Goal: Task Accomplishment & Management: Use online tool/utility

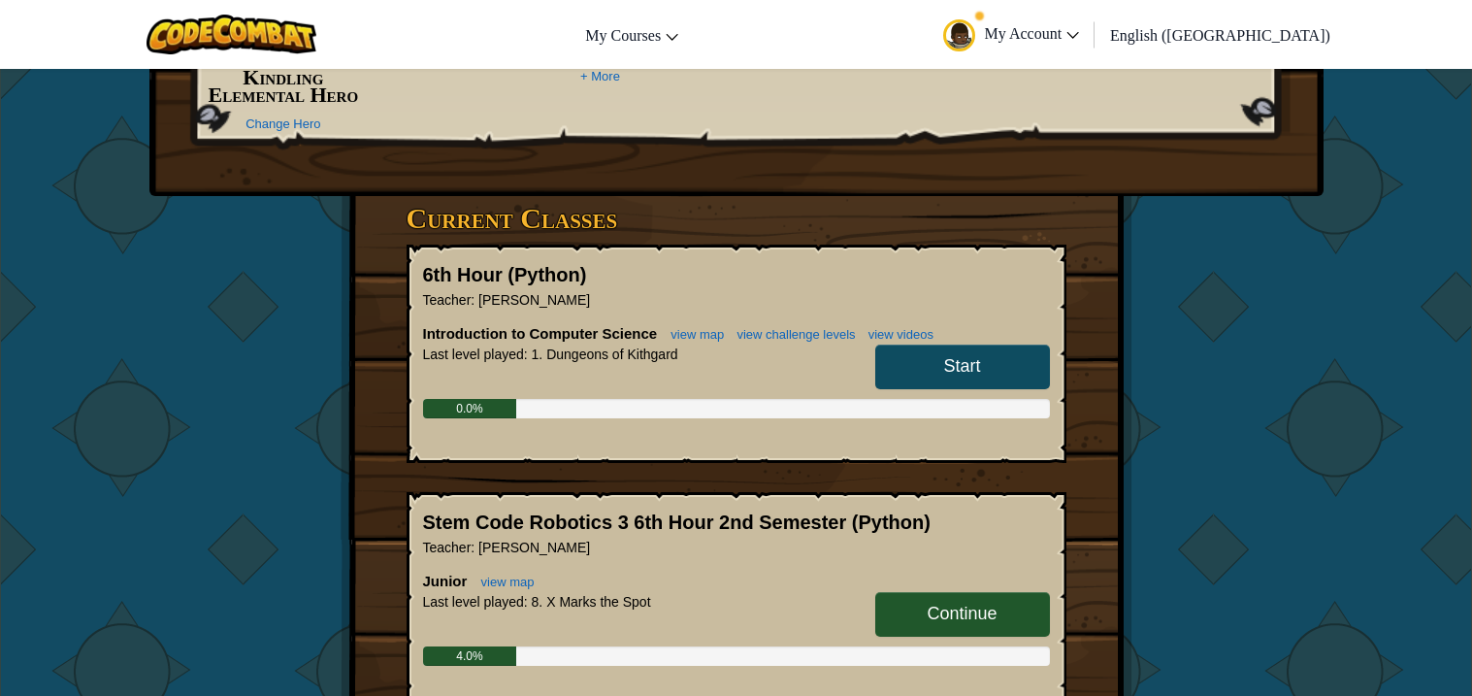
scroll to position [254, 0]
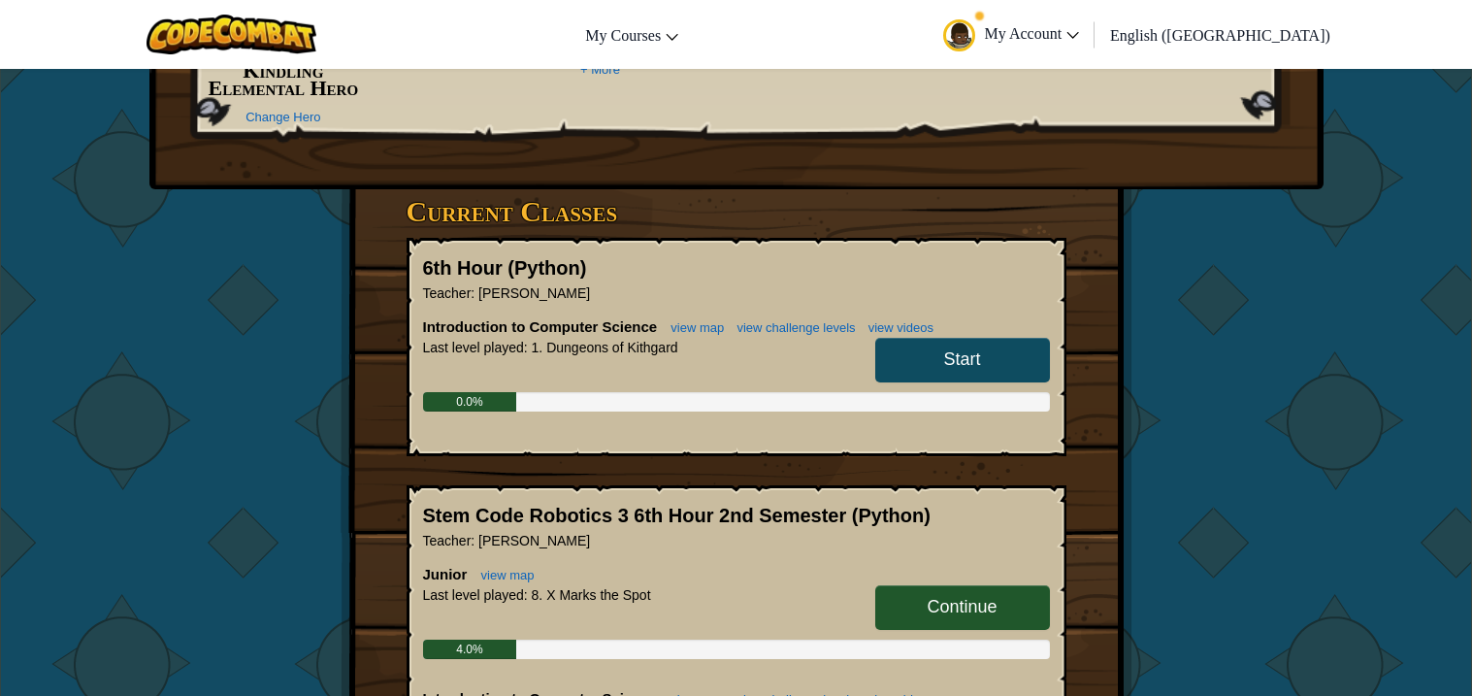
click at [909, 369] on link "Start" at bounding box center [962, 360] width 175 height 45
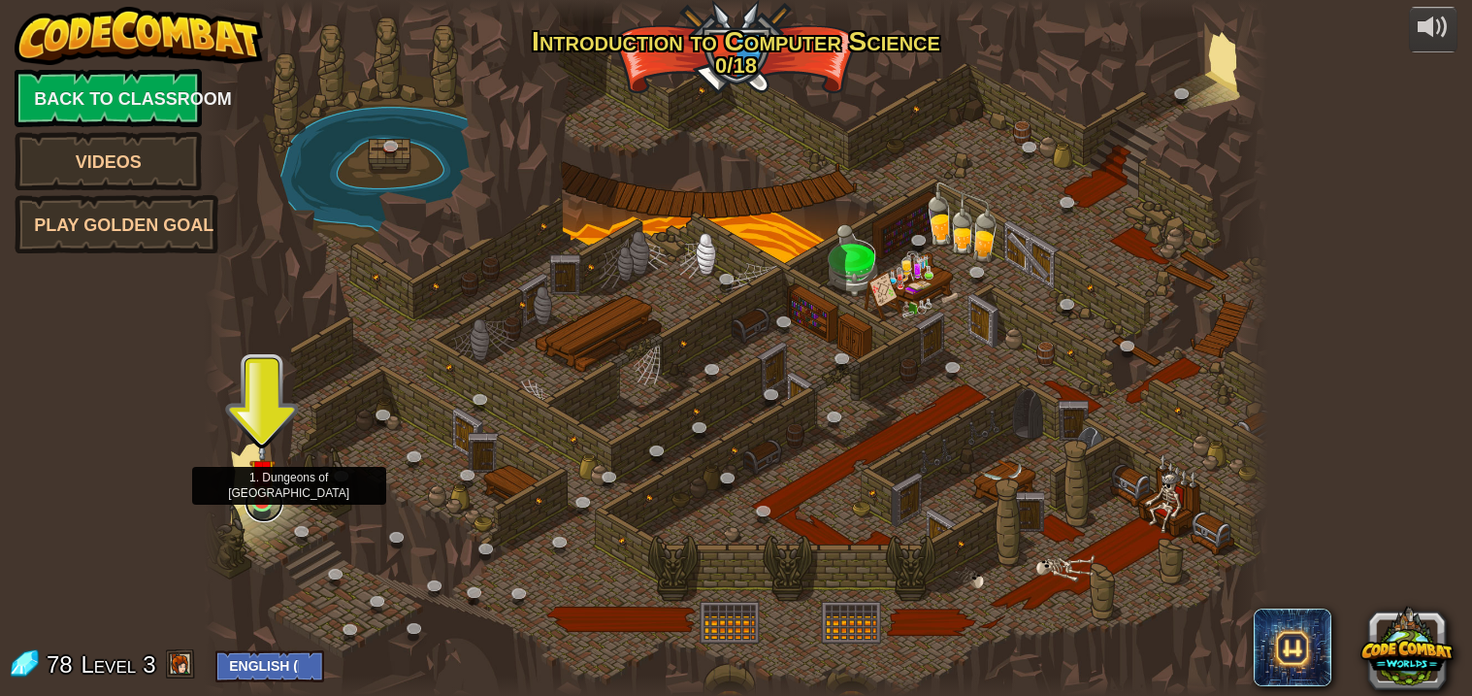
click at [278, 494] on link at bounding box center [264, 502] width 39 height 39
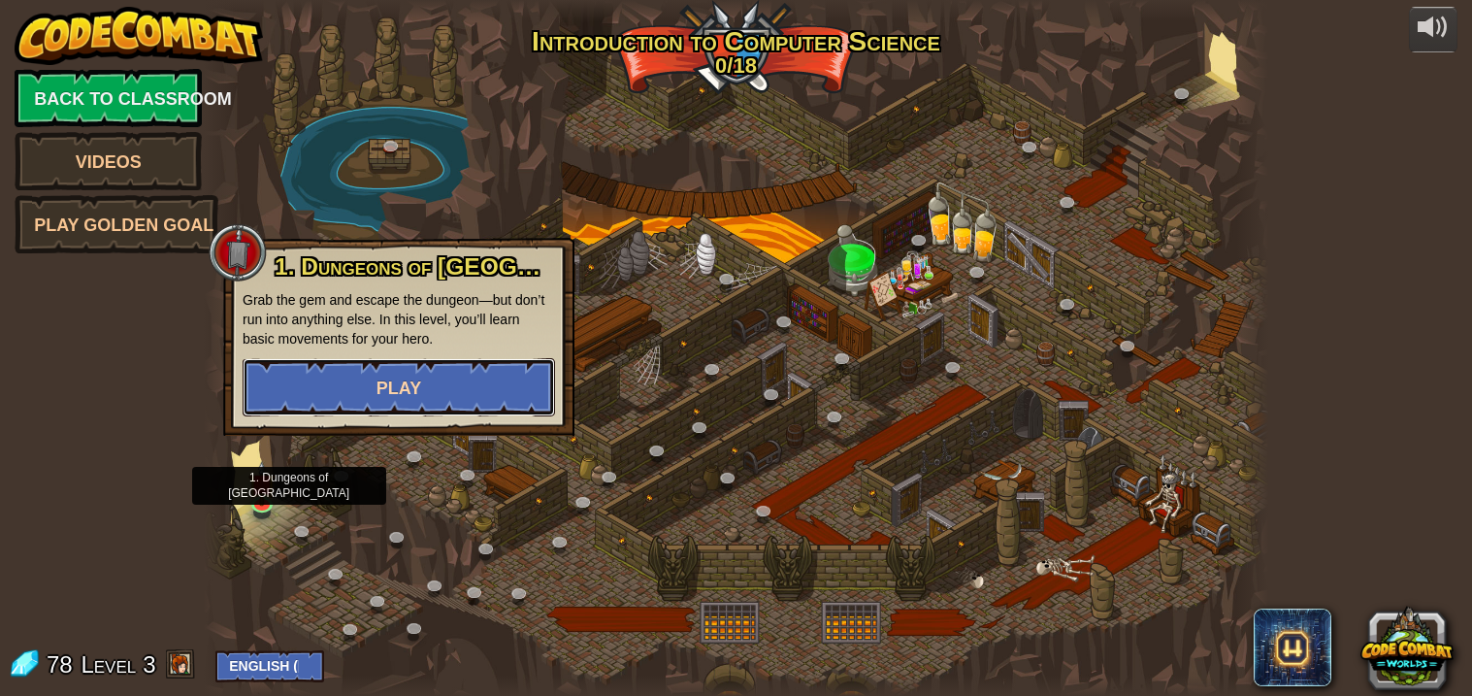
click at [409, 399] on button "Play" at bounding box center [399, 387] width 312 height 58
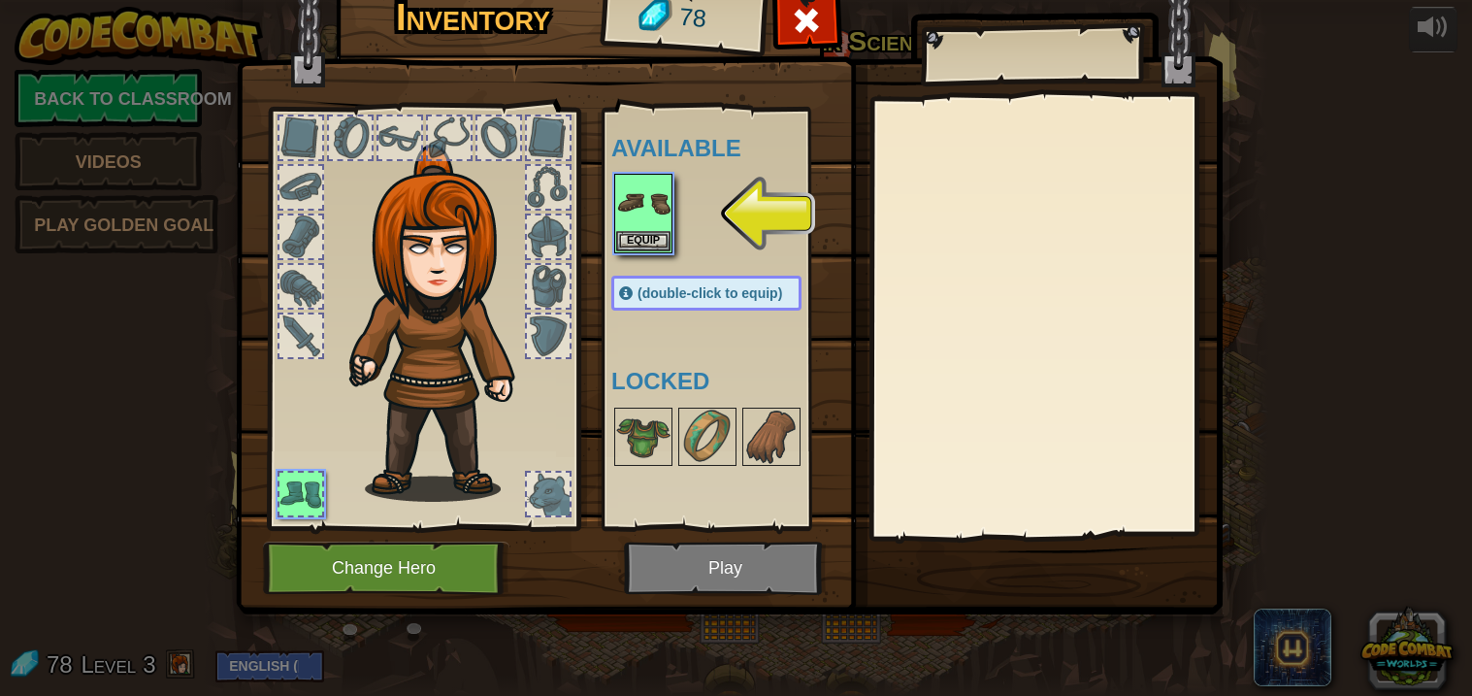
click at [454, 610] on img at bounding box center [729, 262] width 987 height 704
click at [300, 572] on button "Change Hero" at bounding box center [386, 567] width 246 height 53
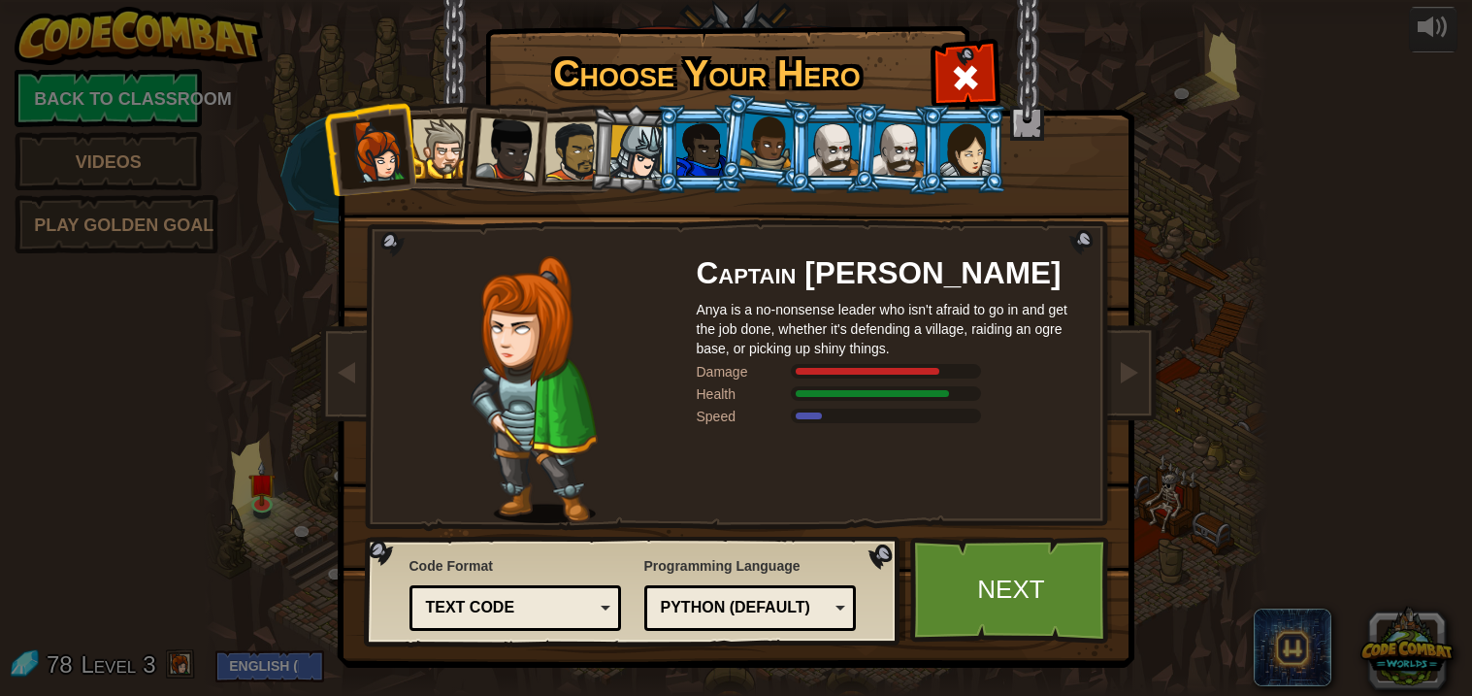
click at [977, 152] on div at bounding box center [965, 149] width 50 height 52
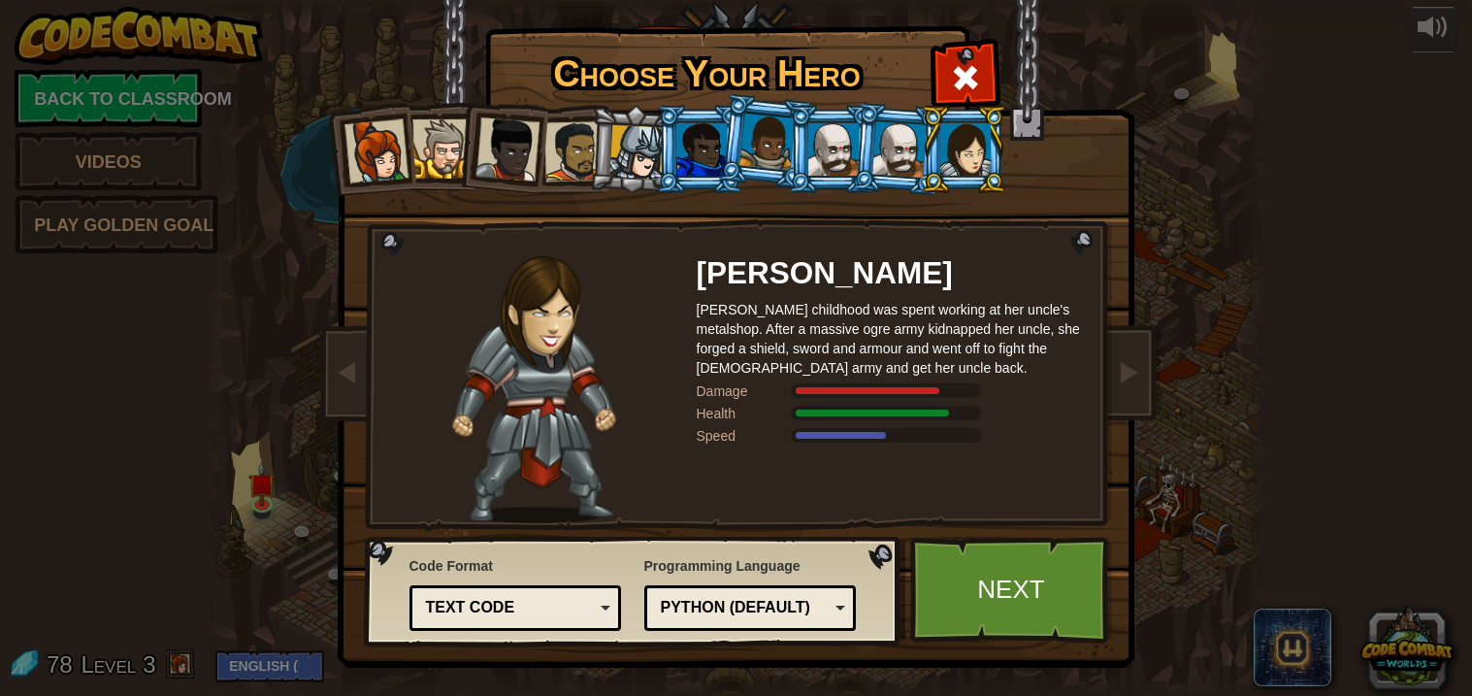
click at [909, 145] on div at bounding box center [899, 148] width 54 height 55
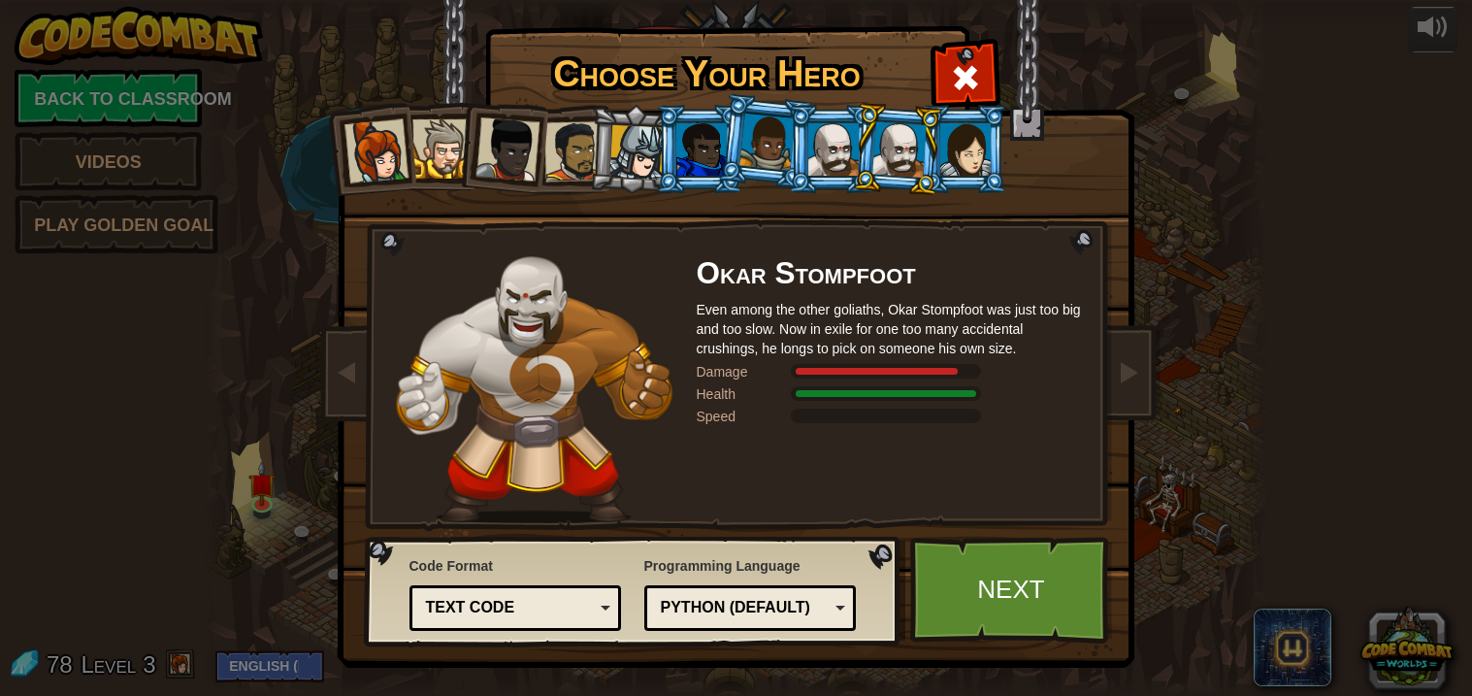
click at [841, 144] on div at bounding box center [833, 149] width 50 height 52
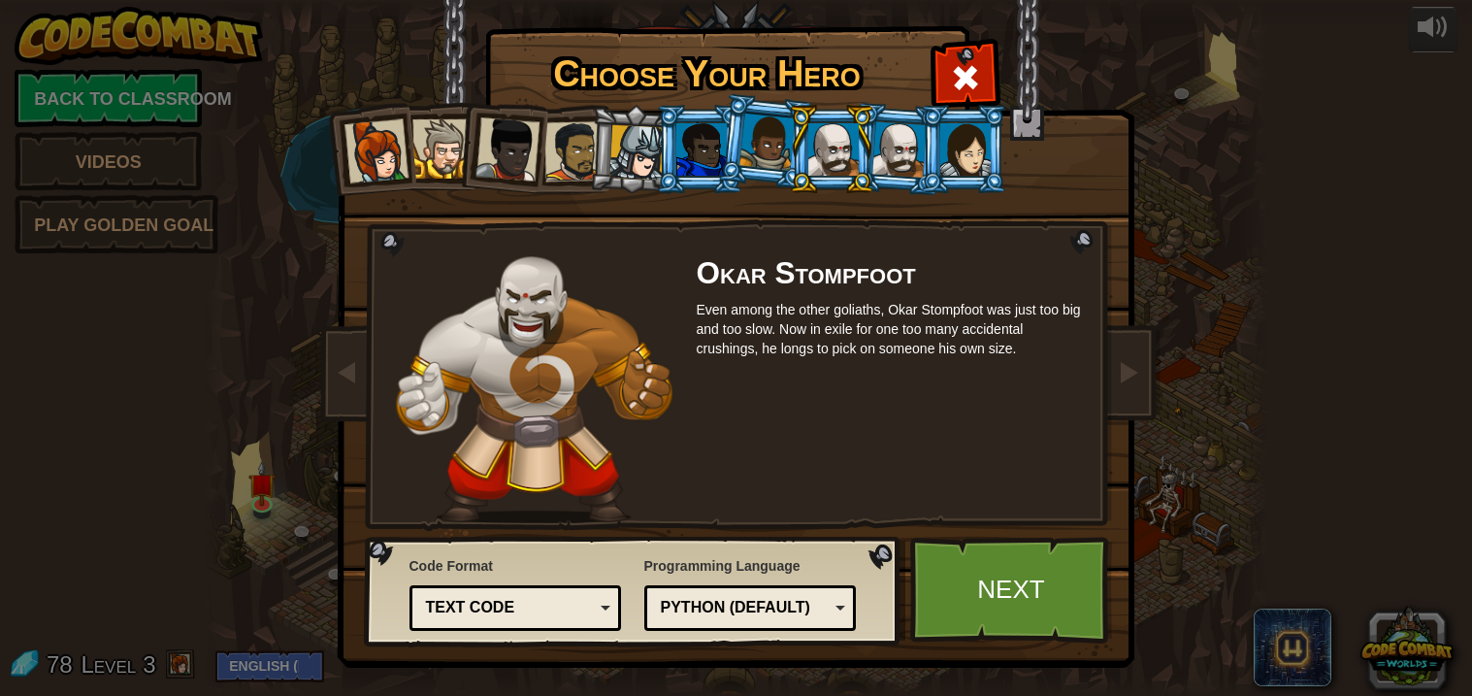
click at [918, 135] on div at bounding box center [899, 148] width 54 height 55
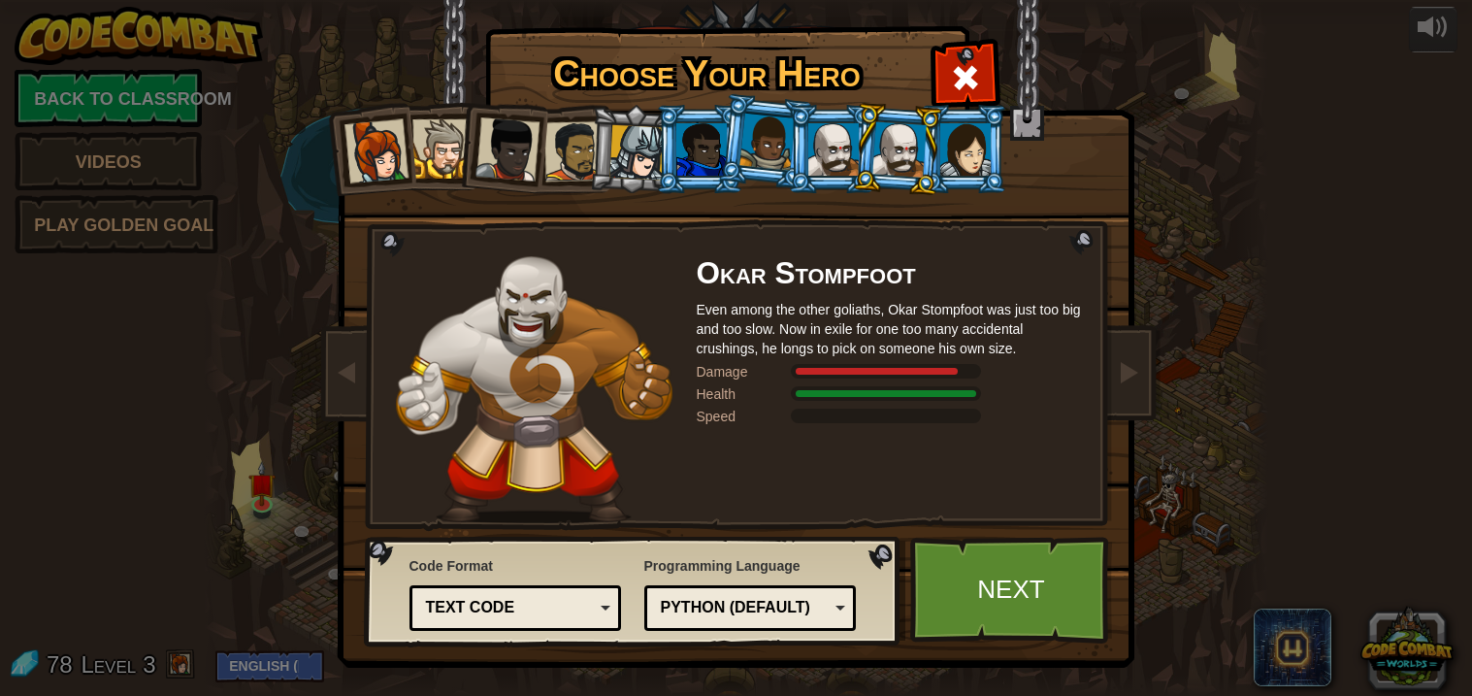
click at [859, 142] on li at bounding box center [896, 149] width 93 height 94
click at [843, 143] on div at bounding box center [833, 149] width 50 height 52
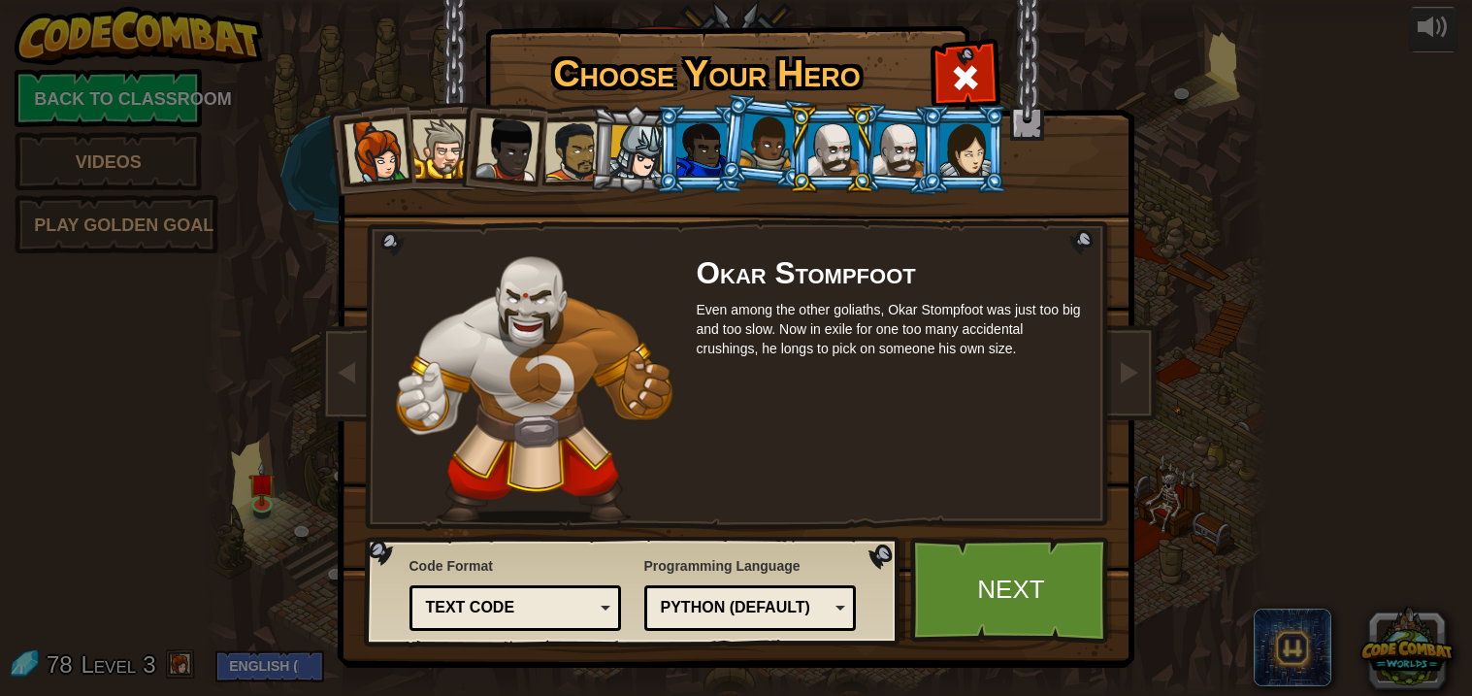
click at [865, 149] on li at bounding box center [831, 149] width 87 height 88
click at [835, 157] on div at bounding box center [833, 149] width 50 height 52
click at [850, 164] on div at bounding box center [833, 149] width 50 height 52
click at [865, 158] on li at bounding box center [831, 149] width 87 height 88
click at [774, 167] on div at bounding box center [766, 142] width 55 height 57
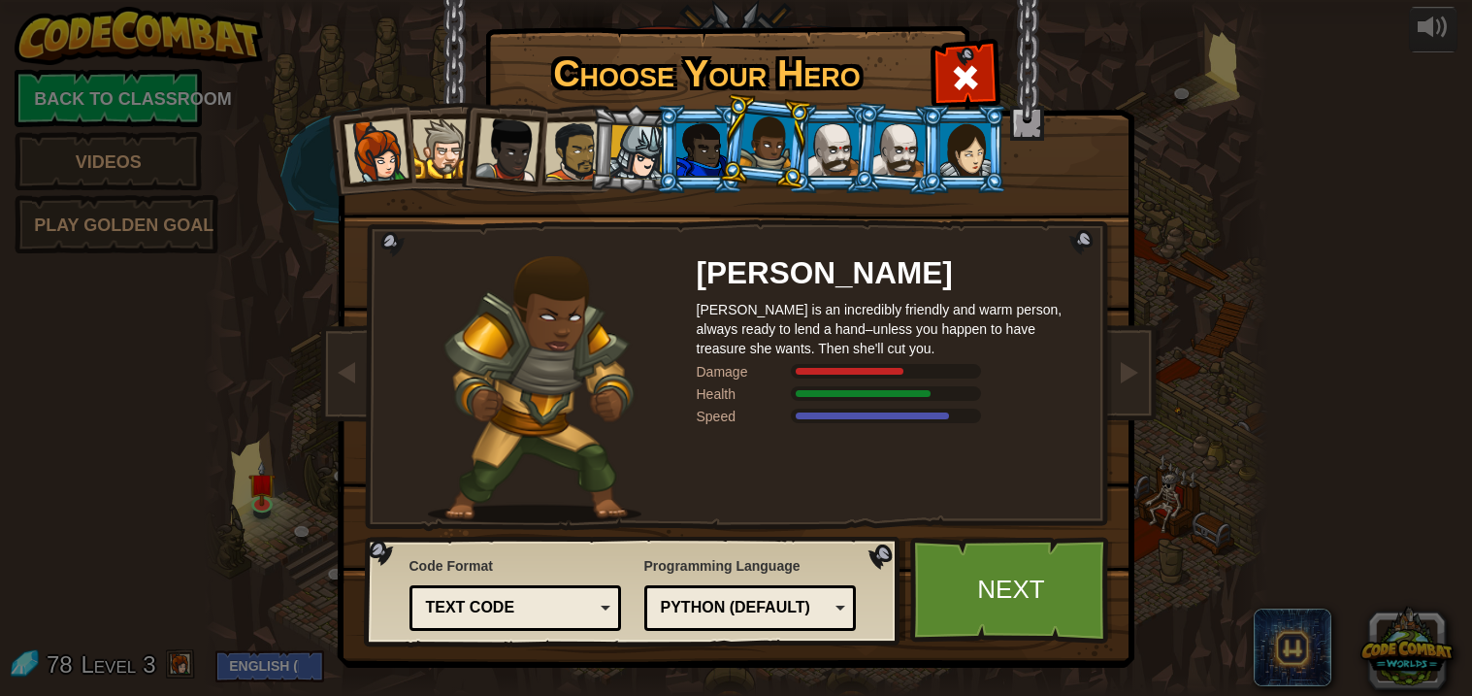
click at [687, 106] on li at bounding box center [699, 149] width 87 height 88
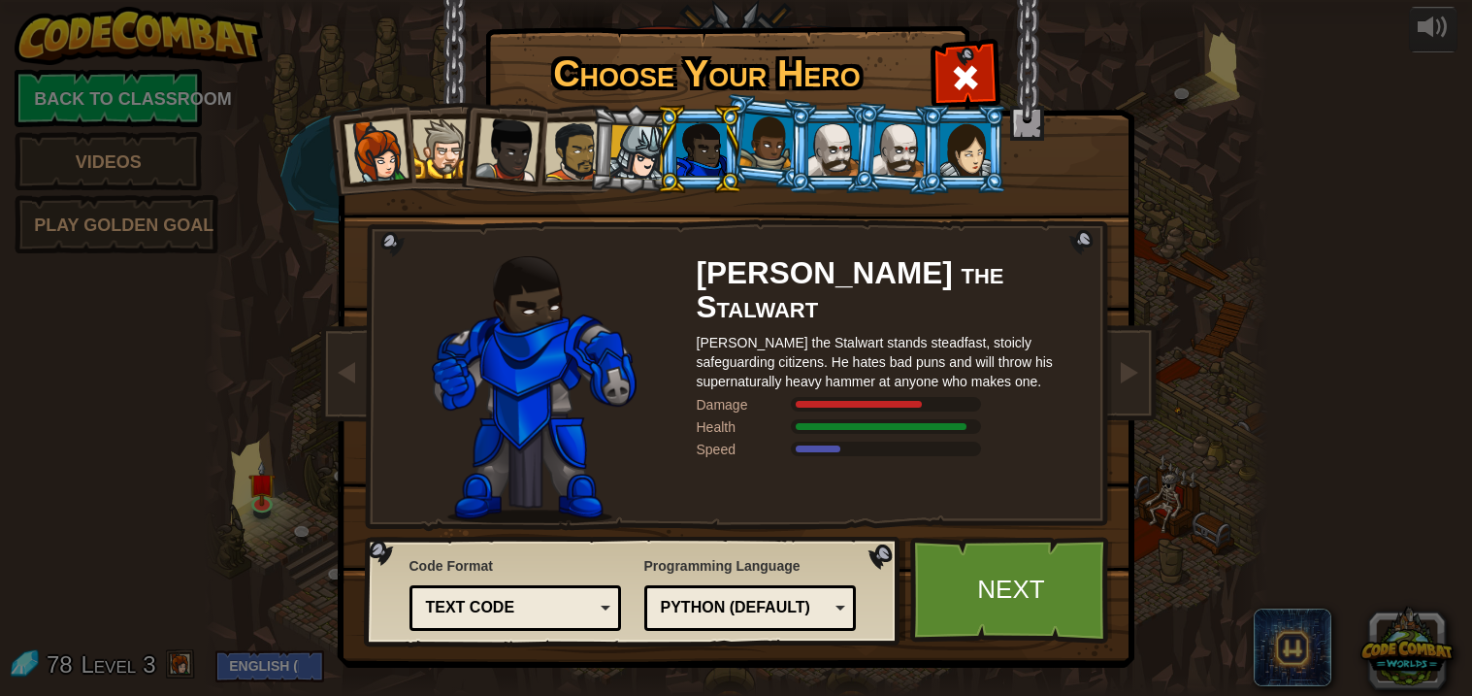
click at [697, 120] on li at bounding box center [699, 149] width 87 height 88
click at [984, 157] on div at bounding box center [965, 149] width 50 height 52
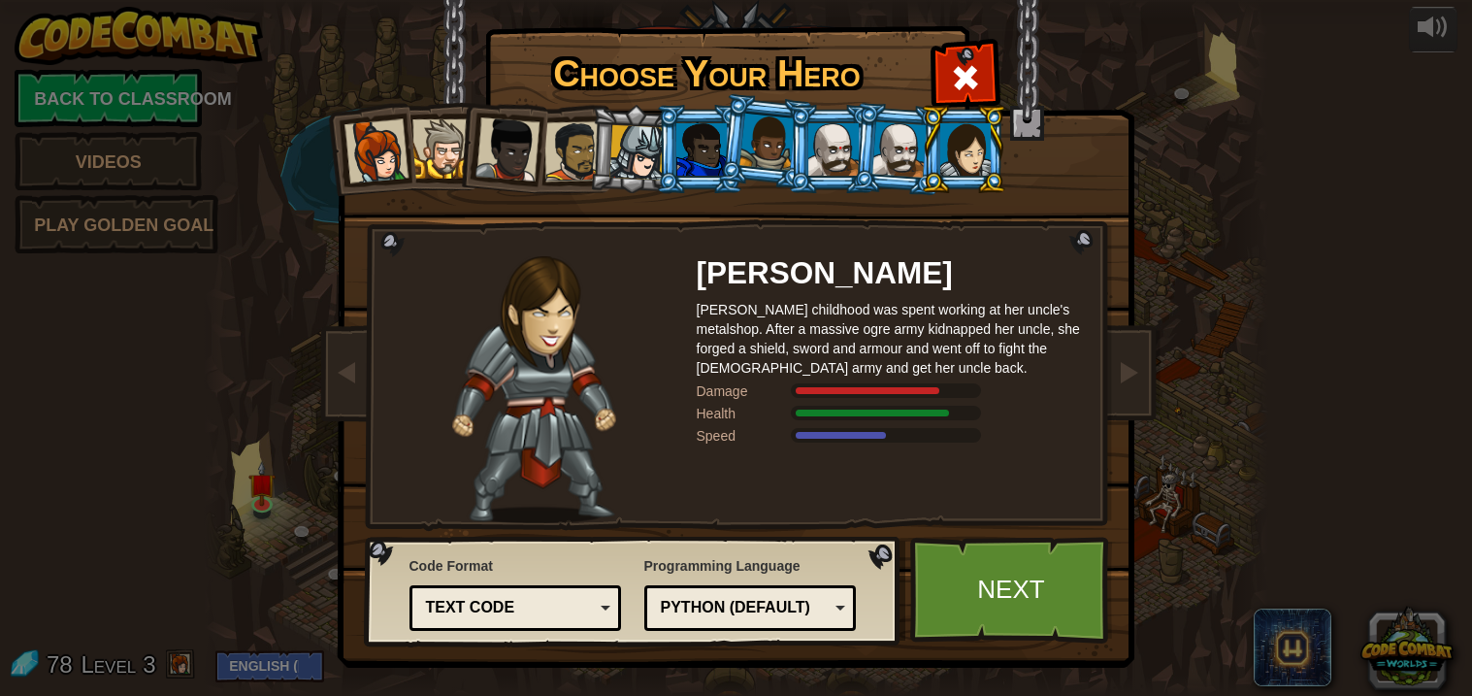
click at [907, 151] on div at bounding box center [899, 148] width 54 height 55
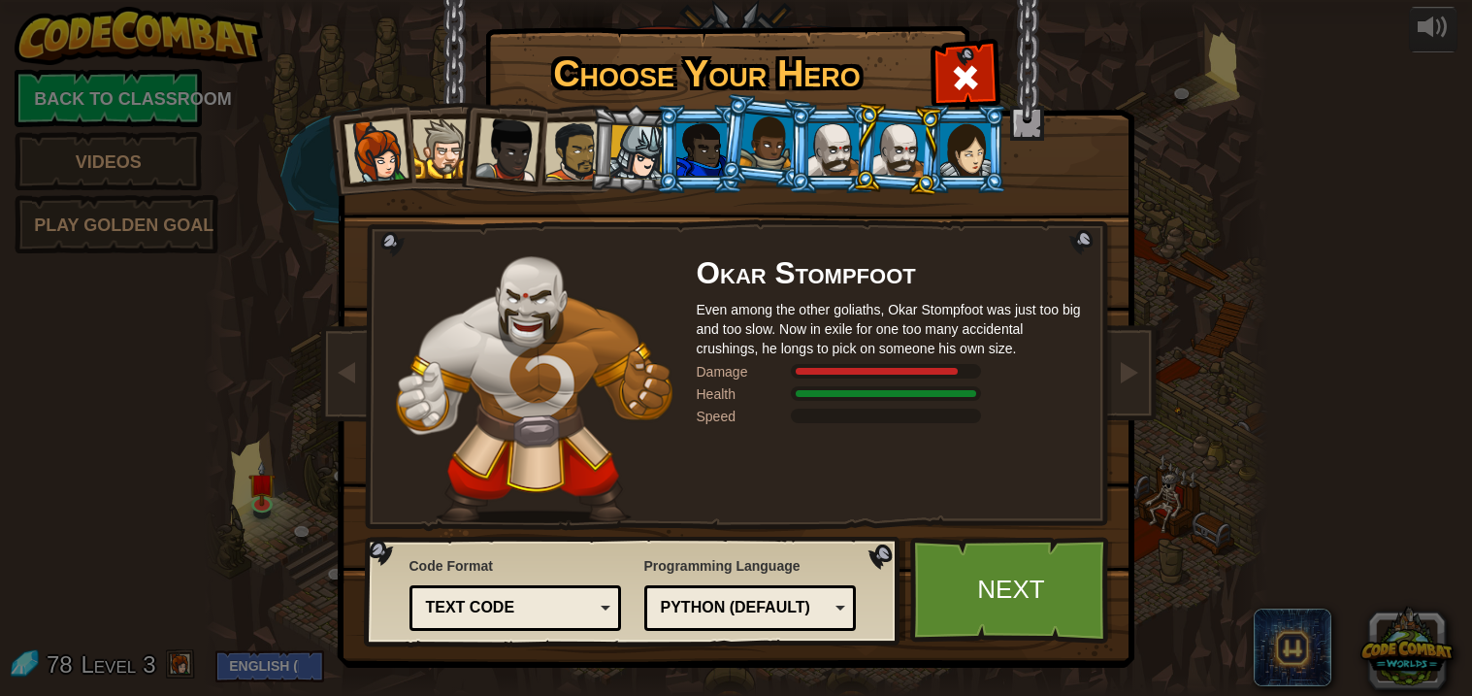
click at [847, 140] on div at bounding box center [833, 149] width 50 height 52
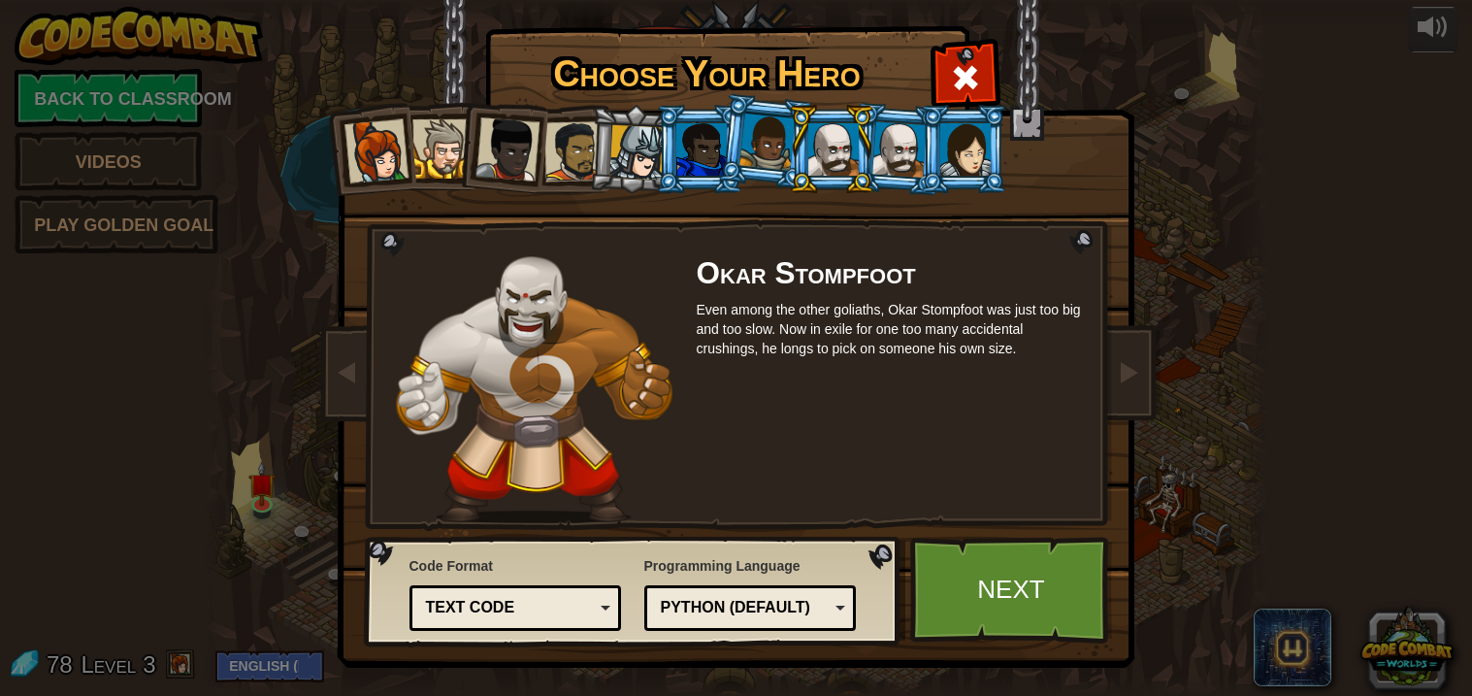
click at [518, 139] on div at bounding box center [507, 149] width 64 height 64
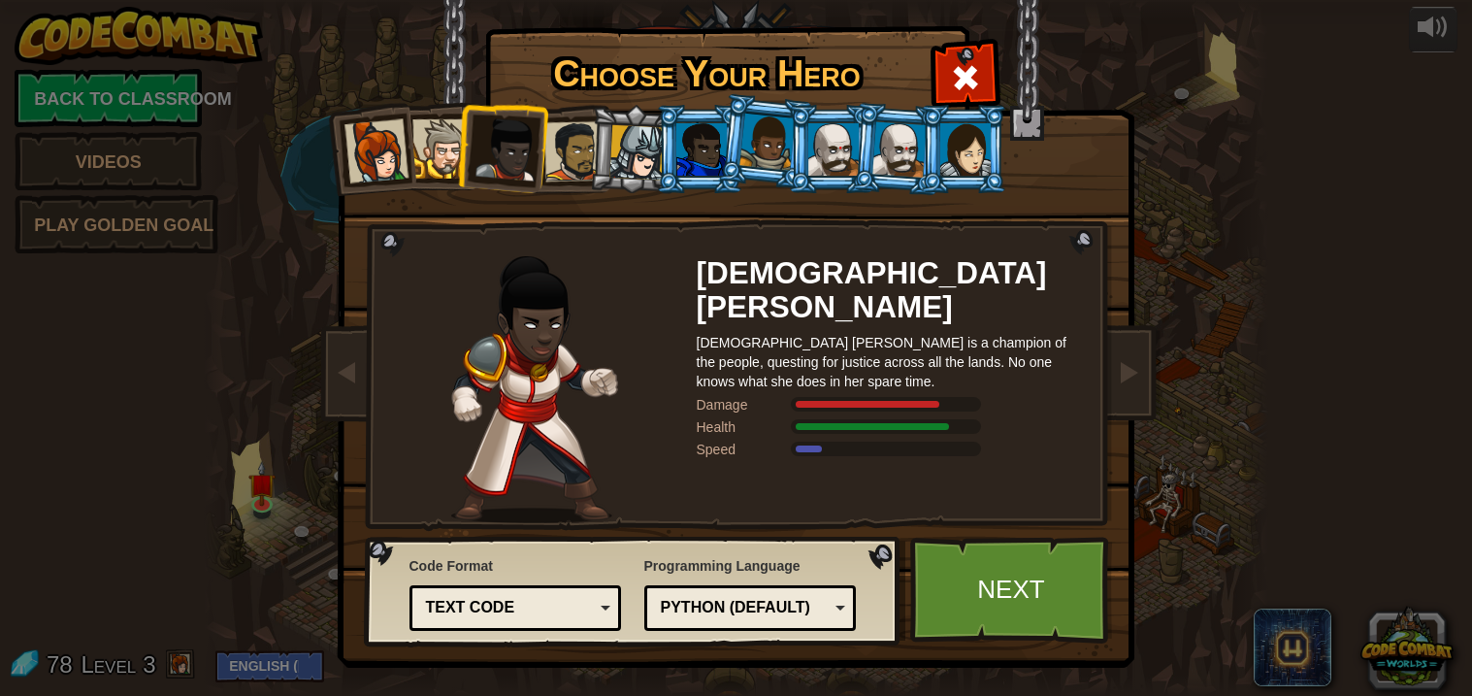
click at [473, 144] on li at bounding box center [501, 145] width 95 height 95
click at [454, 144] on div at bounding box center [441, 148] width 59 height 59
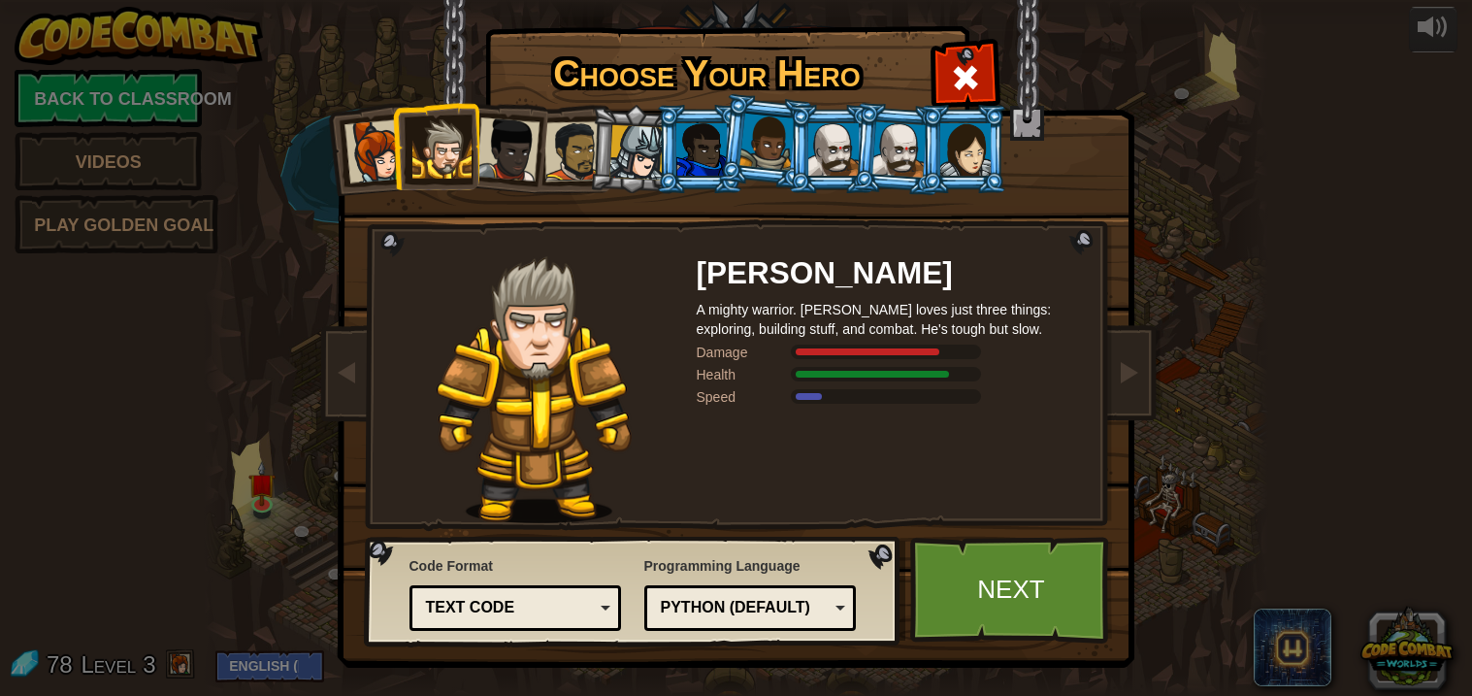
click at [558, 138] on div at bounding box center [573, 151] width 60 height 60
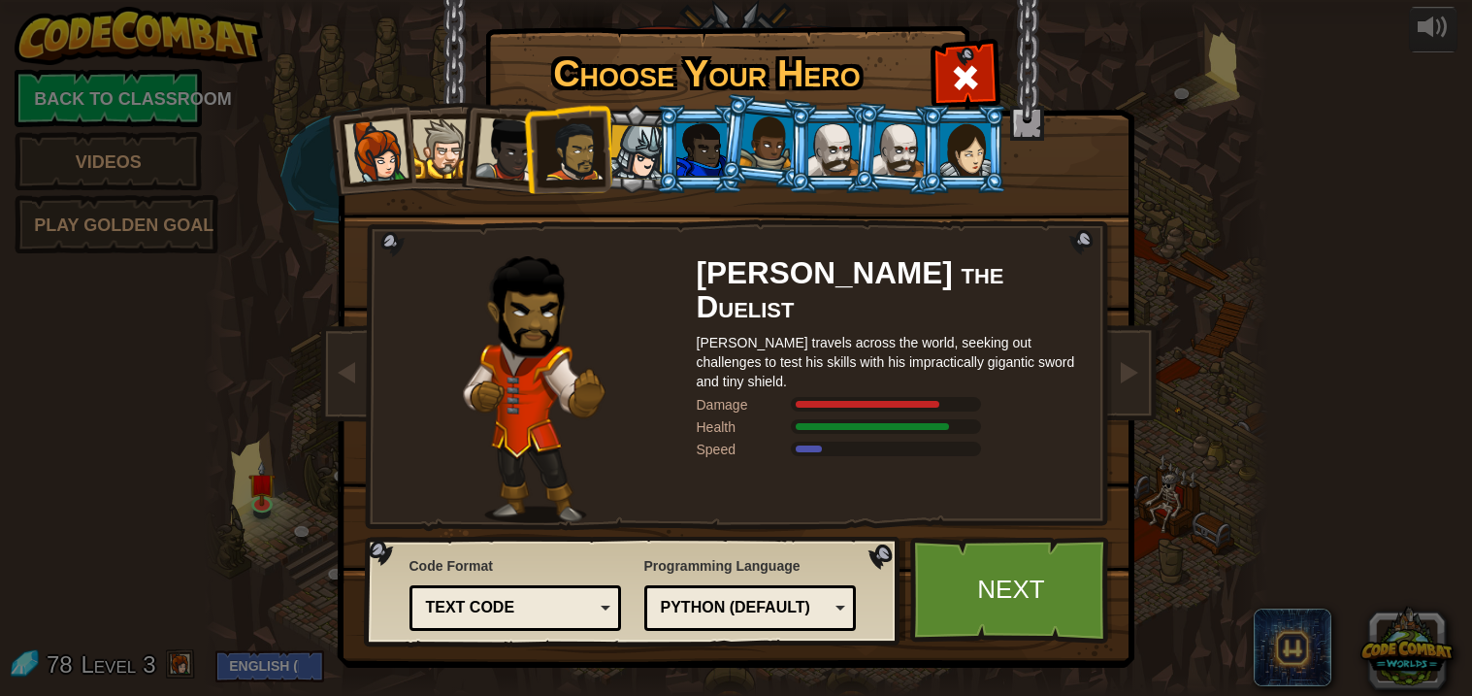
click at [369, 141] on div at bounding box center [375, 151] width 64 height 64
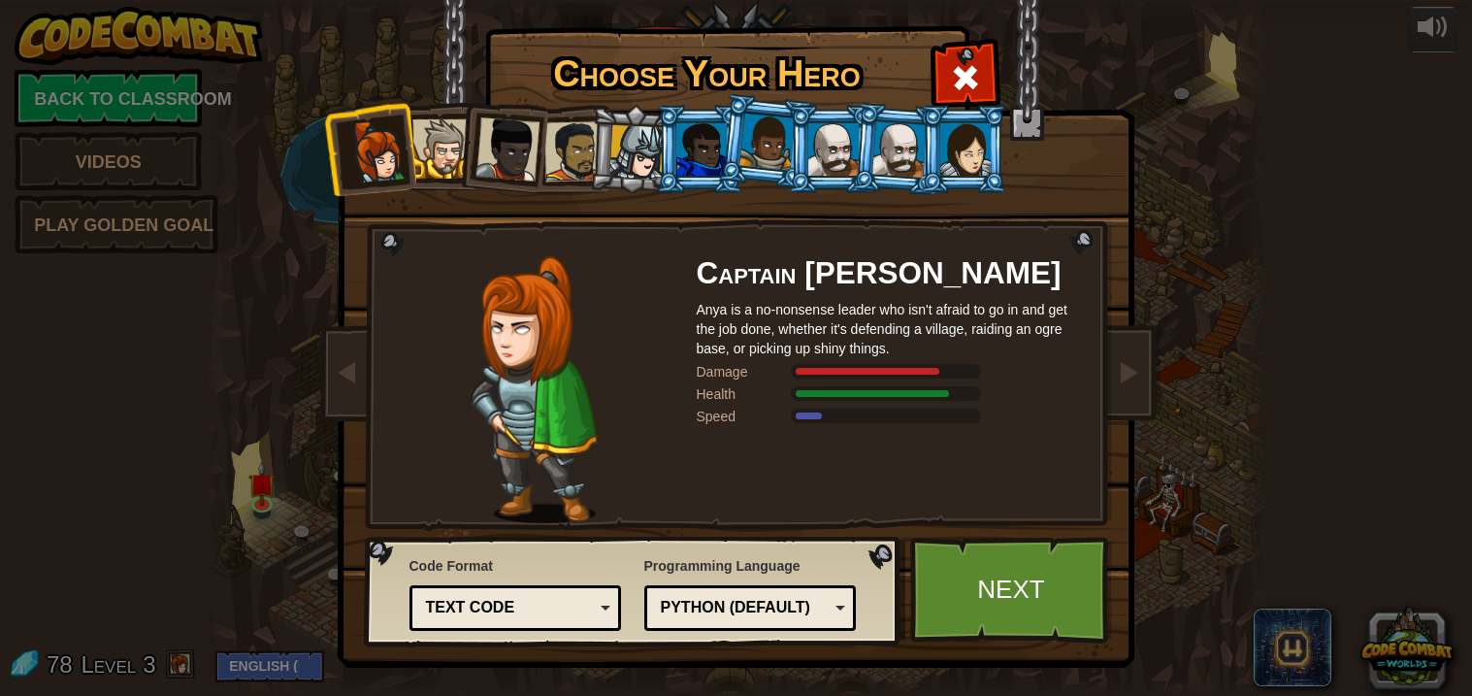
click at [759, 118] on div at bounding box center [766, 142] width 55 height 57
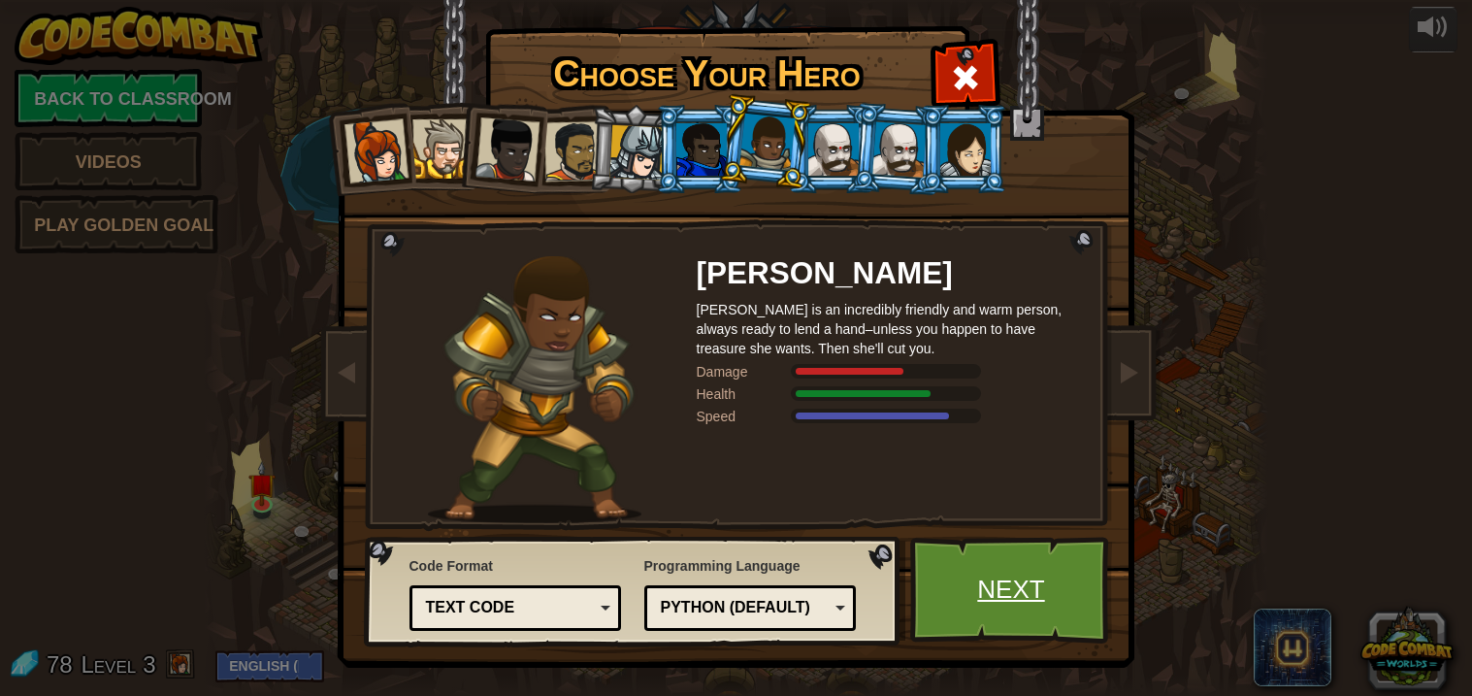
click at [962, 539] on link "Next" at bounding box center [1011, 590] width 203 height 107
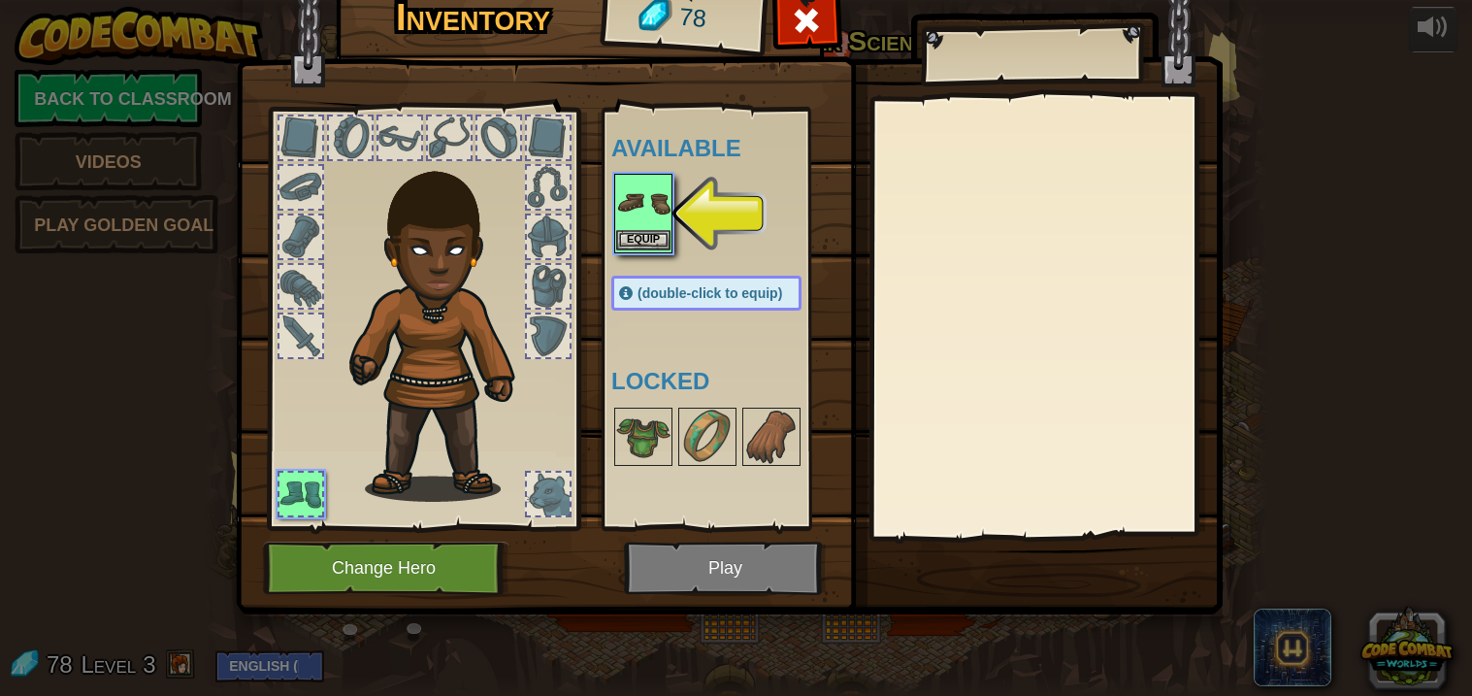
click at [614, 228] on div "Equip" at bounding box center [643, 214] width 58 height 80
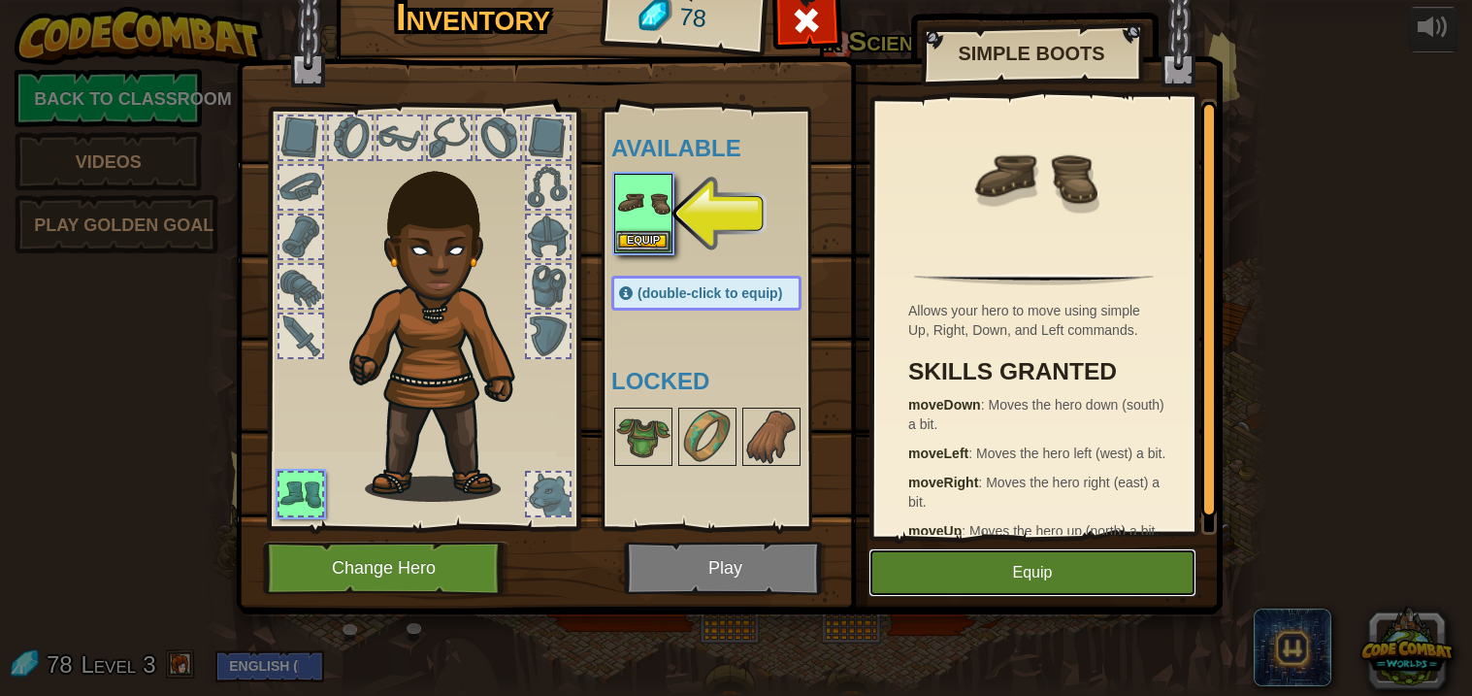
click at [1030, 562] on button "Equip" at bounding box center [1032, 572] width 328 height 49
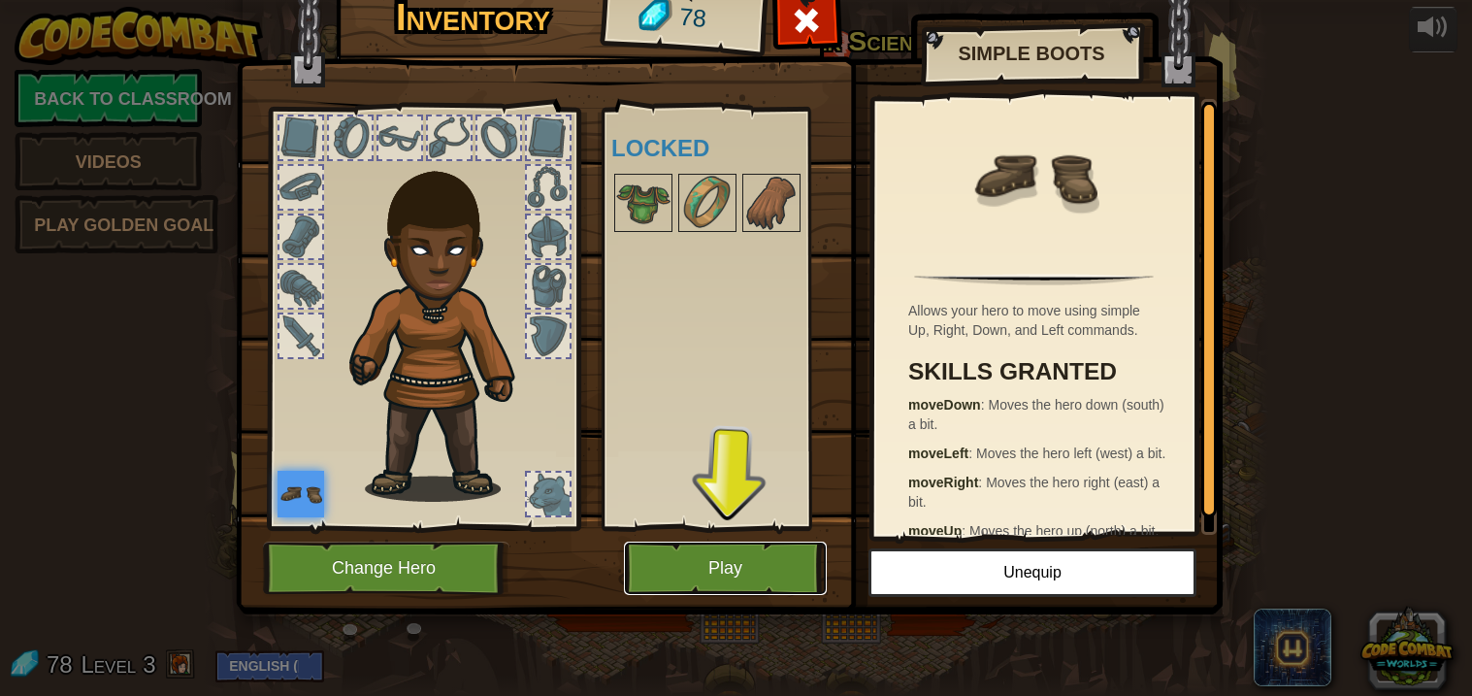
click at [800, 565] on button "Play" at bounding box center [725, 567] width 203 height 53
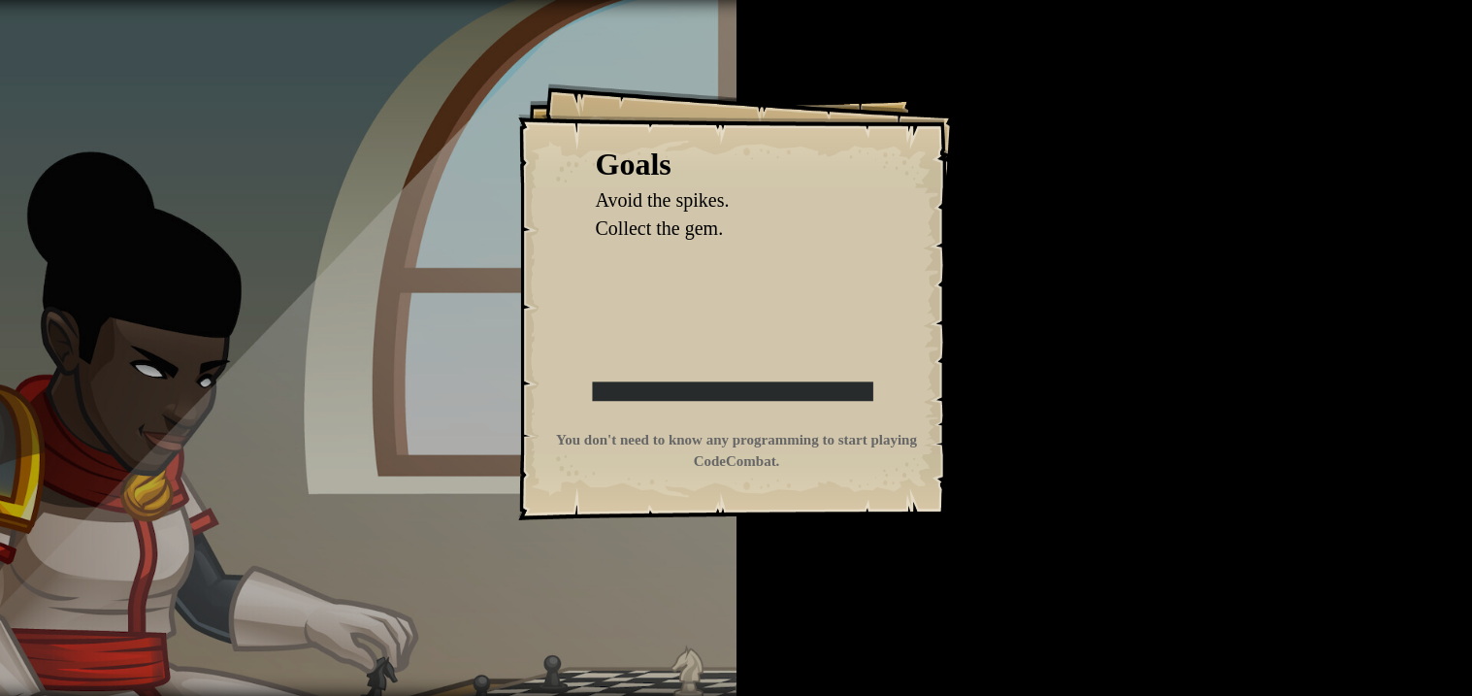
click at [797, 566] on div "Goals Avoid the spikes. Collect the gem. Start Level Error loading from server.…" at bounding box center [736, 348] width 1472 height 696
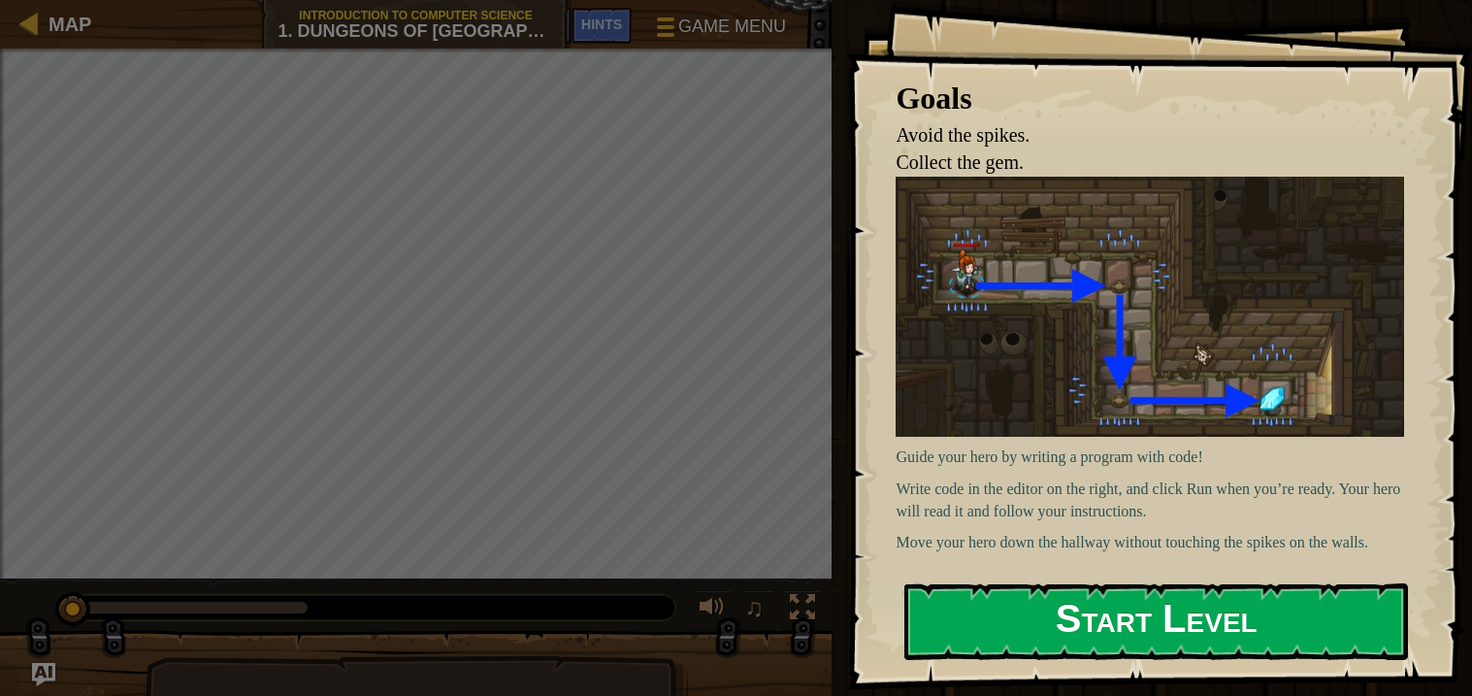
click at [1081, 322] on img at bounding box center [1150, 307] width 508 height 260
click at [1073, 592] on button "Start Level" at bounding box center [1156, 621] width 504 height 77
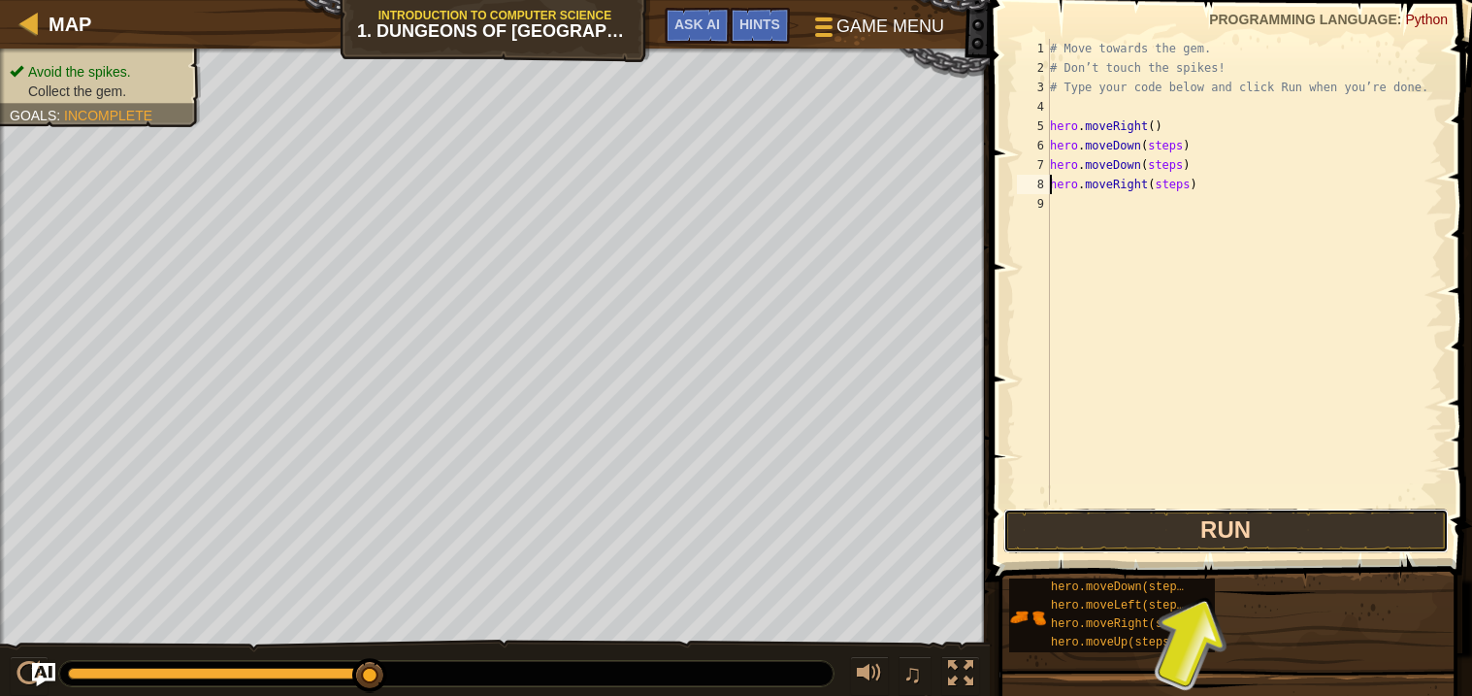
click at [1160, 529] on button "Run" at bounding box center [1225, 530] width 445 height 45
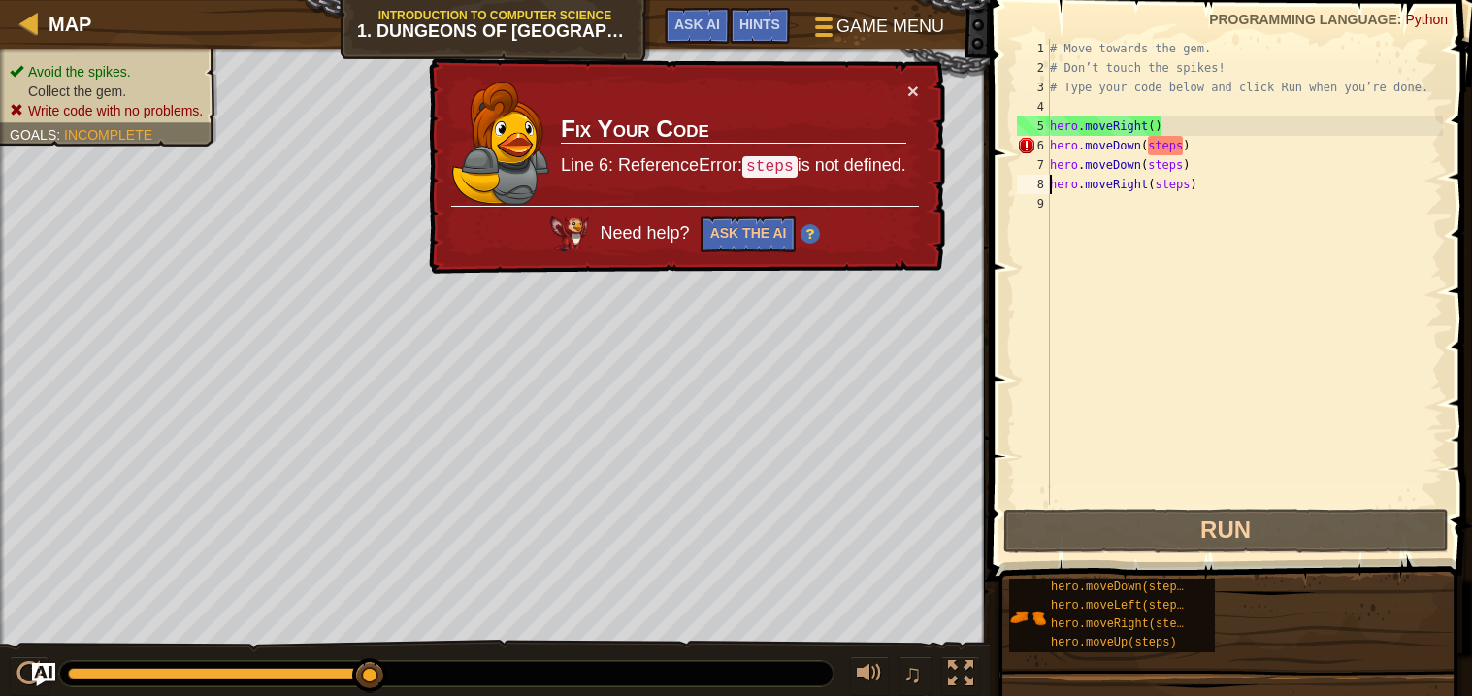
click at [1174, 146] on div "# Move towards the gem. # Don’t touch the spikes! # Type your code below and cl…" at bounding box center [1244, 291] width 397 height 505
click at [1185, 152] on div "# Move towards the gem. # Don’t touch the spikes! # Type your code below and cl…" at bounding box center [1244, 291] width 397 height 505
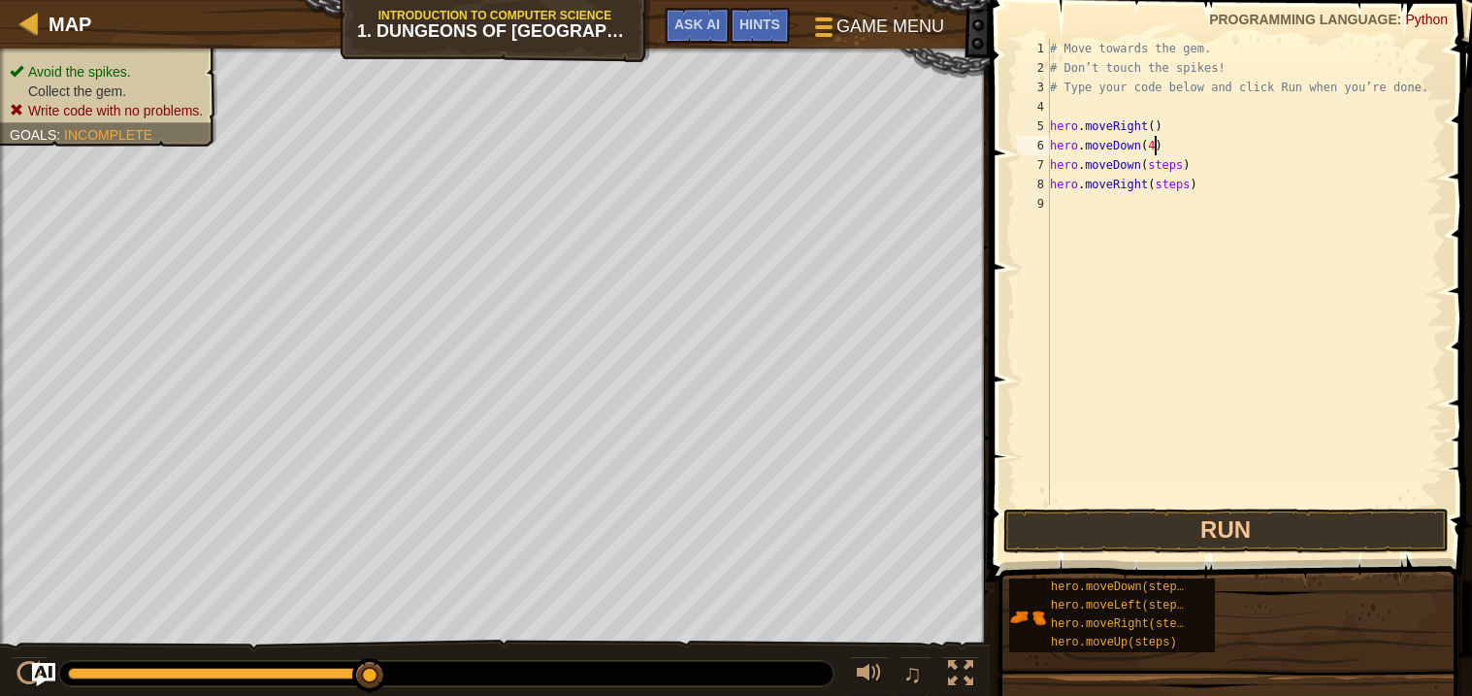
scroll to position [8, 7]
click at [1154, 130] on div "# Move towards the gem. # Don’t touch the spikes! # Type your code below and cl…" at bounding box center [1244, 291] width 397 height 505
click at [1148, 147] on div "# Move towards the gem. # Don’t touch the spikes! # Type your code below and cl…" at bounding box center [1244, 291] width 397 height 505
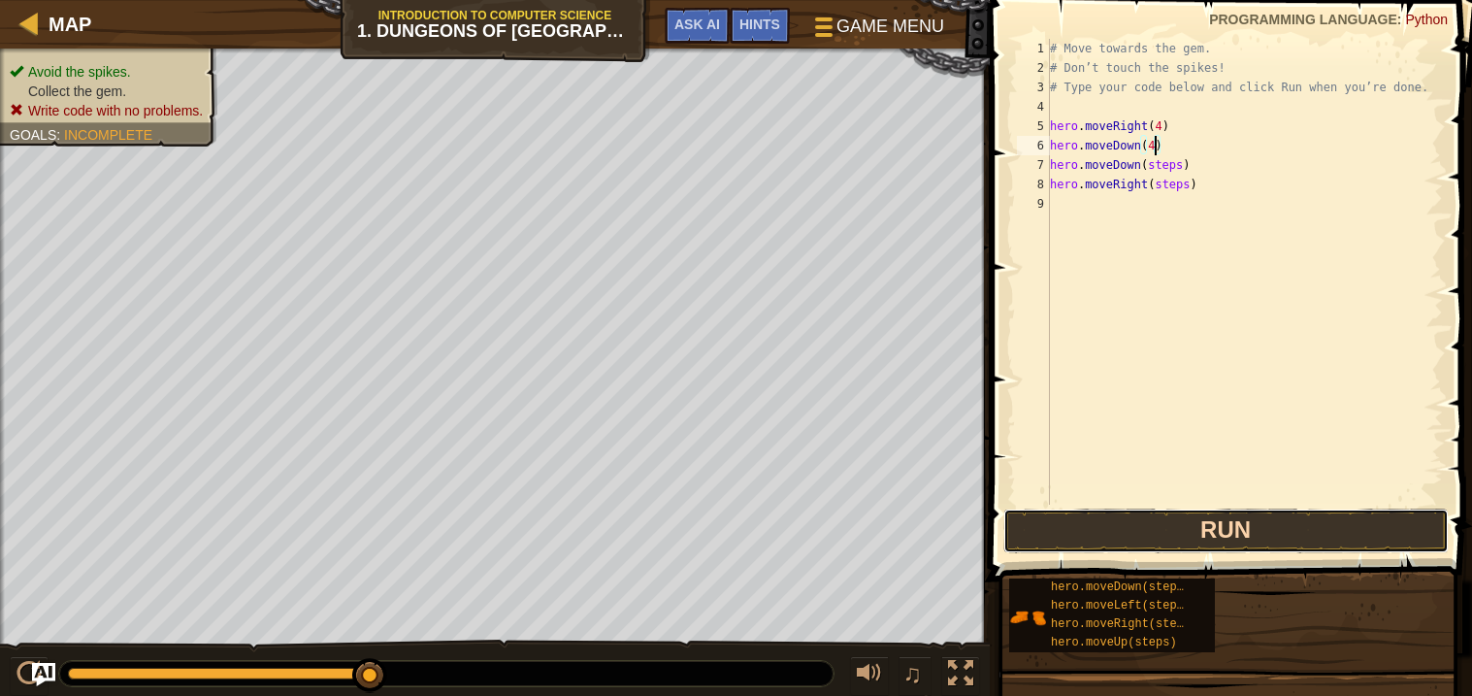
click at [1100, 546] on button "Run" at bounding box center [1225, 530] width 445 height 45
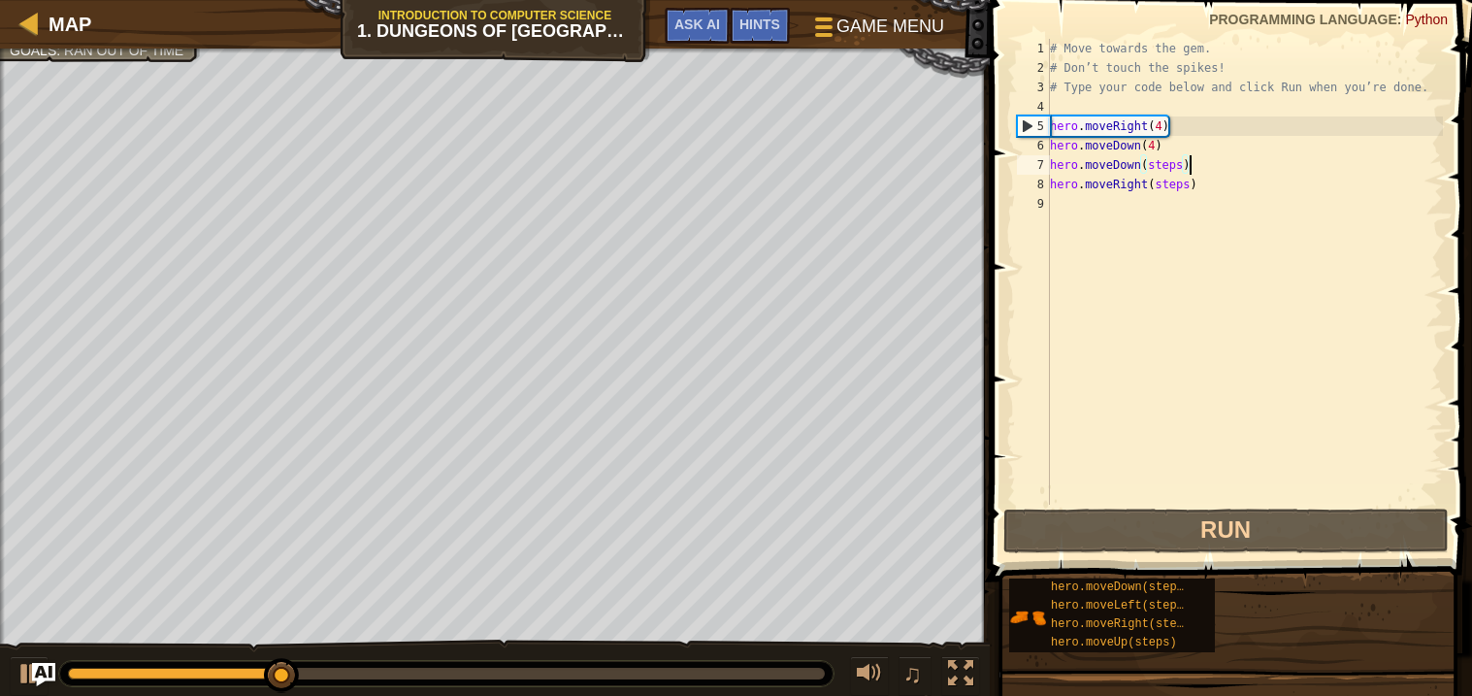
click at [1189, 168] on div "# Move towards the gem. # Don’t touch the spikes! # Type your code below and cl…" at bounding box center [1244, 291] width 397 height 505
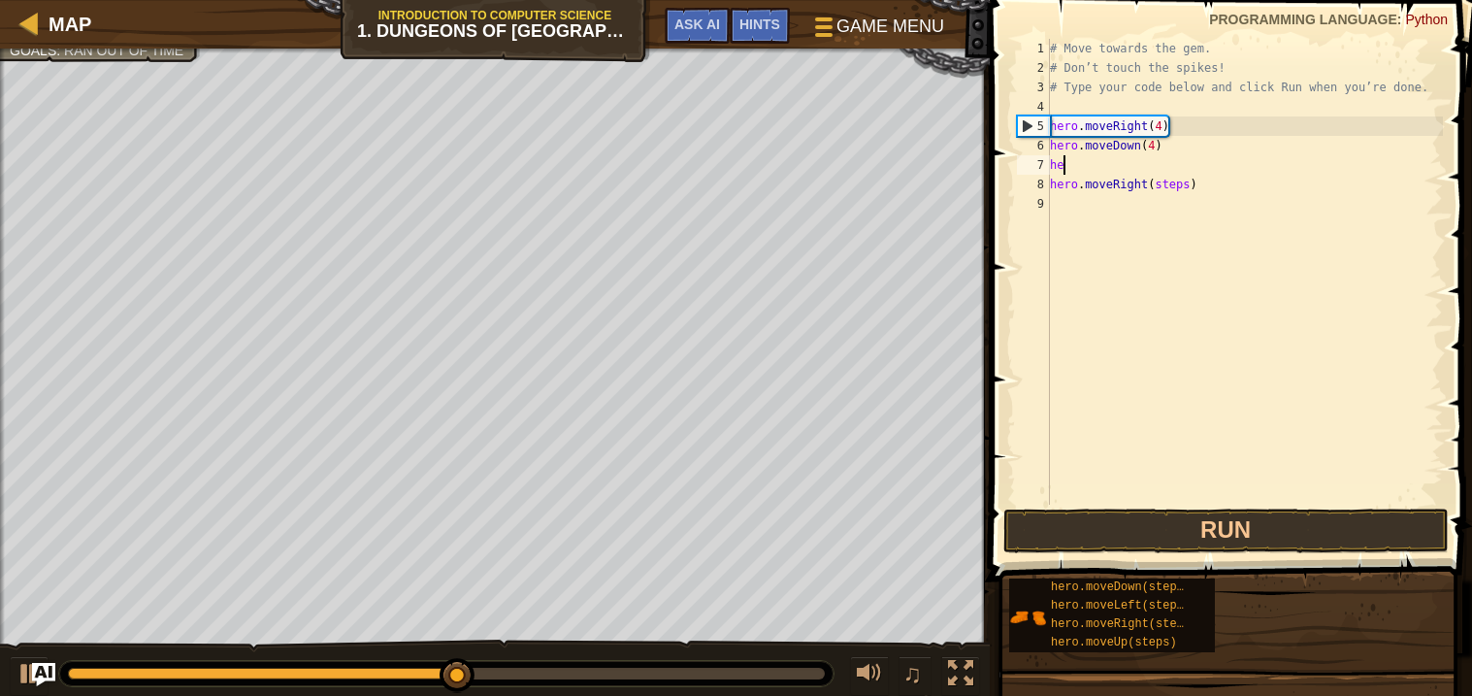
scroll to position [8, 0]
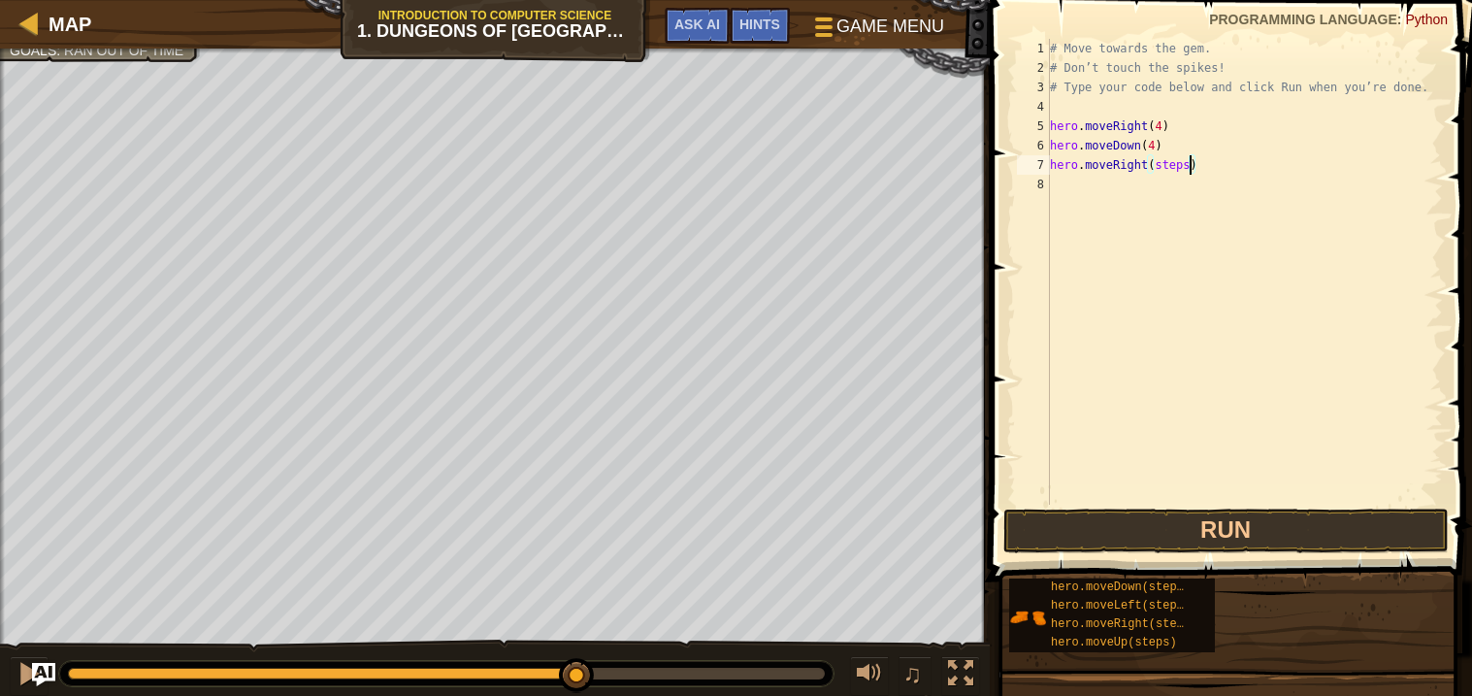
click at [1190, 173] on div "# Move towards the gem. # Don’t touch the spikes! # Type your code below and cl…" at bounding box center [1244, 291] width 397 height 505
click at [1121, 526] on button "Run" at bounding box center [1225, 530] width 445 height 45
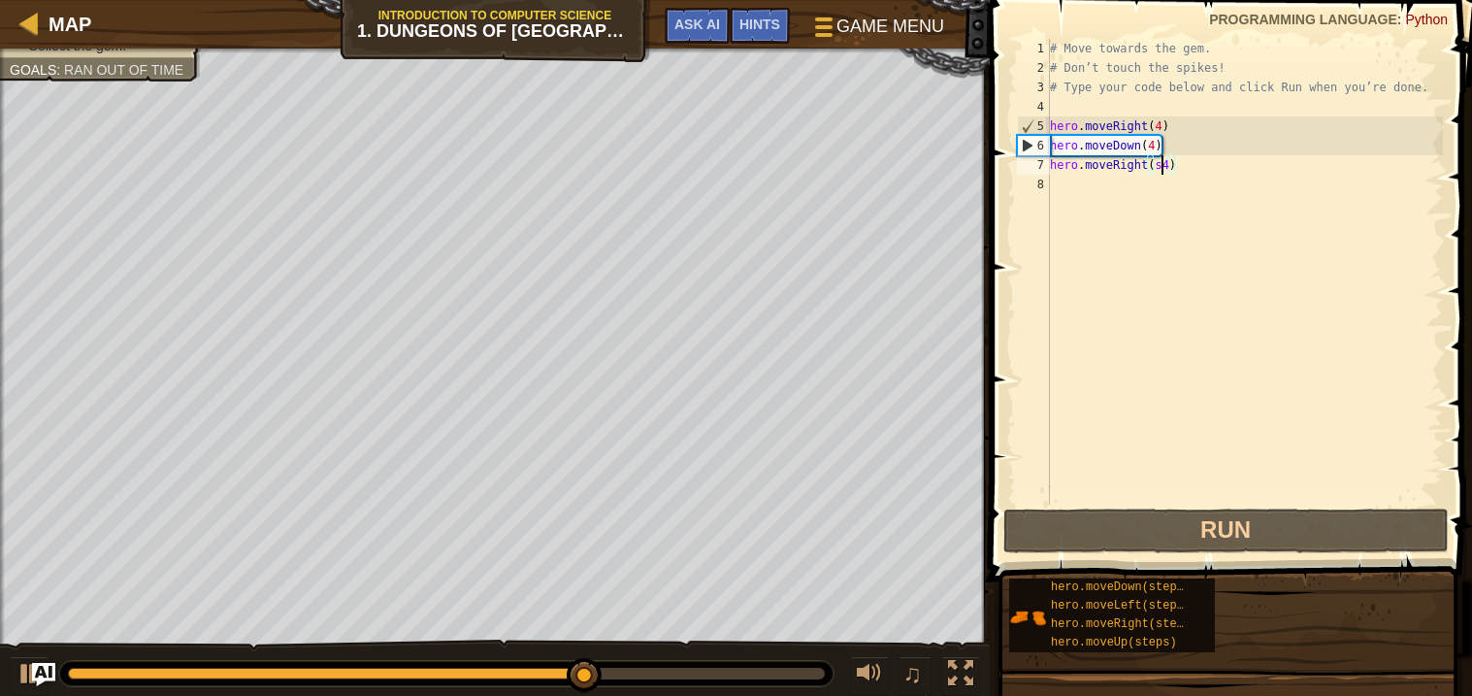
click at [1159, 174] on div "# Move towards the gem. # Don’t touch the spikes! # Type your code below and cl…" at bounding box center [1244, 291] width 397 height 505
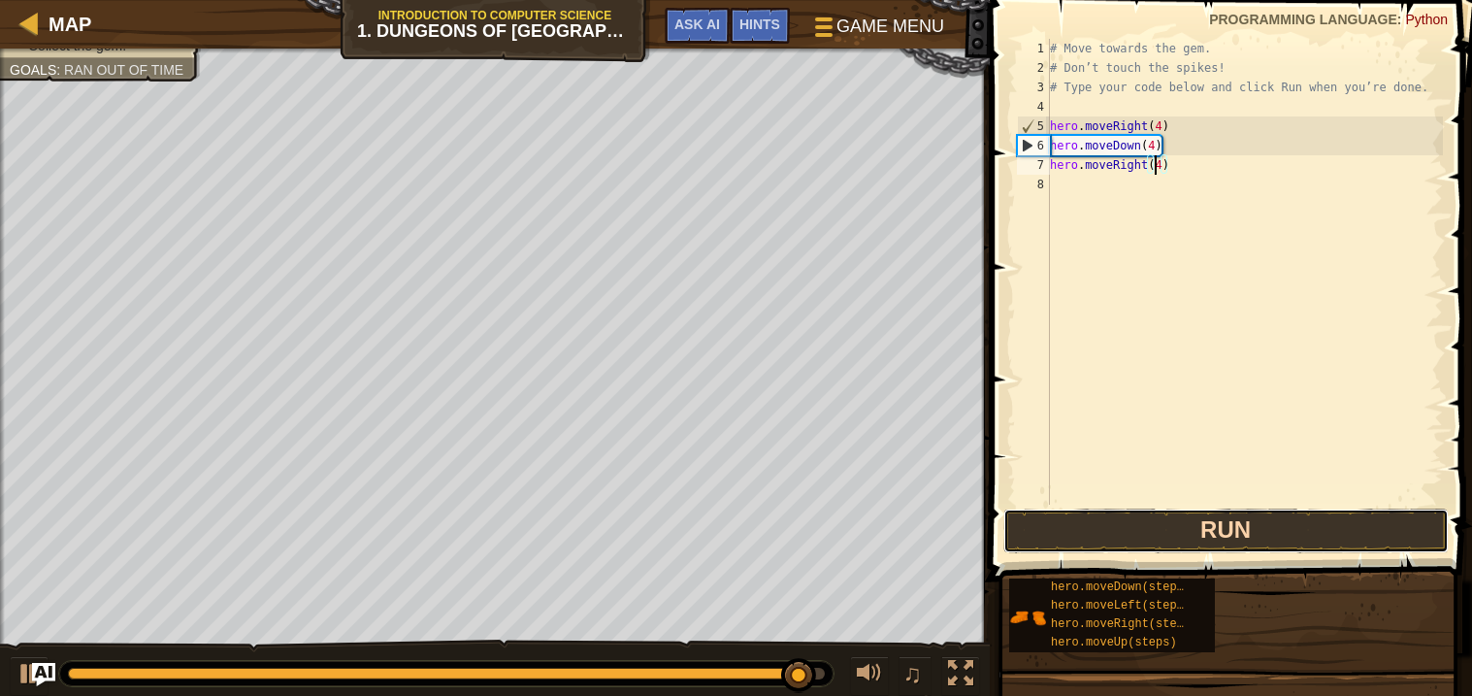
click at [1146, 535] on button "Run" at bounding box center [1225, 530] width 445 height 45
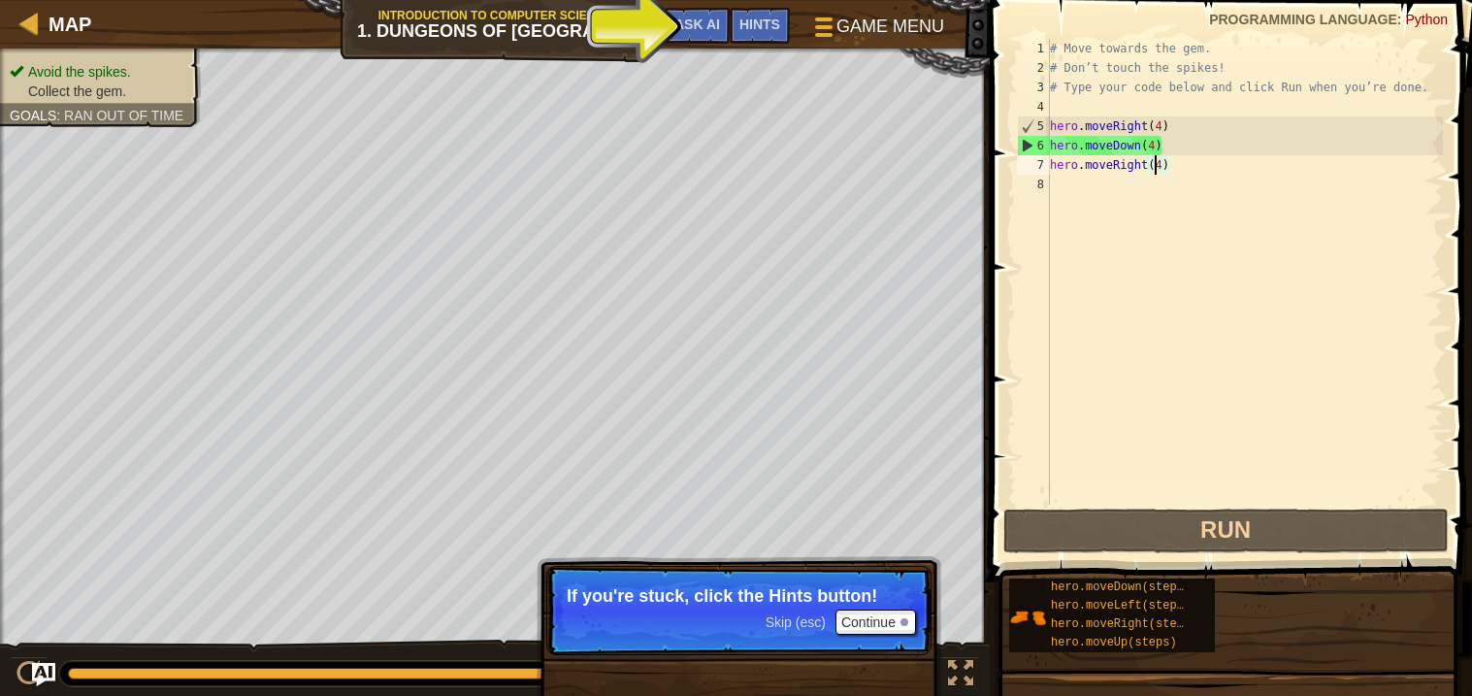
click at [799, 615] on span "Skip (esc)" at bounding box center [796, 622] width 60 height 16
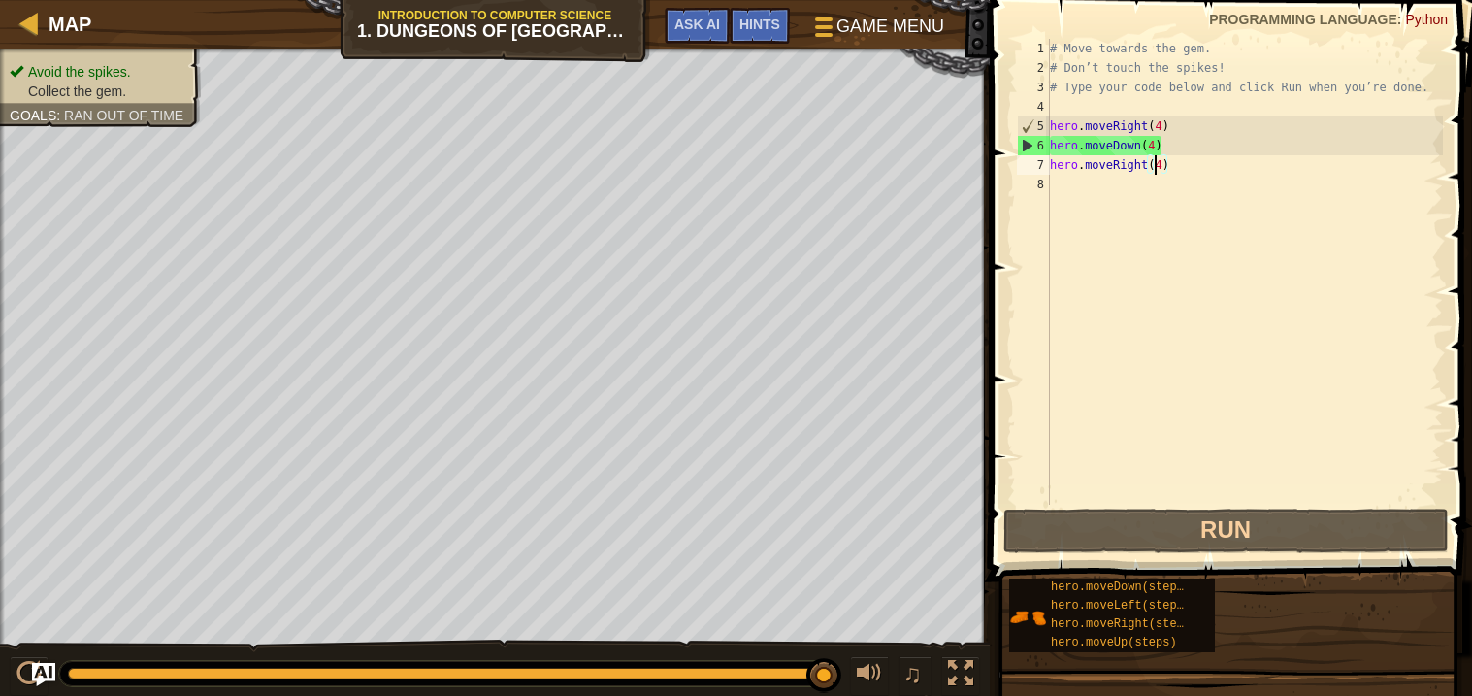
click at [1163, 124] on div "# Move towards the gem. # Don’t touch the spikes! # Type your code below and cl…" at bounding box center [1244, 291] width 397 height 505
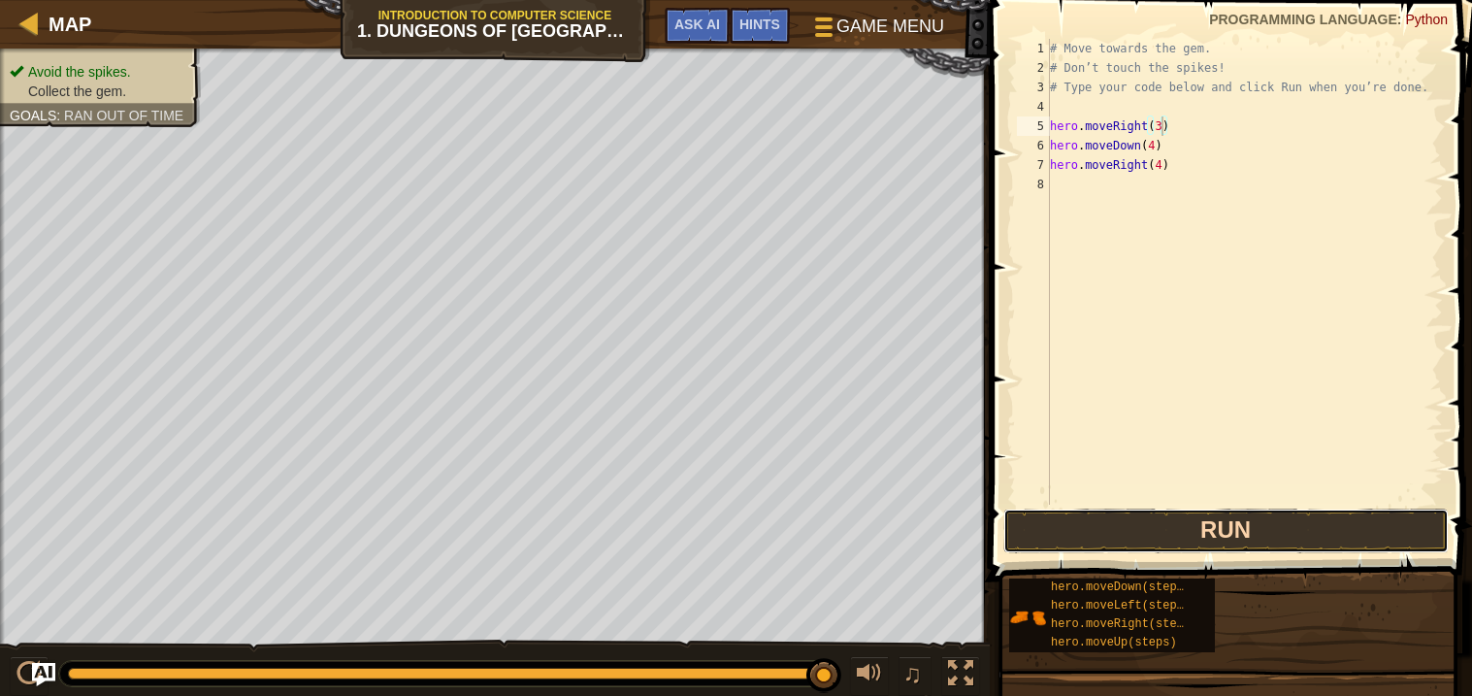
click at [1210, 539] on button "Run" at bounding box center [1225, 530] width 445 height 45
click at [1097, 526] on button "Run" at bounding box center [1225, 530] width 445 height 45
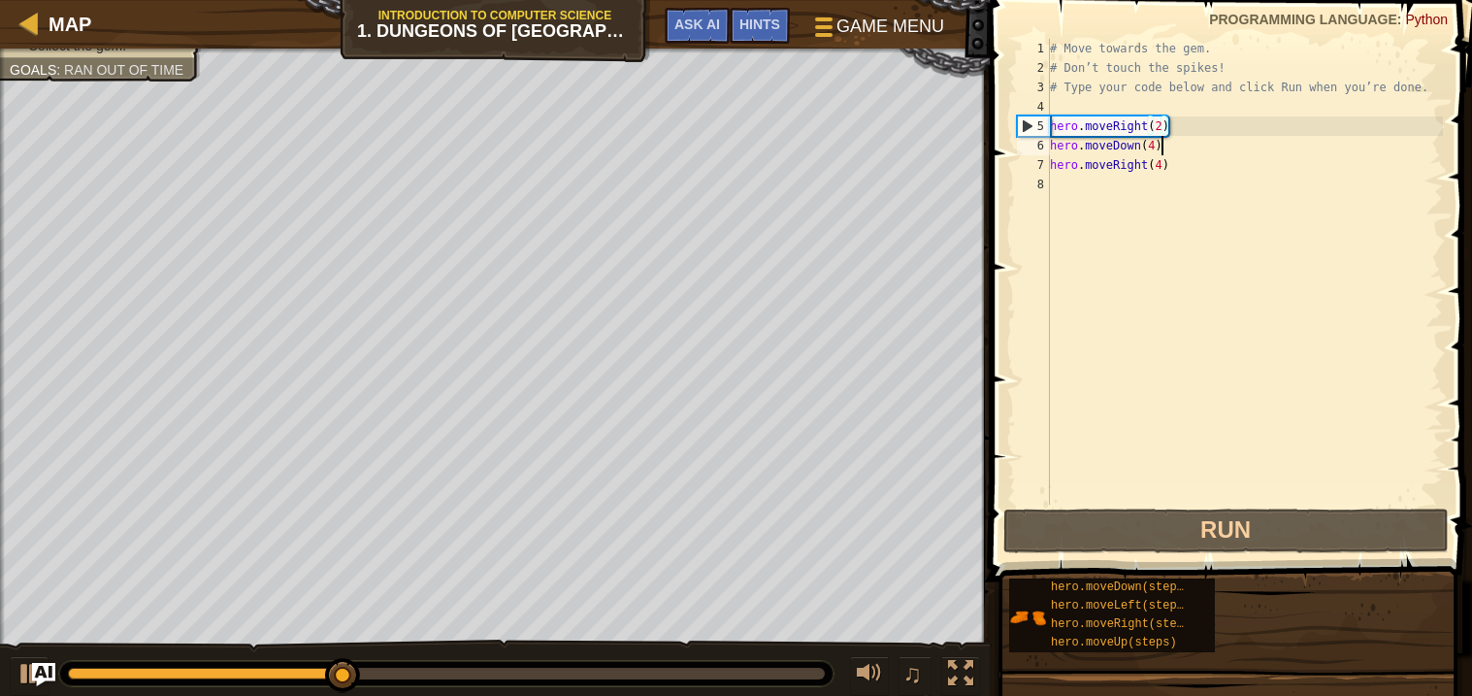
click at [1159, 143] on div "# Move towards the gem. # Don’t touch the spikes! # Type your code below and cl…" at bounding box center [1244, 291] width 397 height 505
click at [1156, 144] on div "# Move towards the gem. # Don’t touch the spikes! # Type your code below and cl…" at bounding box center [1244, 291] width 397 height 505
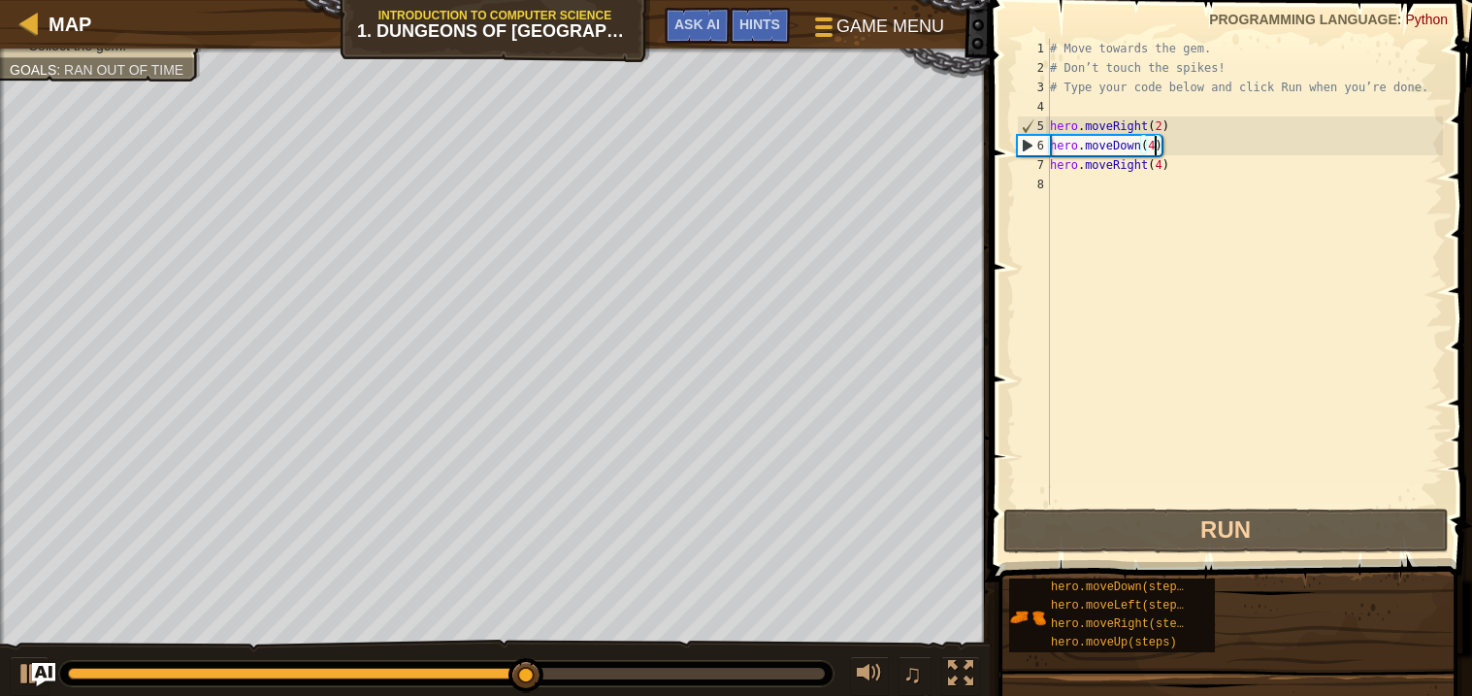
click at [1153, 144] on div "# Move towards the gem. # Don’t touch the spikes! # Type your code below and cl…" at bounding box center [1244, 291] width 397 height 505
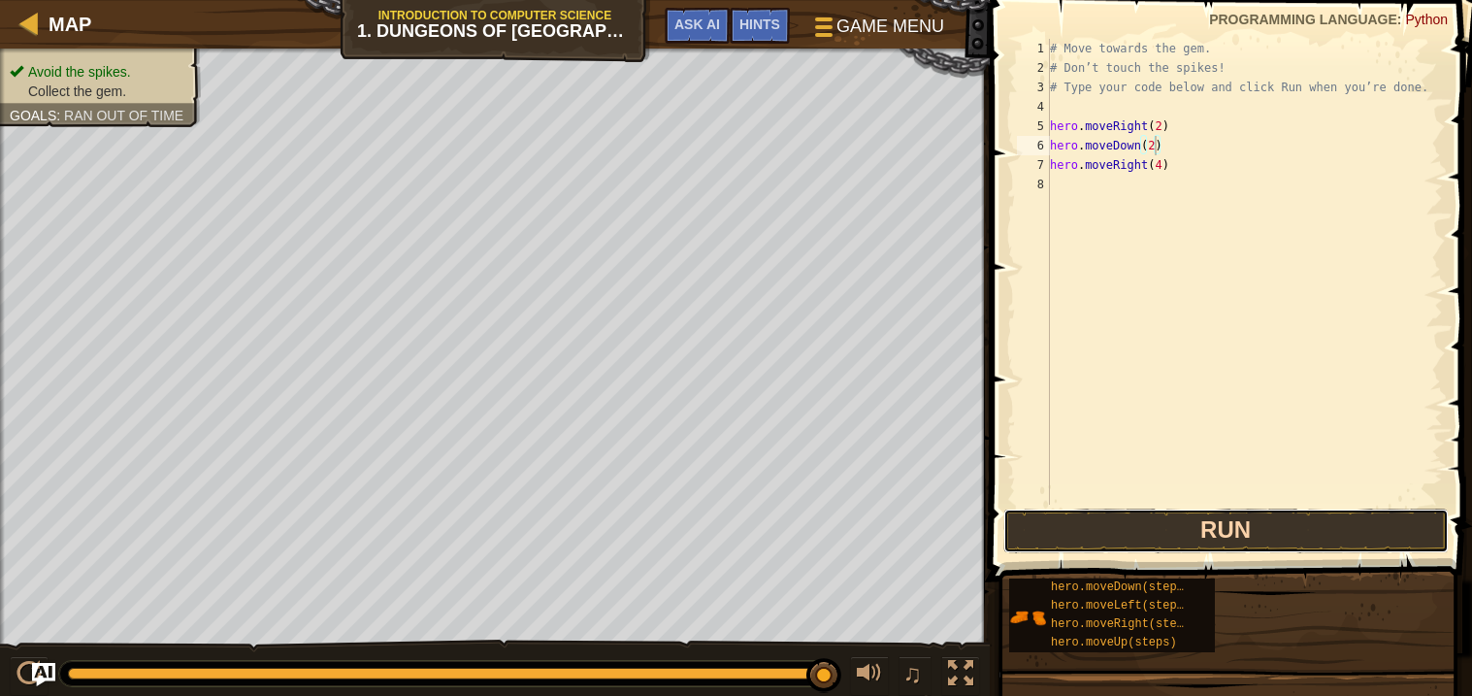
click at [1090, 519] on button "Run" at bounding box center [1225, 530] width 445 height 45
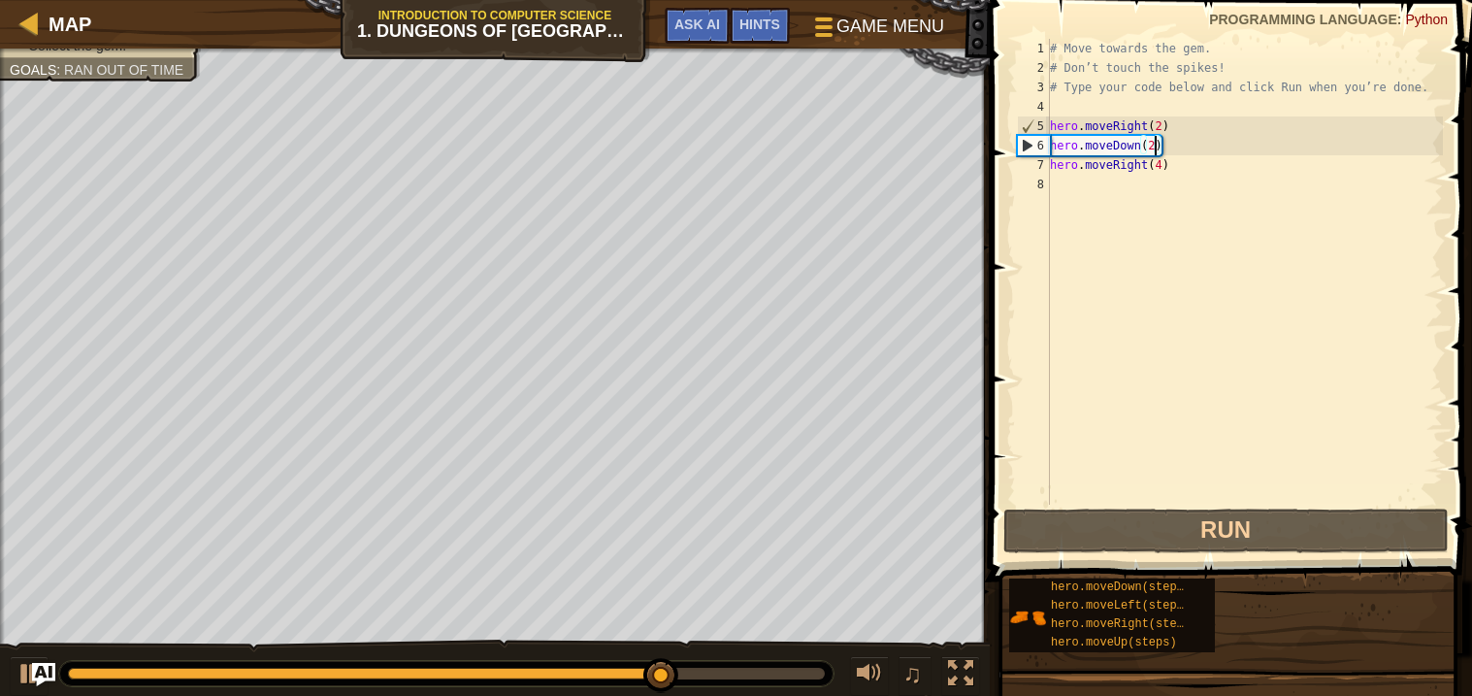
click at [1169, 129] on div "# Move towards the gem. # Don’t touch the spikes! # Type your code below and cl…" at bounding box center [1244, 291] width 397 height 505
click at [1162, 129] on div "# Move towards the gem. # Don’t touch the spikes! # Type your code below and cl…" at bounding box center [1244, 291] width 397 height 505
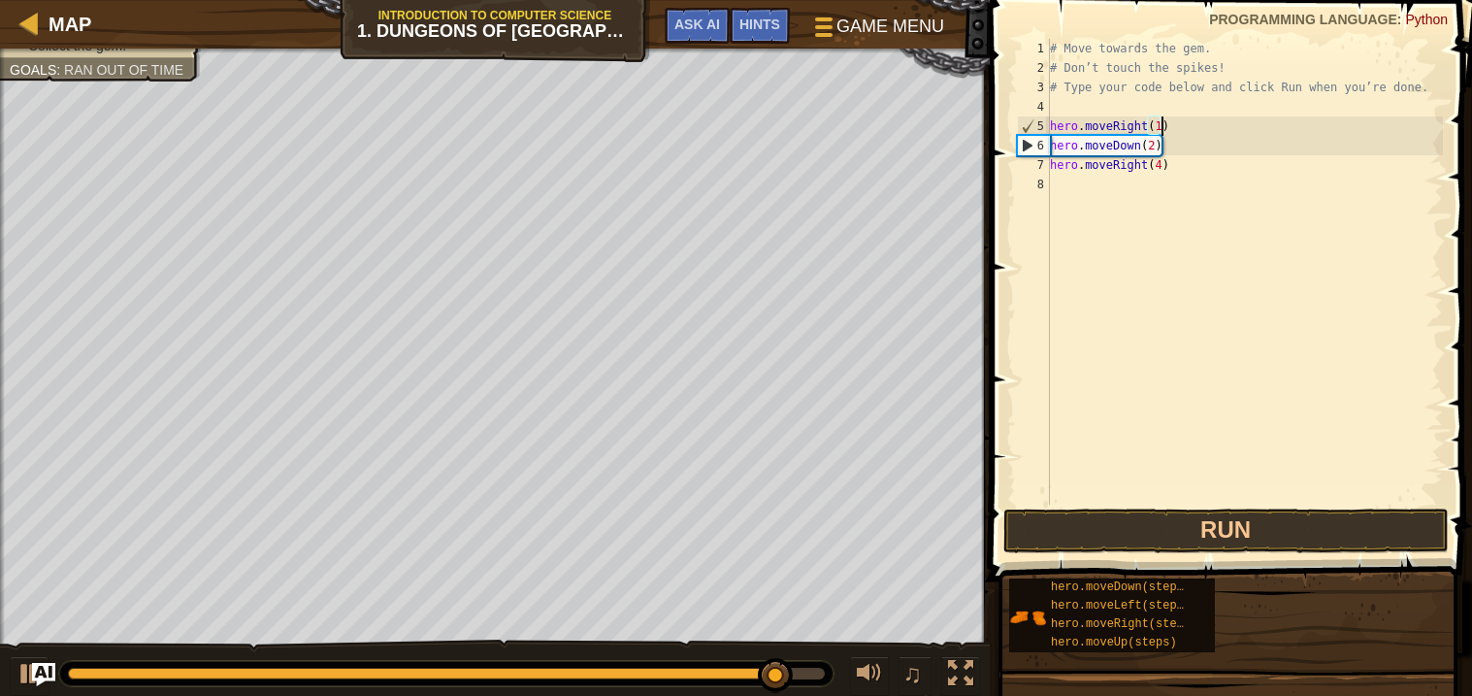
scroll to position [8, 8]
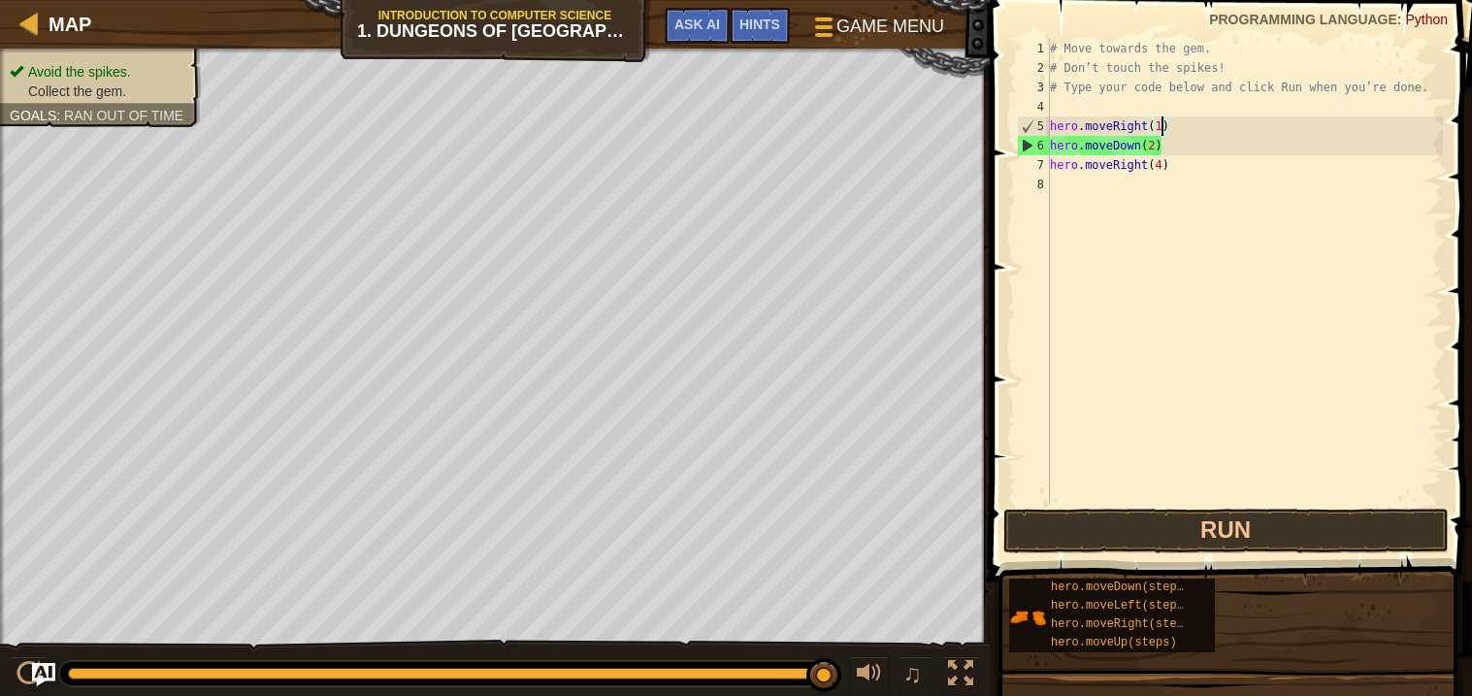
click at [1156, 149] on div "# Move towards the gem. # Don’t touch the spikes! # Type your code below and cl…" at bounding box center [1244, 291] width 397 height 505
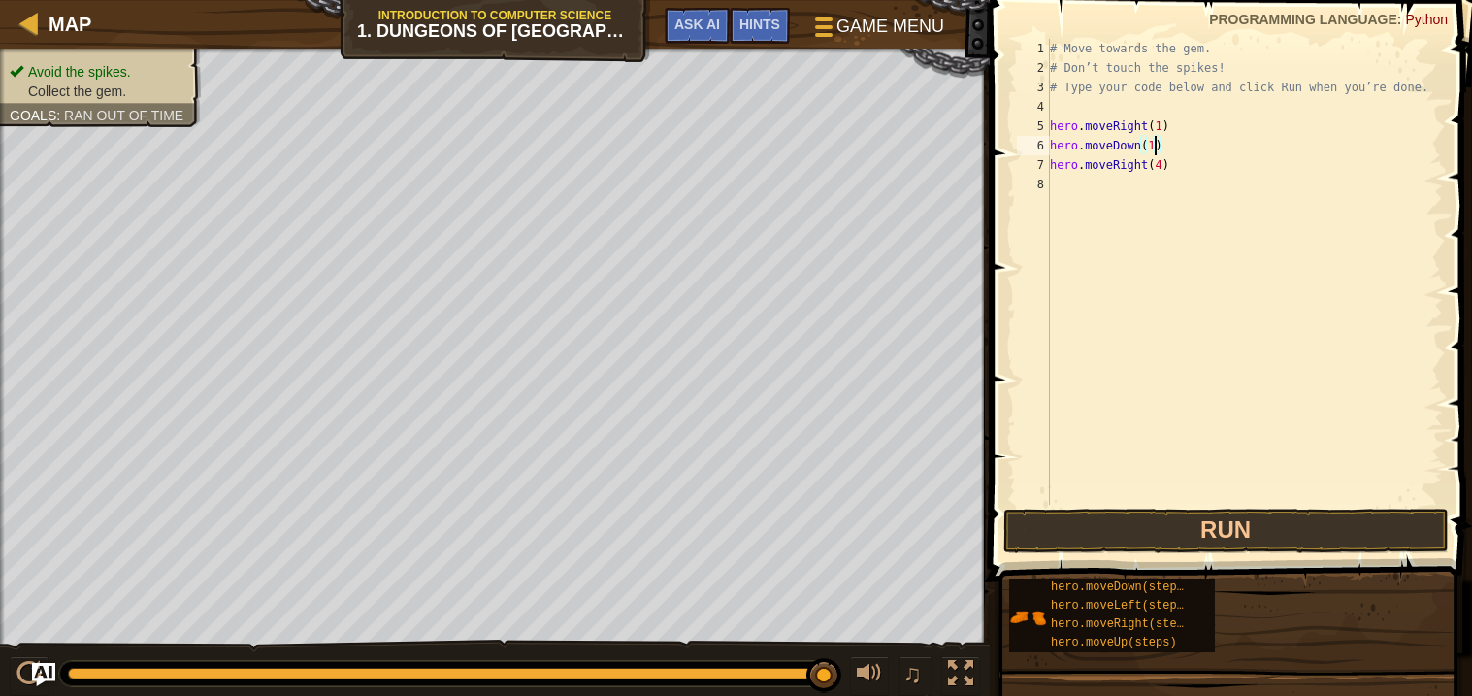
click at [1162, 164] on div "# Move towards the gem. # Don’t touch the spikes! # Type your code below and cl…" at bounding box center [1244, 291] width 397 height 505
type textarea "hero.moveRight(1)"
click at [1095, 541] on button "Run" at bounding box center [1225, 530] width 445 height 45
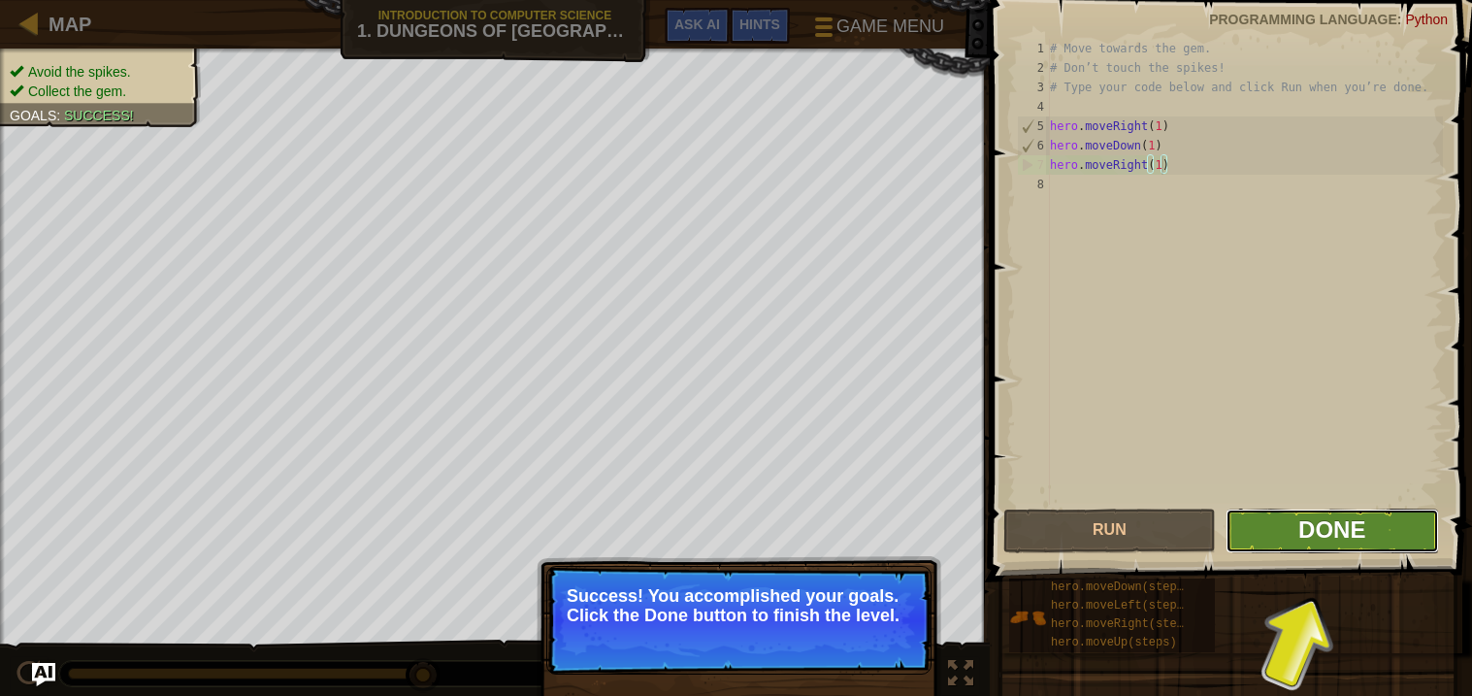
click at [1308, 524] on span "Done" at bounding box center [1331, 529] width 67 height 26
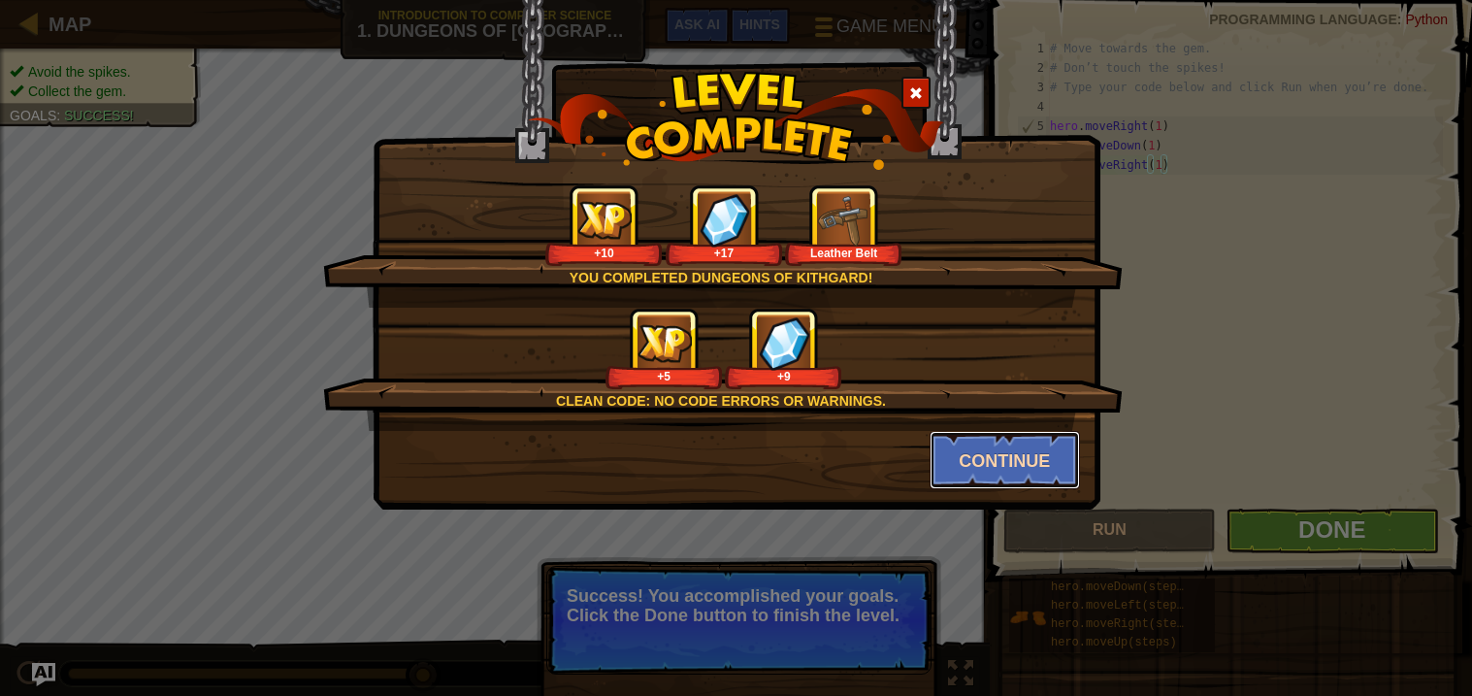
click at [999, 431] on button "Continue" at bounding box center [1005, 460] width 150 height 58
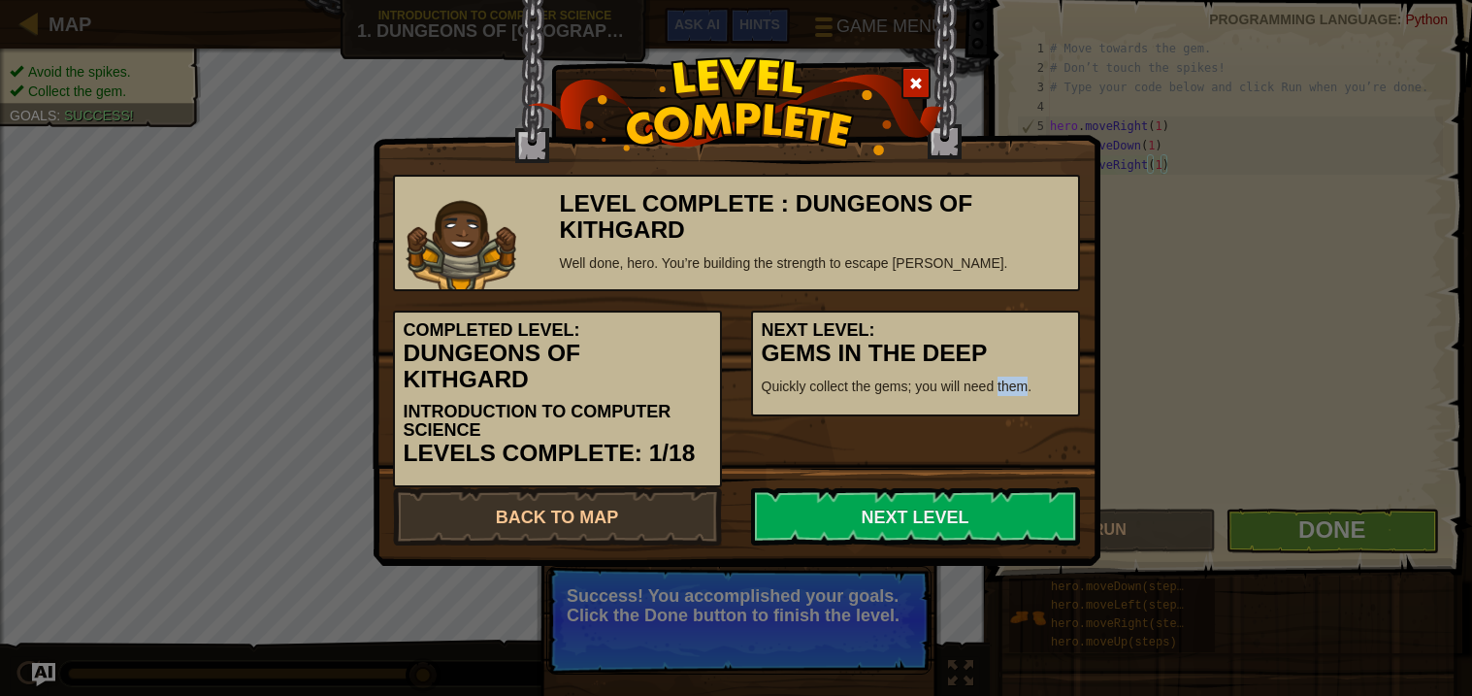
click at [996, 456] on div "Completed Level: Dungeons of Kithgard Introduction to Computer Science Levels C…" at bounding box center [736, 389] width 716 height 196
click at [894, 489] on link "Next Level" at bounding box center [915, 516] width 329 height 58
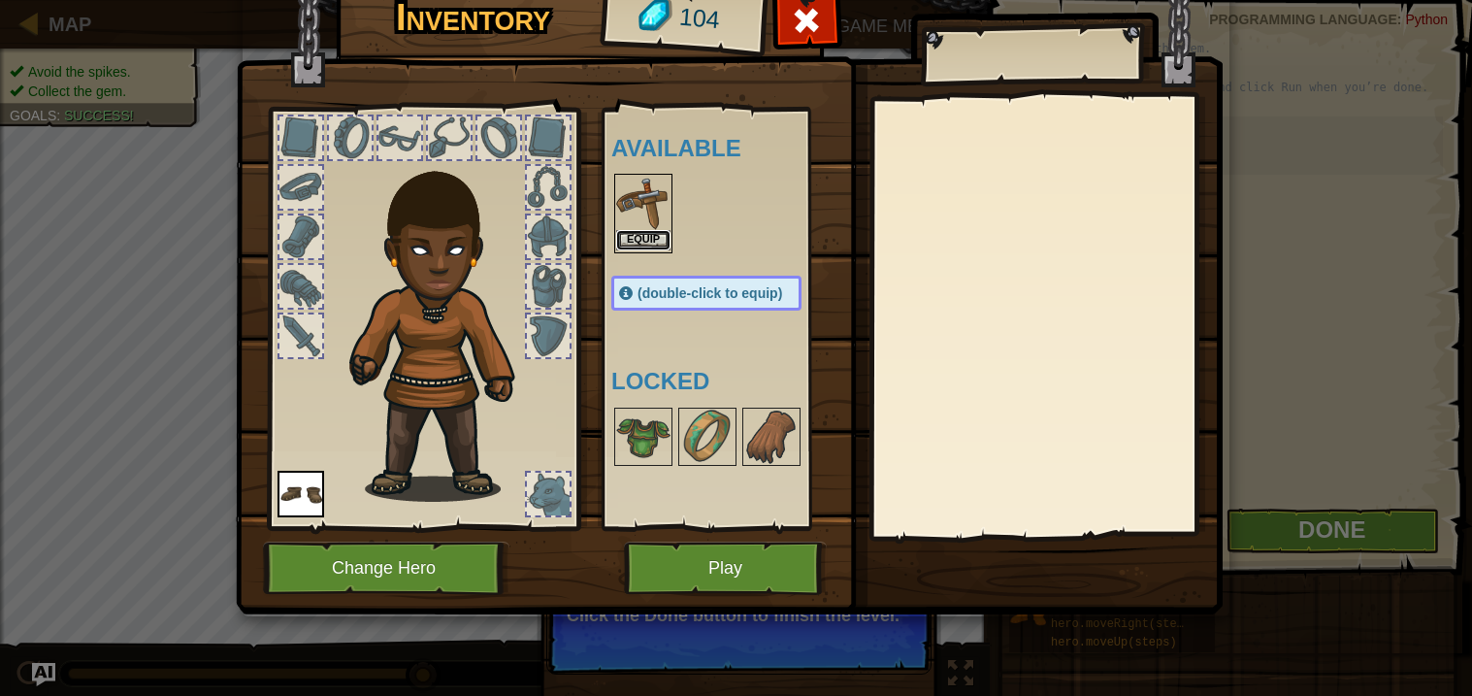
click at [637, 235] on button "Equip" at bounding box center [643, 240] width 54 height 20
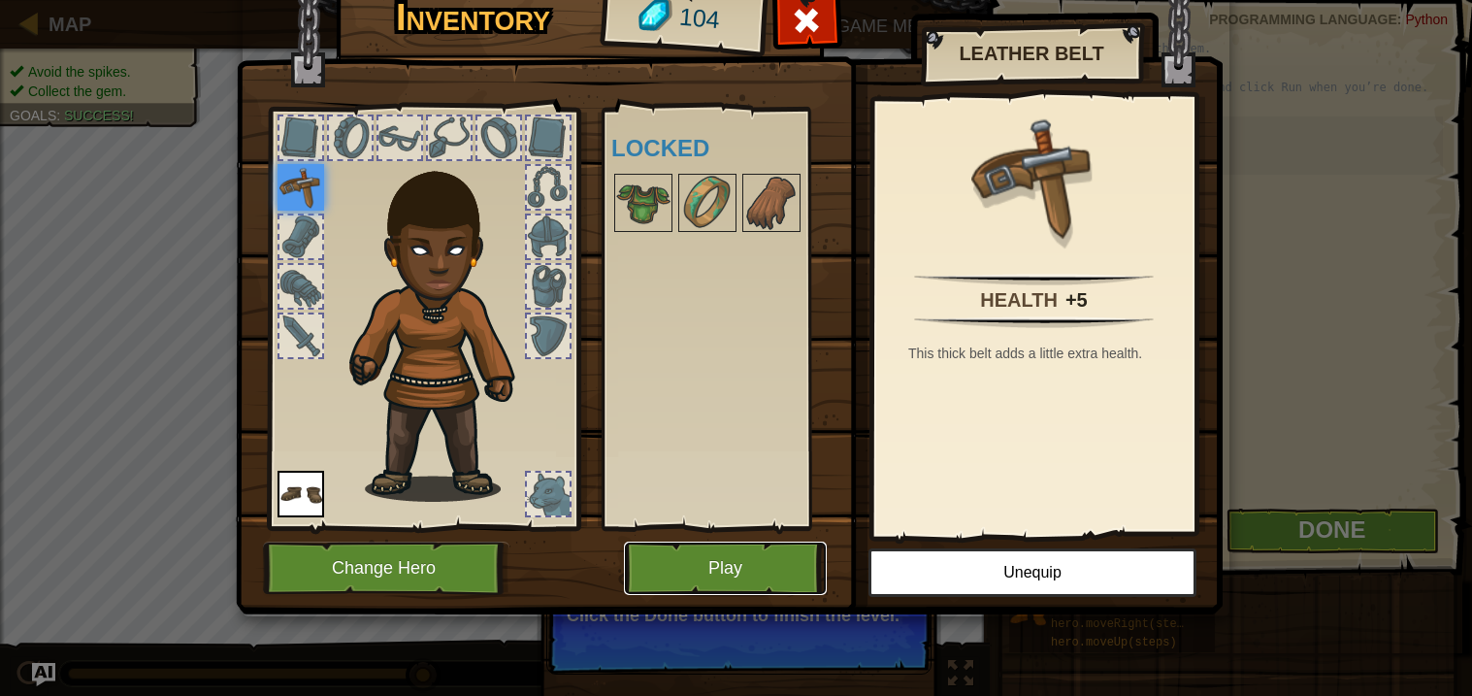
click at [702, 550] on button "Play" at bounding box center [725, 567] width 203 height 53
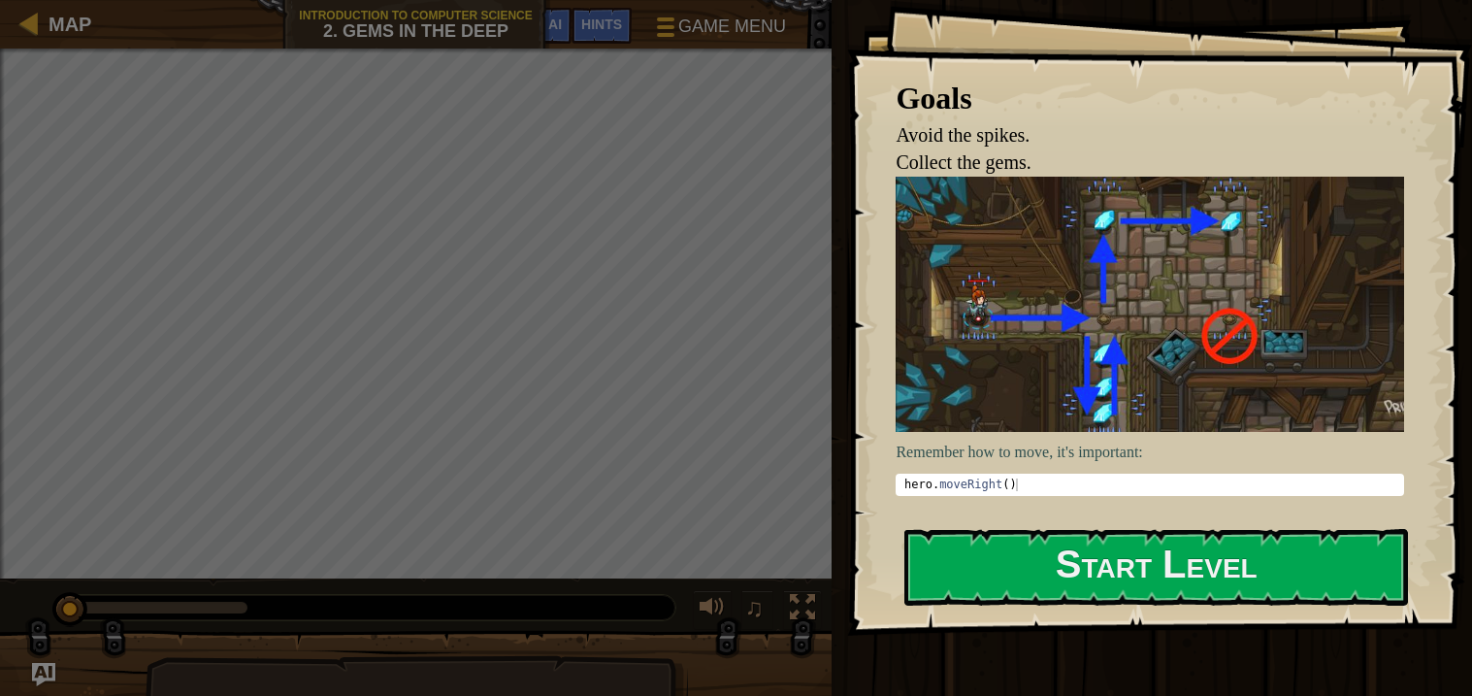
click at [1061, 449] on p "Remember how to move, it's important:" at bounding box center [1150, 452] width 508 height 22
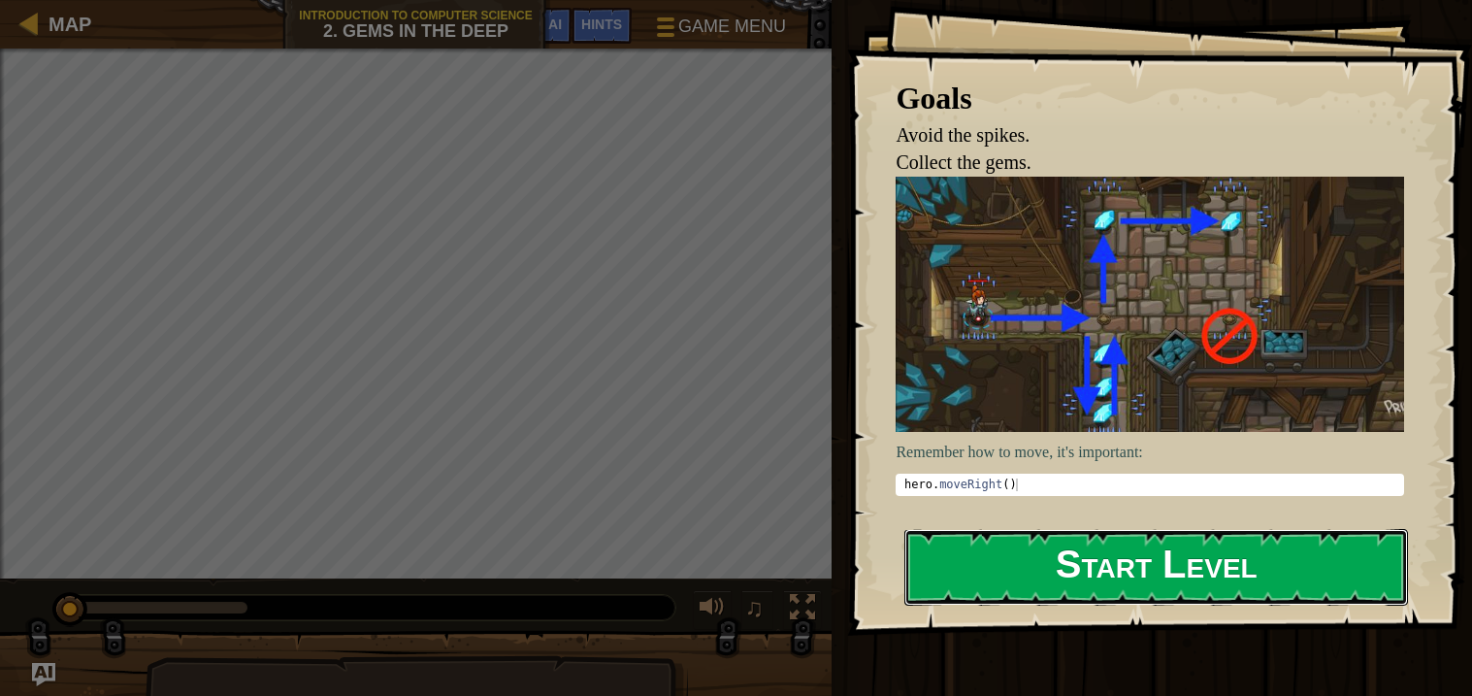
click at [952, 575] on button "Start Level" at bounding box center [1156, 567] width 504 height 77
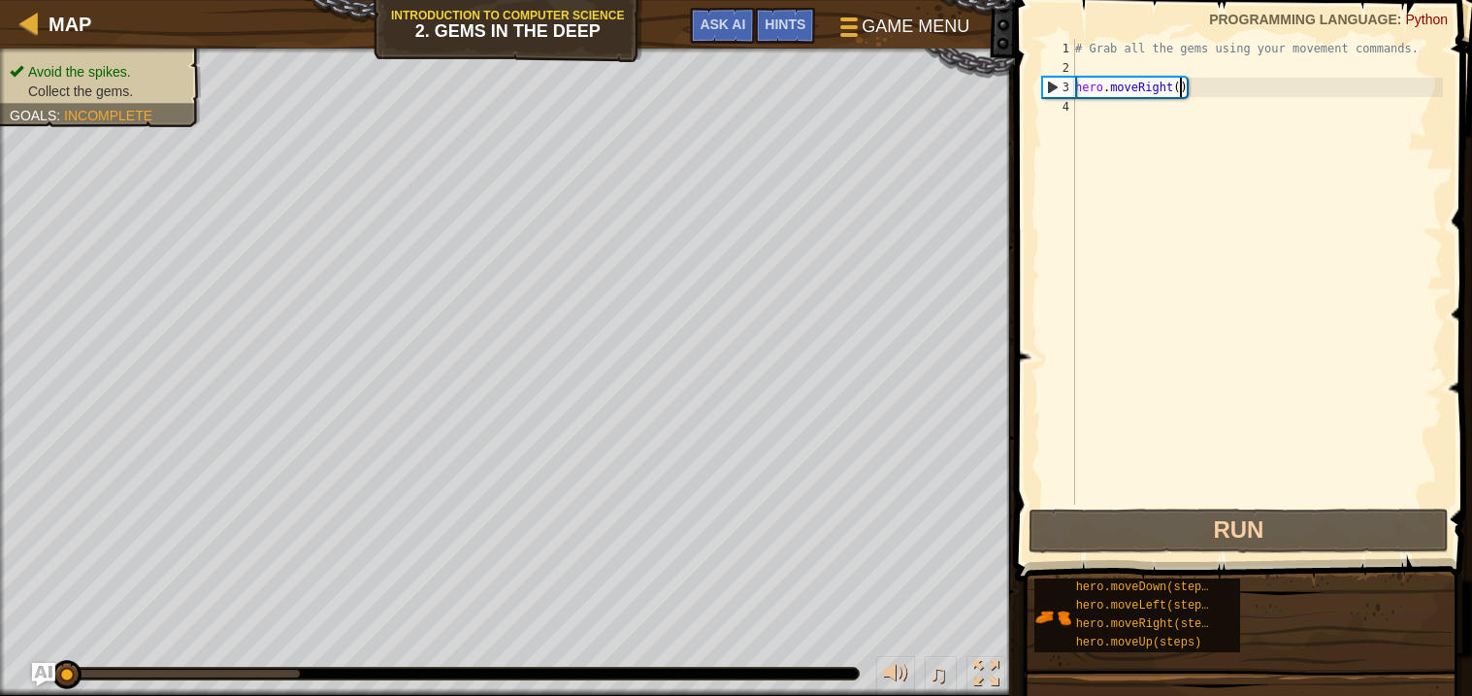
click at [1182, 91] on div "# Grab all the gems using your movement commands. hero . moveRight ( )" at bounding box center [1257, 291] width 372 height 505
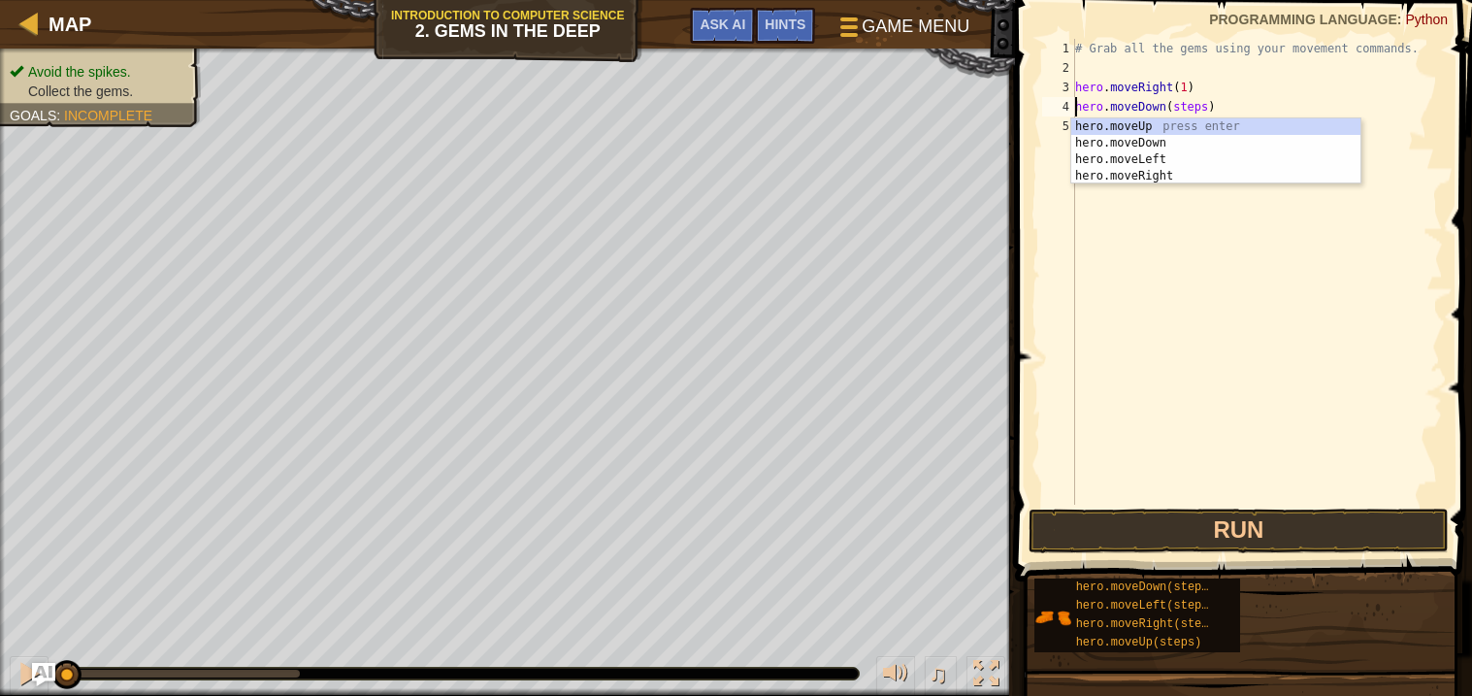
click at [1178, 100] on div "# Grab all the gems using your movement commands. hero . moveRight ( 1 ) hero .…" at bounding box center [1257, 291] width 372 height 505
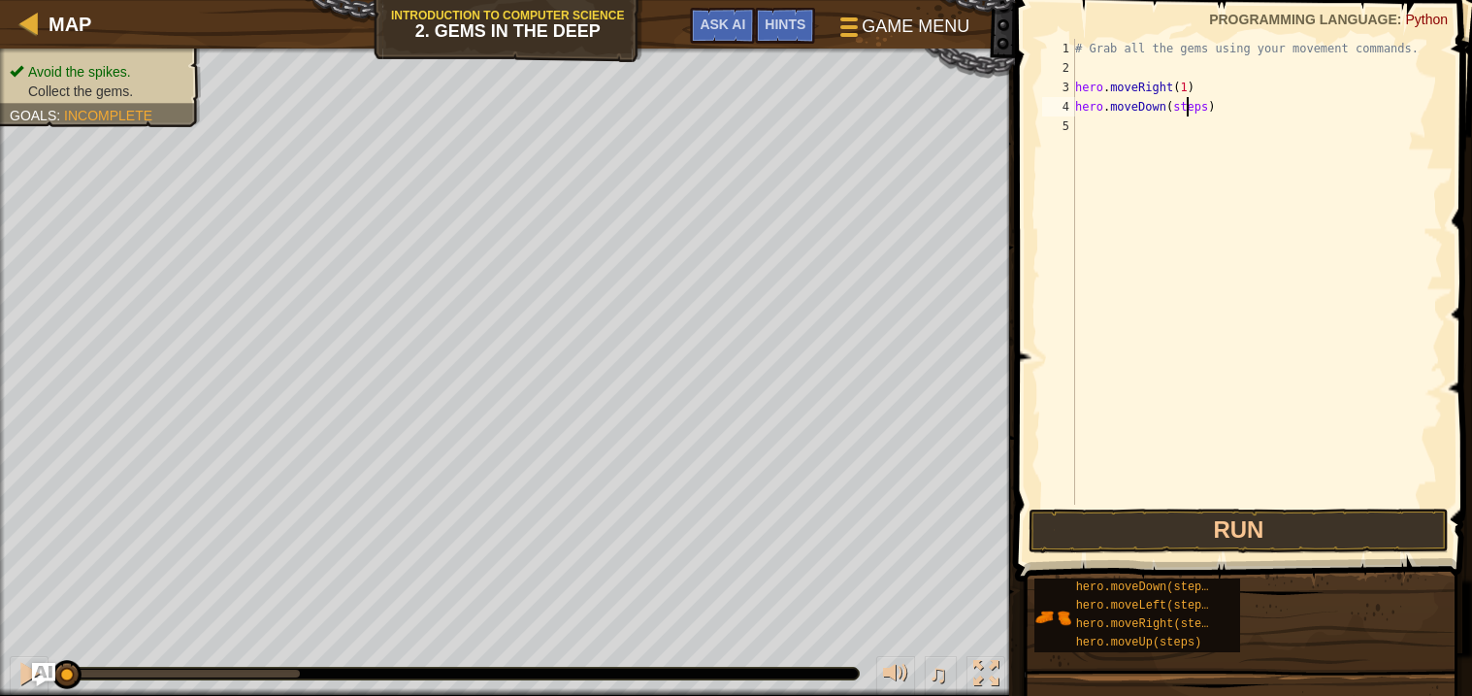
click at [1191, 99] on div "# Grab all the gems using your movement commands. hero . moveRight ( 1 ) hero .…" at bounding box center [1257, 291] width 372 height 505
type textarea "hero.moveDown(3)"
click at [1143, 127] on div "# Grab all the gems using your movement commands. hero . moveRight ( 1 ) hero .…" at bounding box center [1257, 291] width 372 height 505
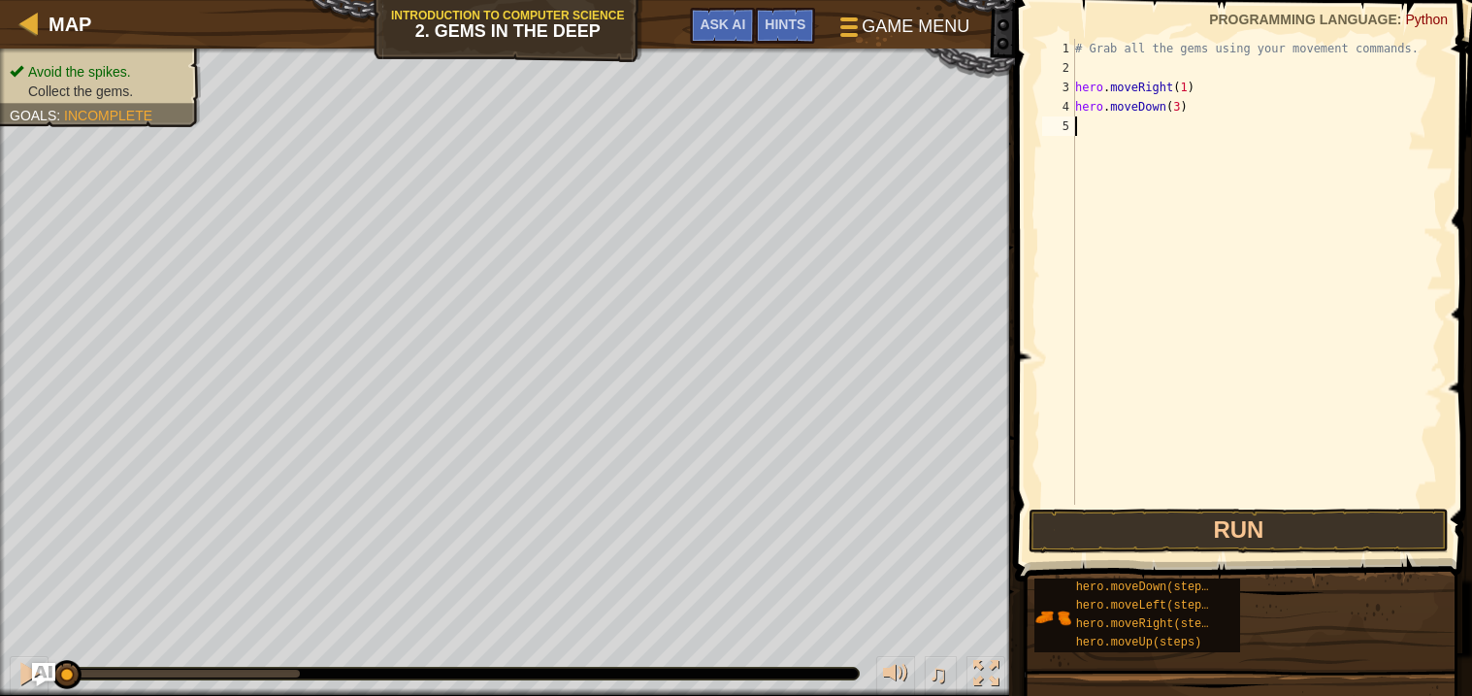
scroll to position [8, 0]
click at [1186, 115] on div "# Grab all the gems using your movement commands. hero . moveRight ( 1 ) hero .…" at bounding box center [1257, 291] width 372 height 505
click at [1180, 130] on div "# Grab all the gems using your movement commands. hero . moveRight ( 1 ) hero .…" at bounding box center [1257, 291] width 372 height 505
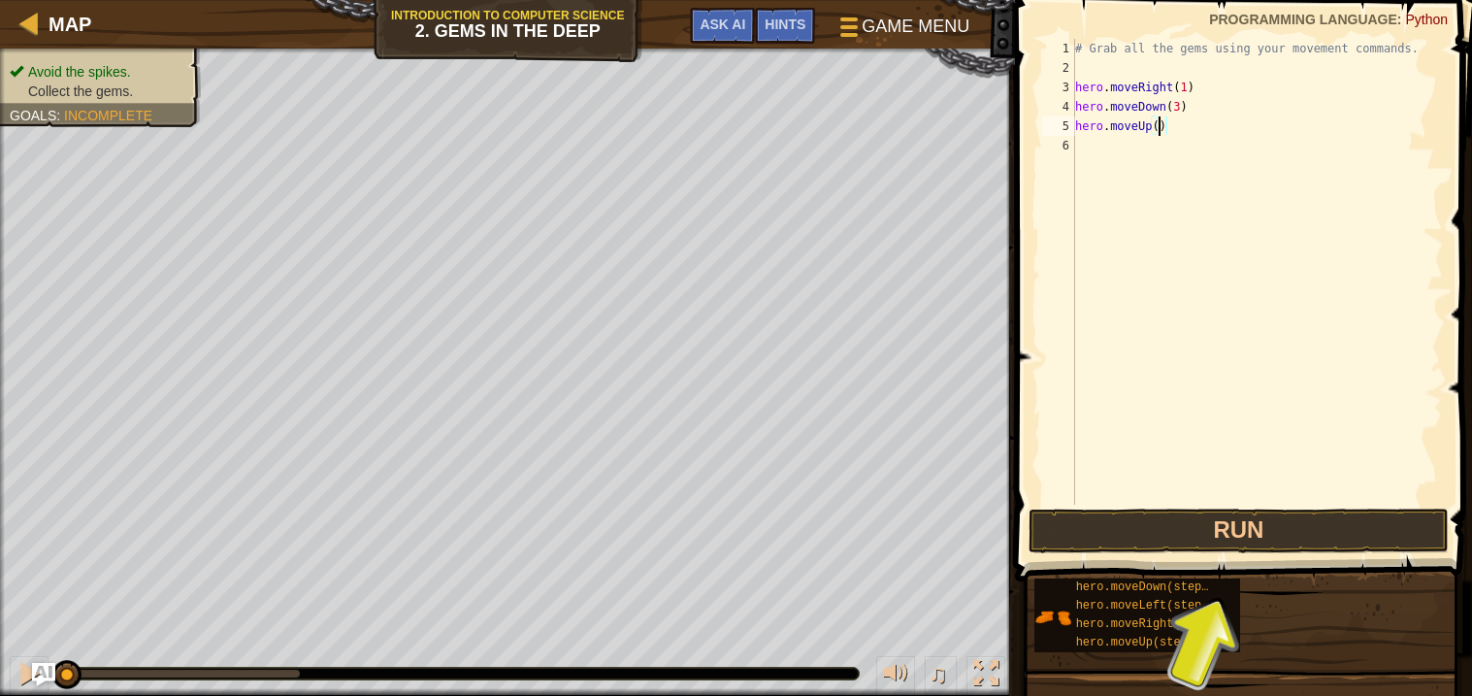
type textarea "hero.moveUp(6)"
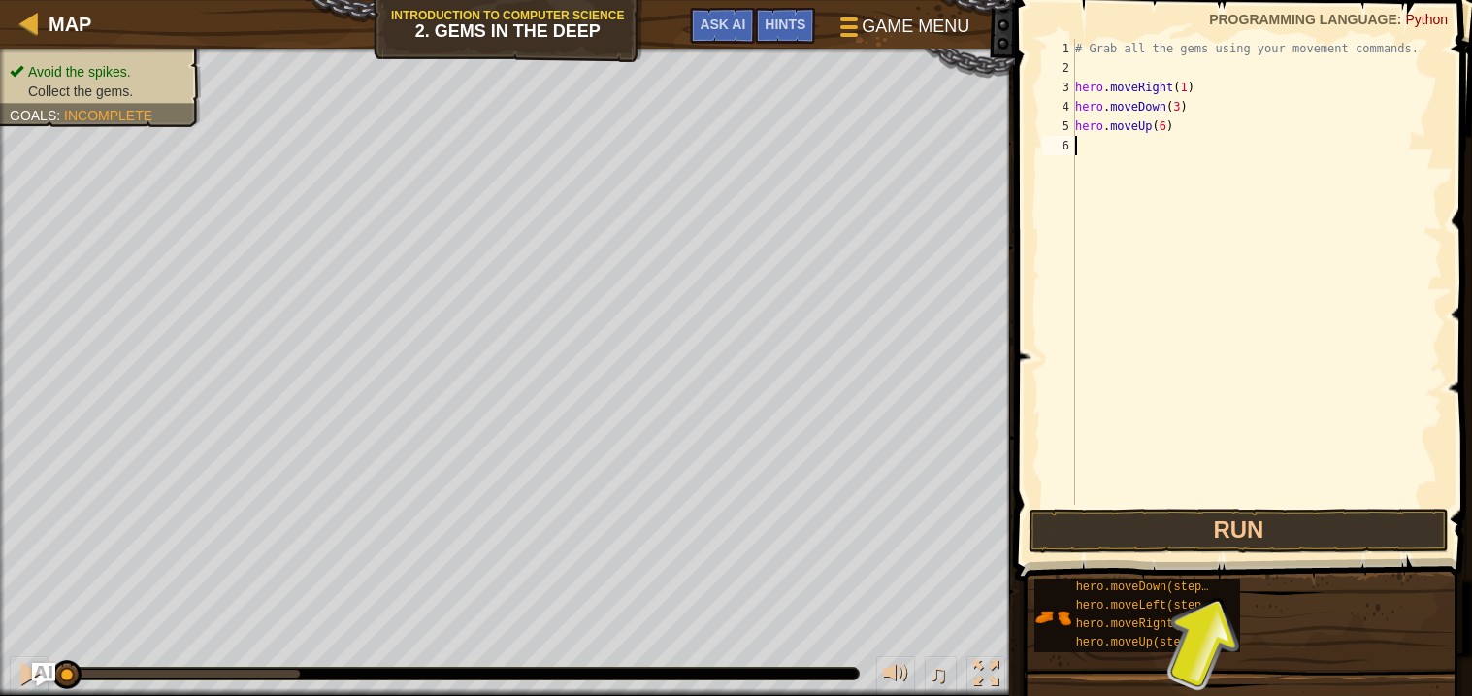
click at [1069, 533] on button "Run" at bounding box center [1239, 530] width 420 height 45
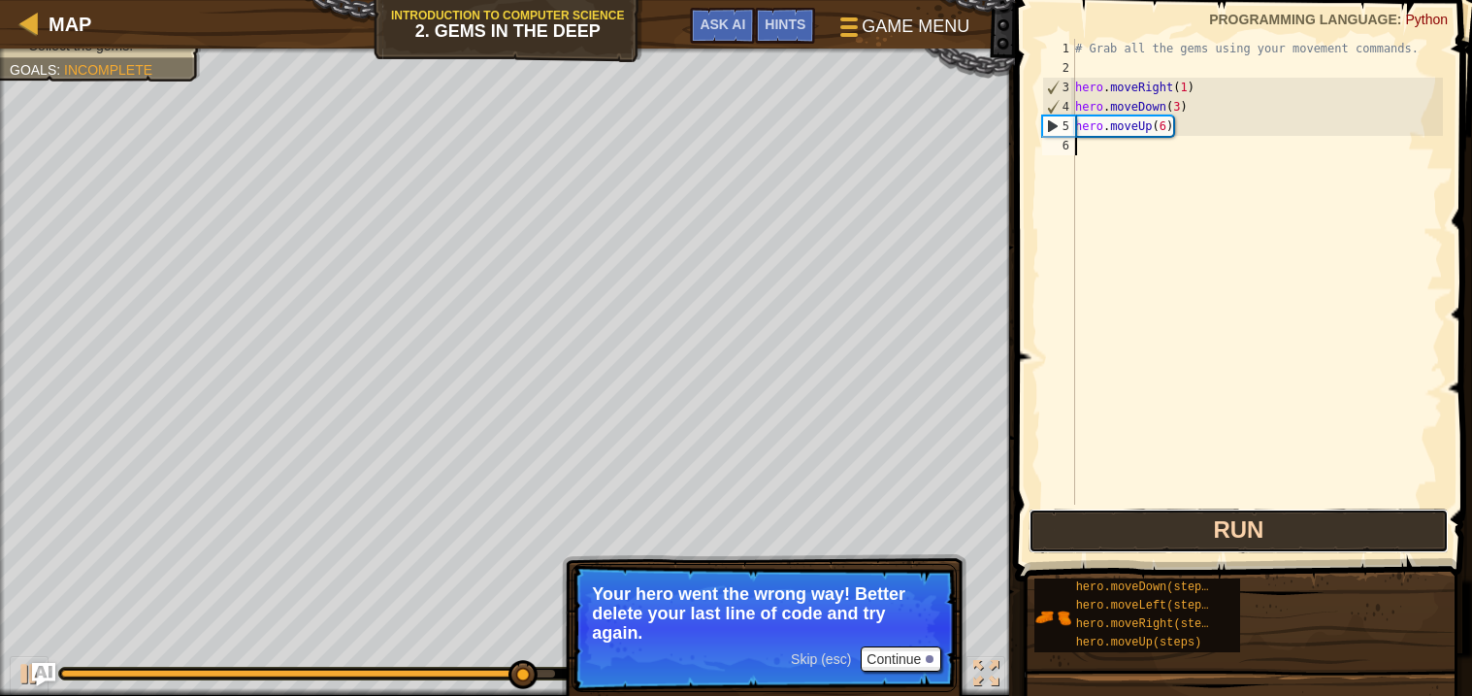
click at [1194, 515] on button "Run" at bounding box center [1239, 530] width 420 height 45
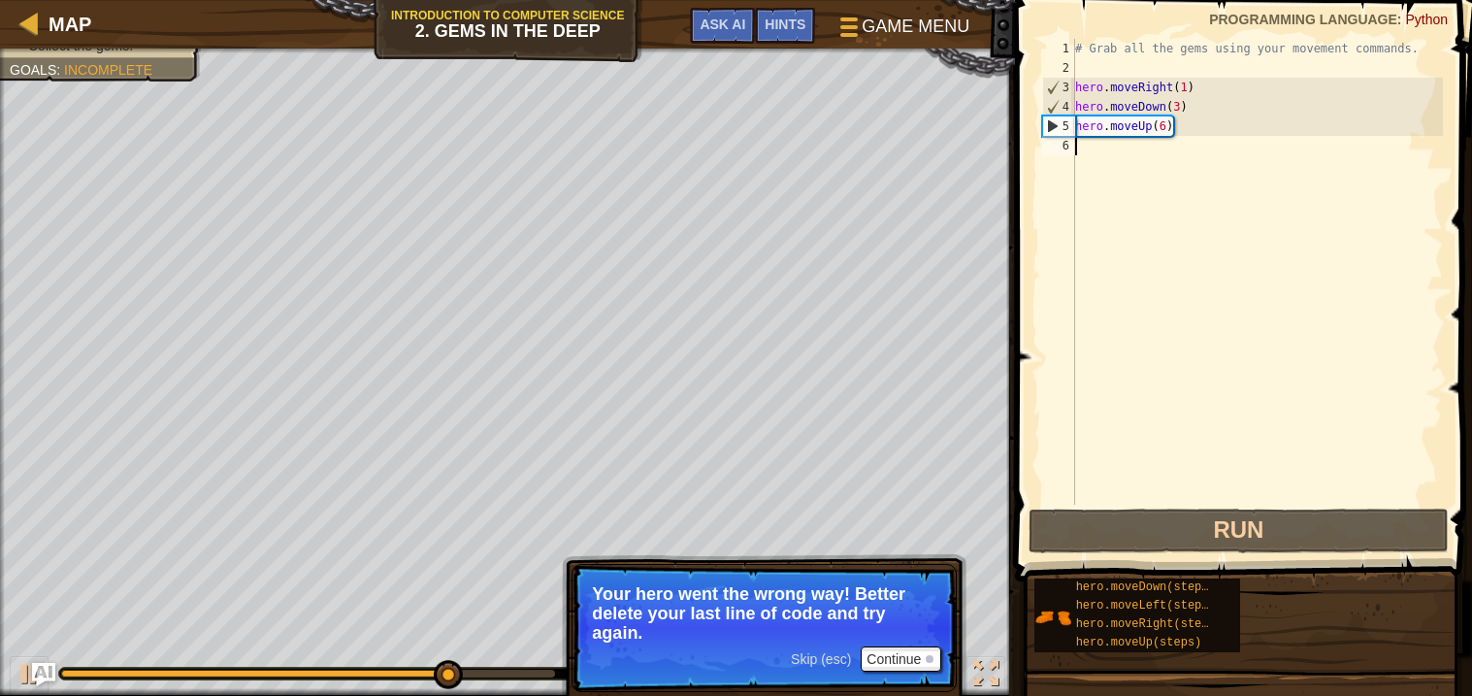
click at [1176, 112] on div "# Grab all the gems using your movement commands. hero . moveRight ( 1 ) hero .…" at bounding box center [1257, 291] width 372 height 505
click at [1178, 112] on div "# Grab all the gems using your movement commands. hero . moveRight ( 1 ) hero .…" at bounding box center [1257, 291] width 372 height 505
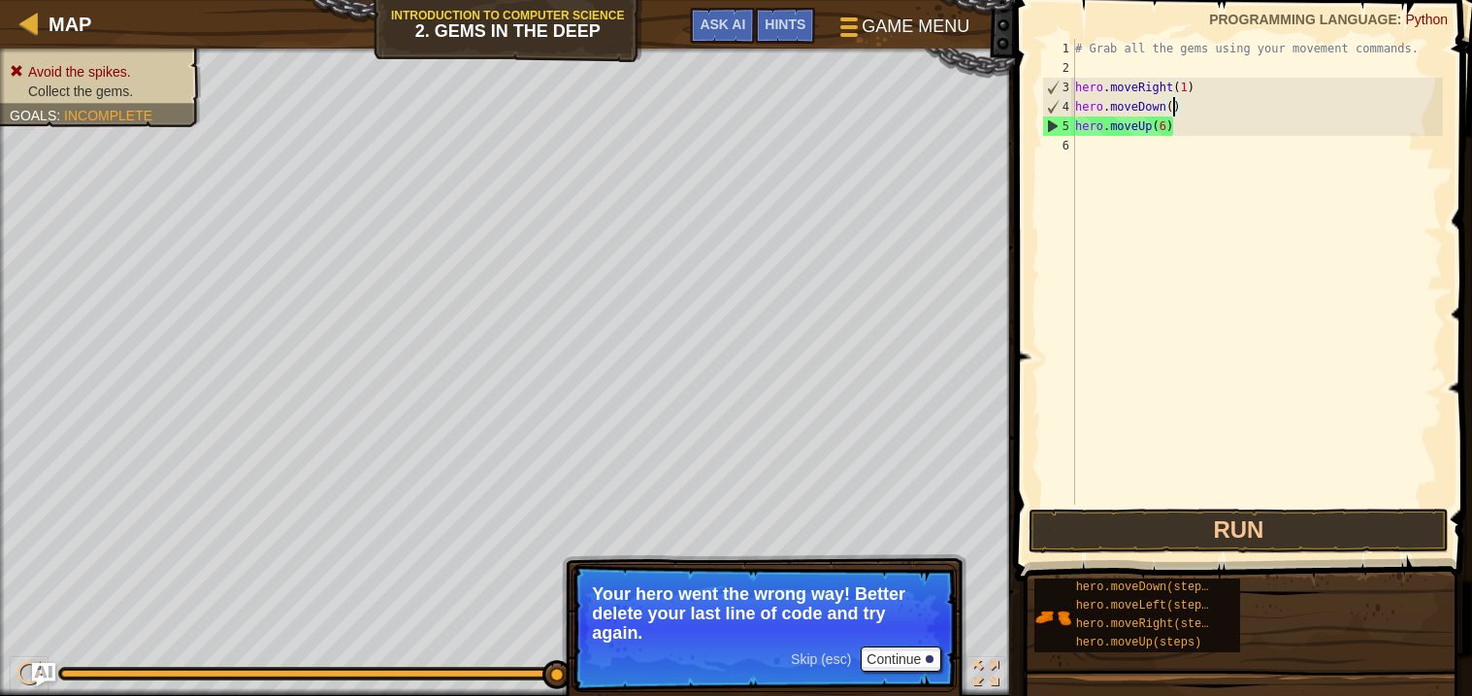
scroll to position [8, 7]
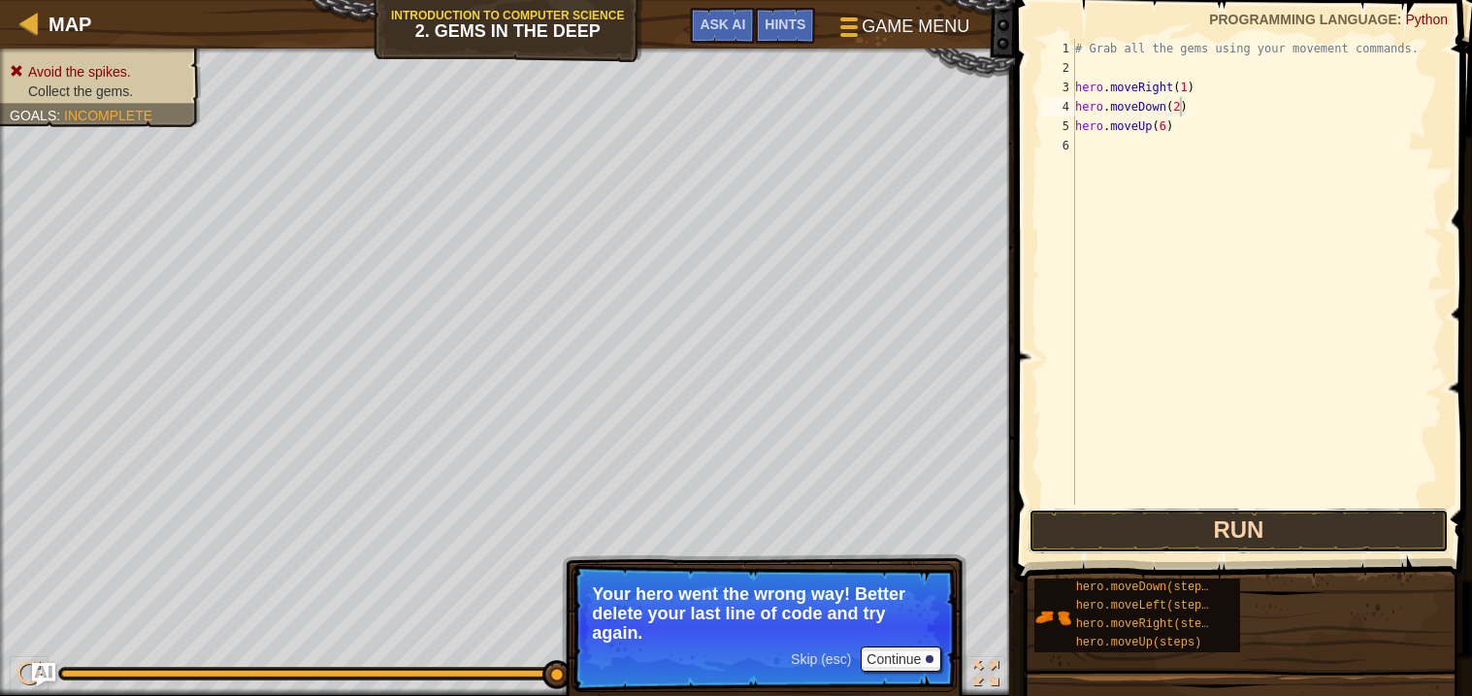
click at [1171, 547] on button "Run" at bounding box center [1239, 530] width 420 height 45
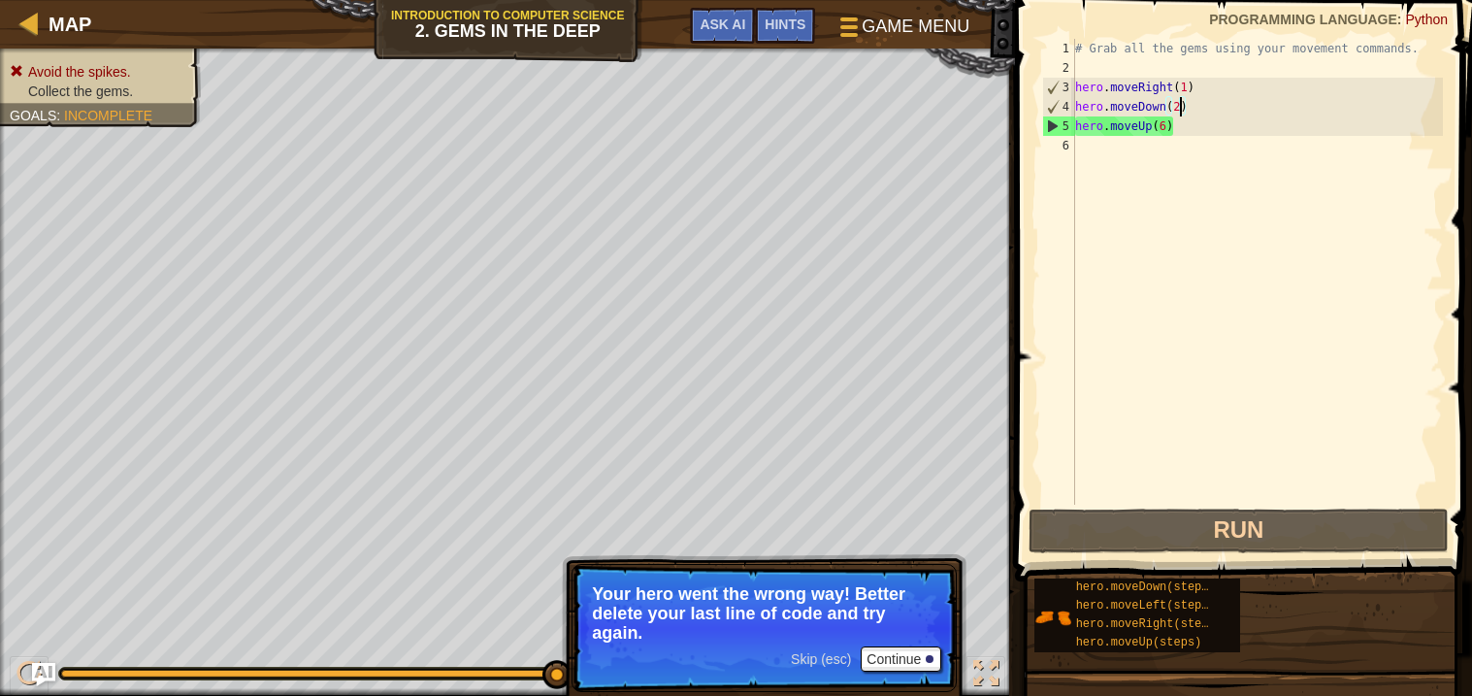
click at [844, 656] on span "Skip (esc)" at bounding box center [821, 659] width 60 height 16
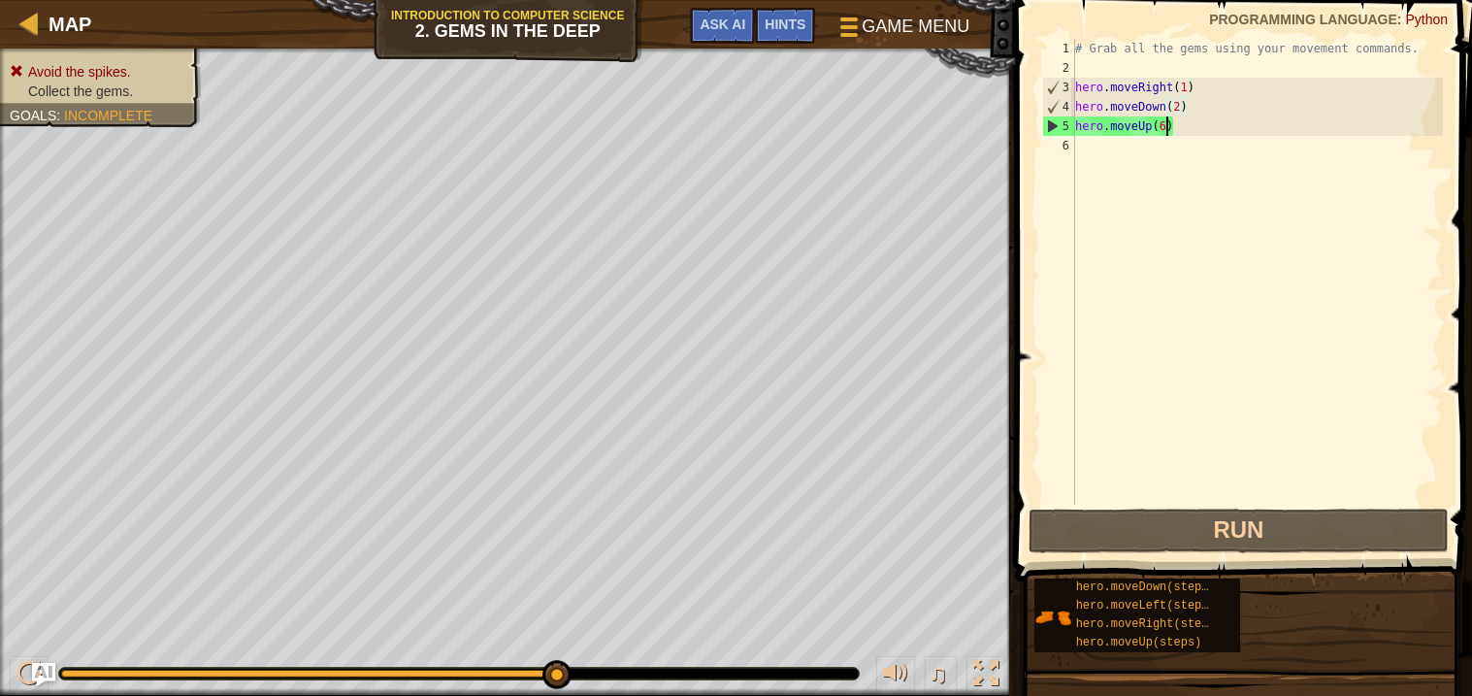
click at [1168, 129] on div "# Grab all the gems using your movement commands. hero . moveRight ( 1 ) hero .…" at bounding box center [1257, 291] width 372 height 505
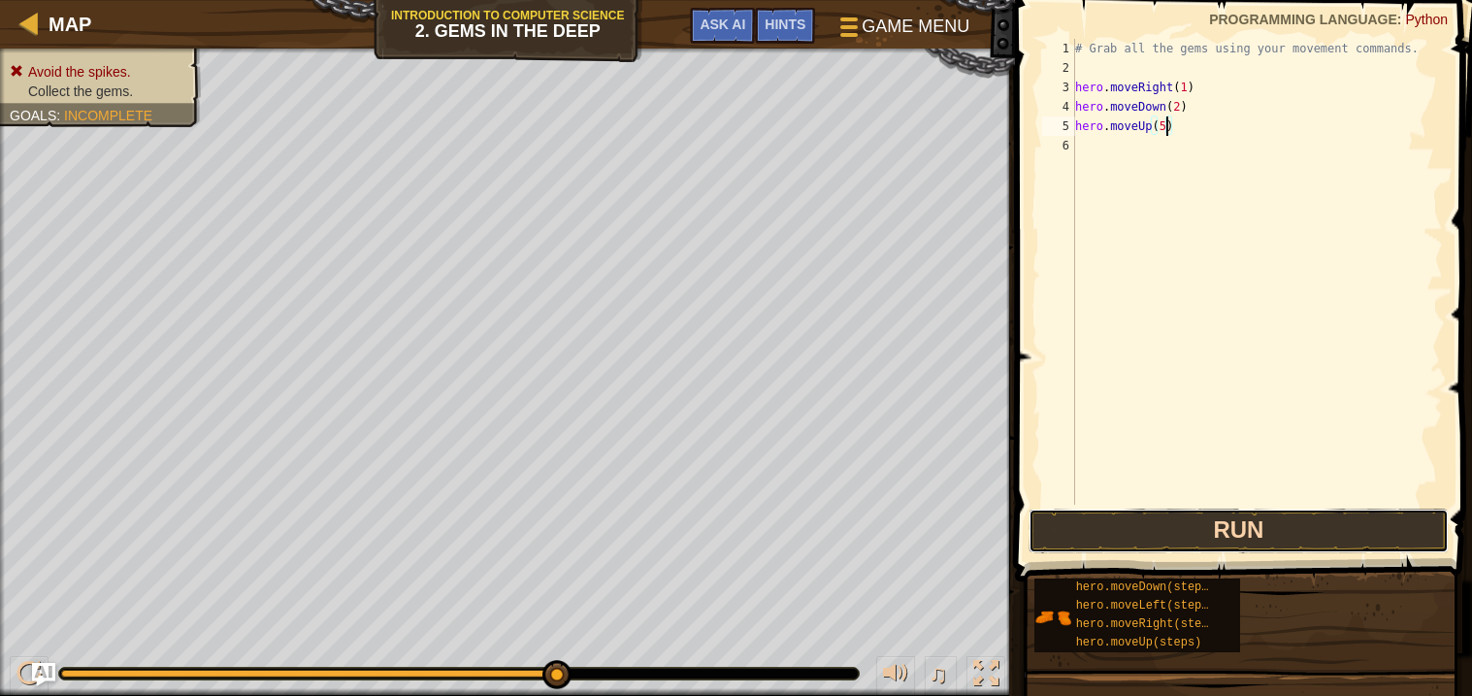
click at [1127, 542] on button "Run" at bounding box center [1239, 530] width 420 height 45
click at [1119, 526] on button "Run" at bounding box center [1239, 530] width 420 height 45
click at [1163, 538] on button "Run" at bounding box center [1239, 530] width 420 height 45
click at [1119, 550] on button "Run" at bounding box center [1239, 530] width 420 height 45
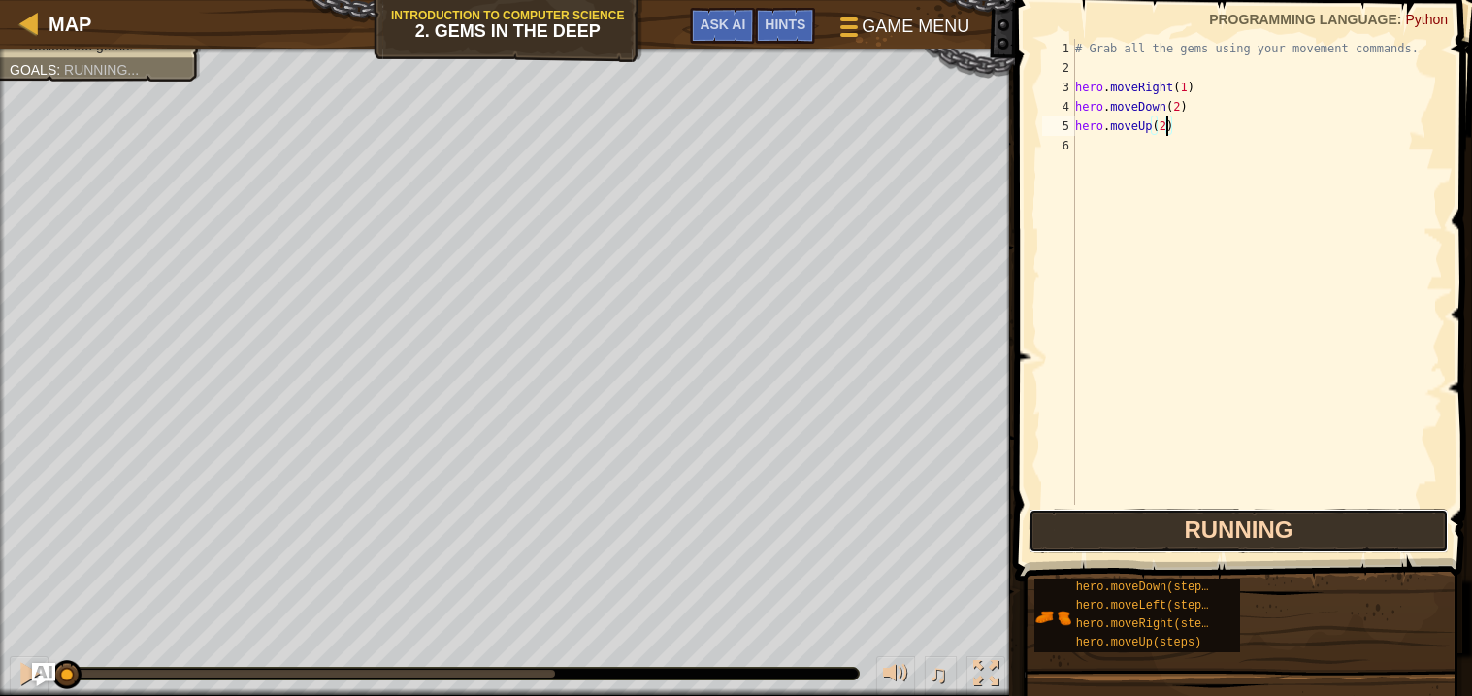
click at [1110, 536] on button "Running" at bounding box center [1239, 530] width 420 height 45
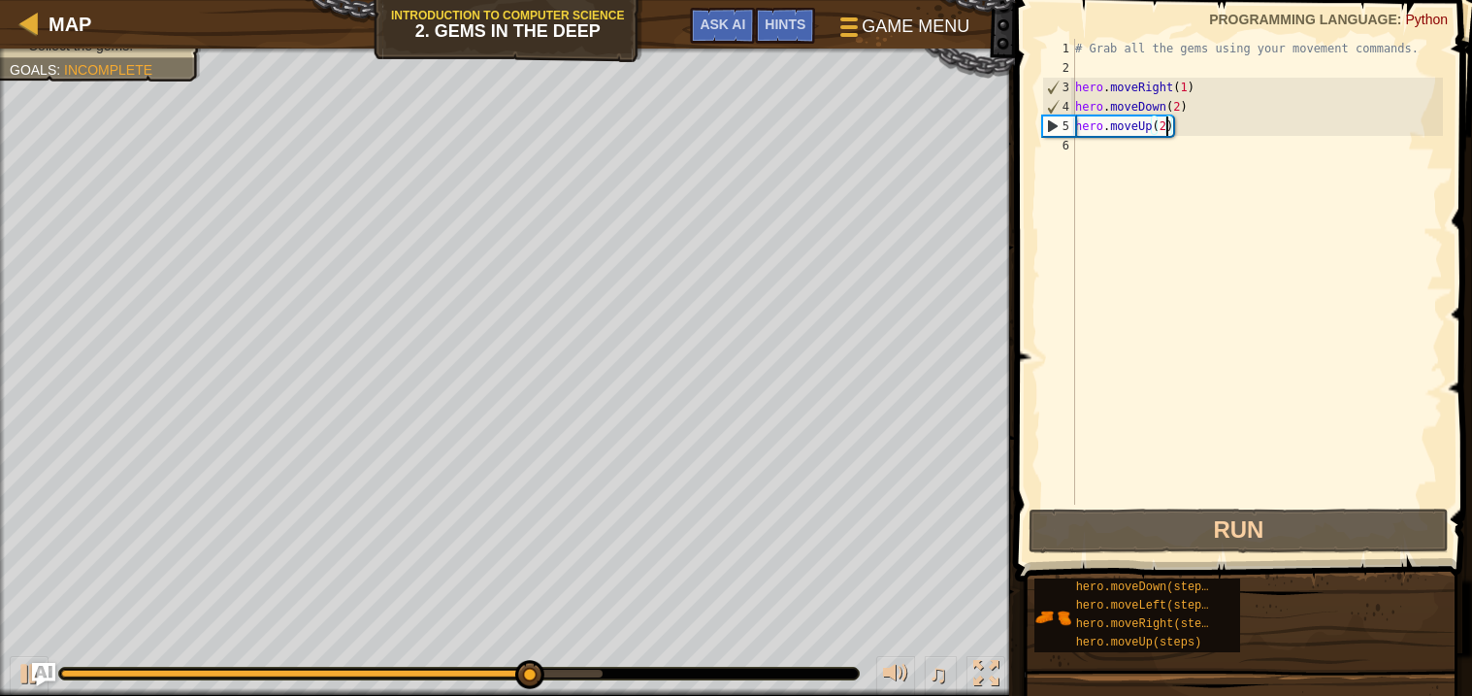
click at [1212, 120] on div "# Grab all the gems using your movement commands. hero . moveRight ( 1 ) hero .…" at bounding box center [1257, 291] width 372 height 505
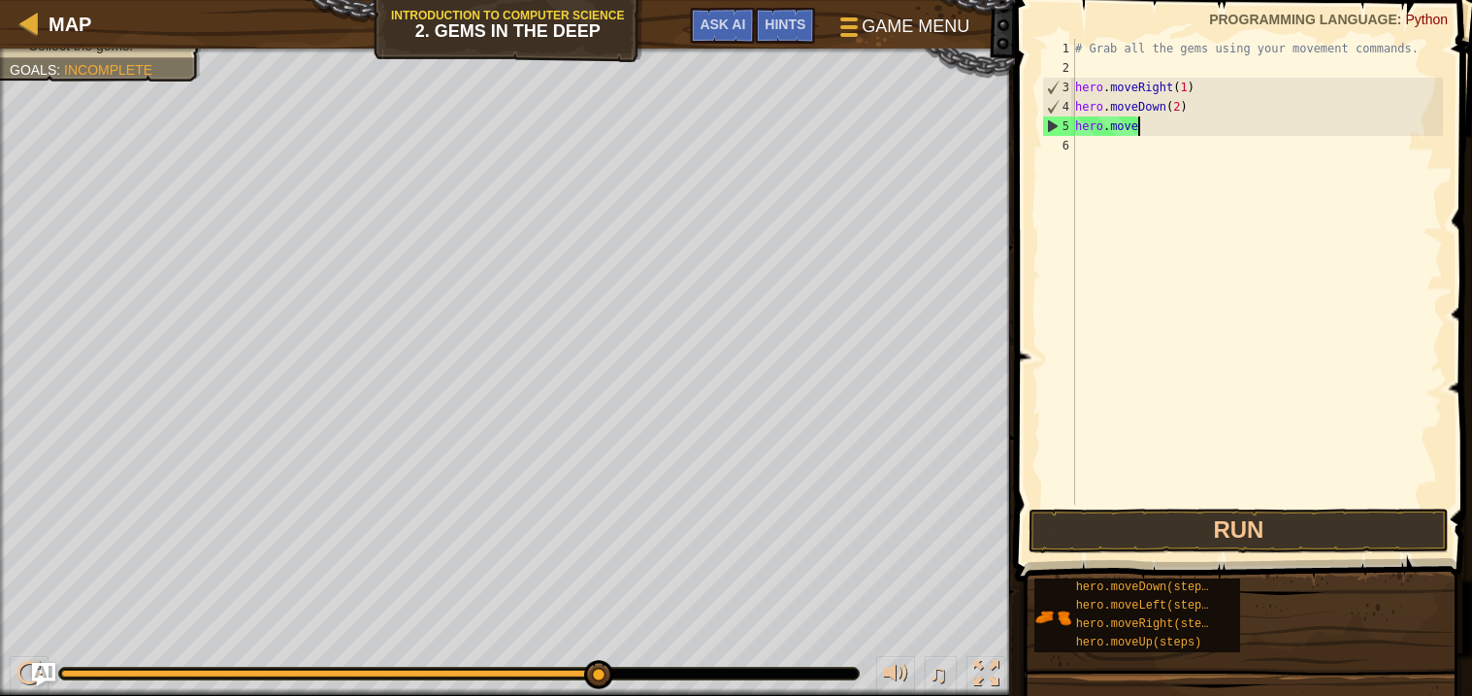
scroll to position [8, 2]
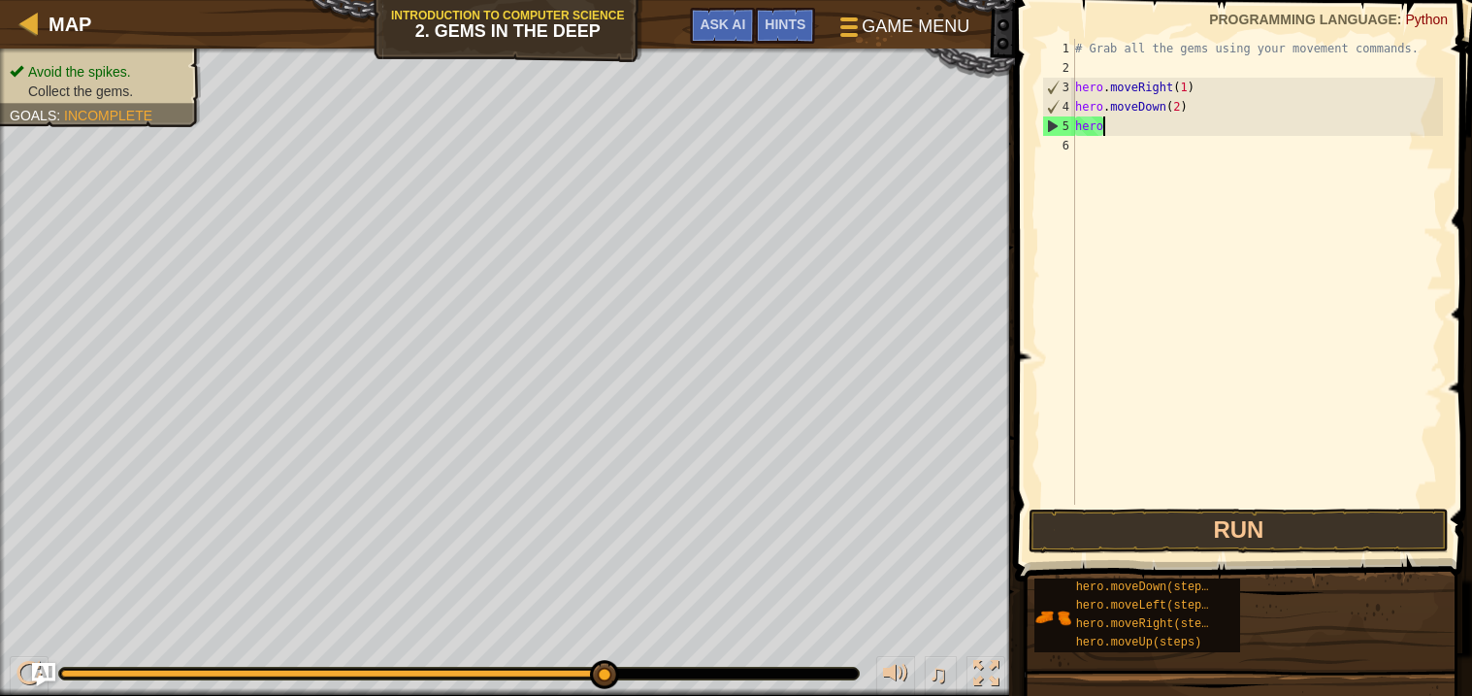
type textarea "h"
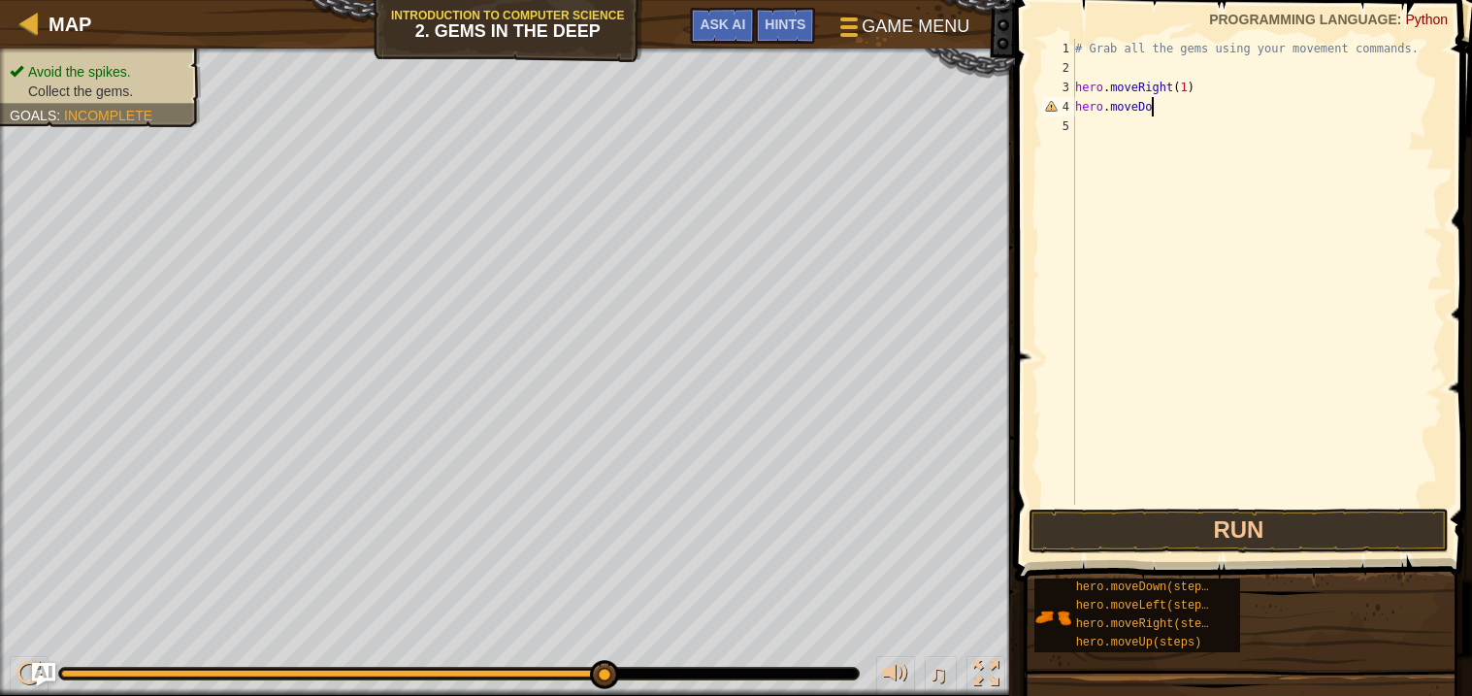
click at [1216, 86] on div "# Grab all the gems using your movement commands. hero . moveRight ( 1 ) hero .…" at bounding box center [1257, 291] width 372 height 505
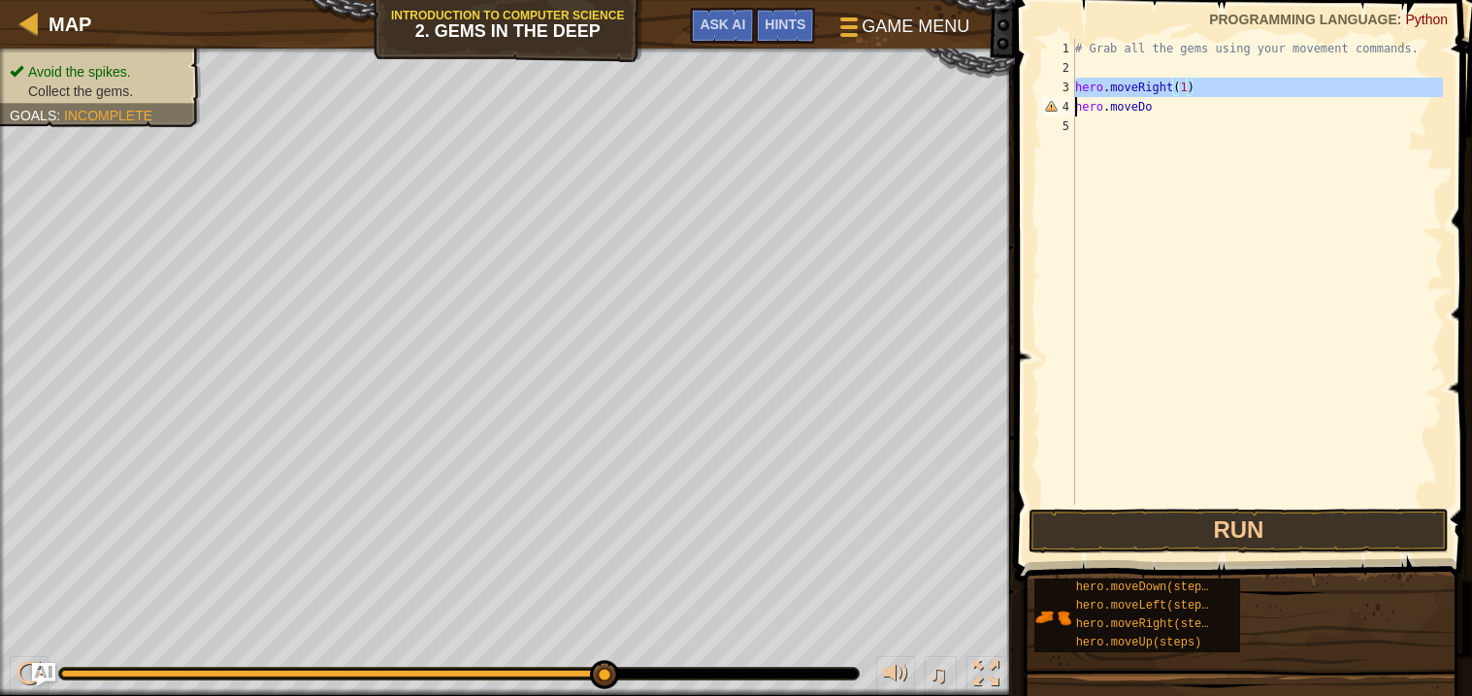
click at [1216, 86] on div "# Grab all the gems using your movement commands. hero . moveRight ( 1 ) hero .…" at bounding box center [1257, 291] width 372 height 505
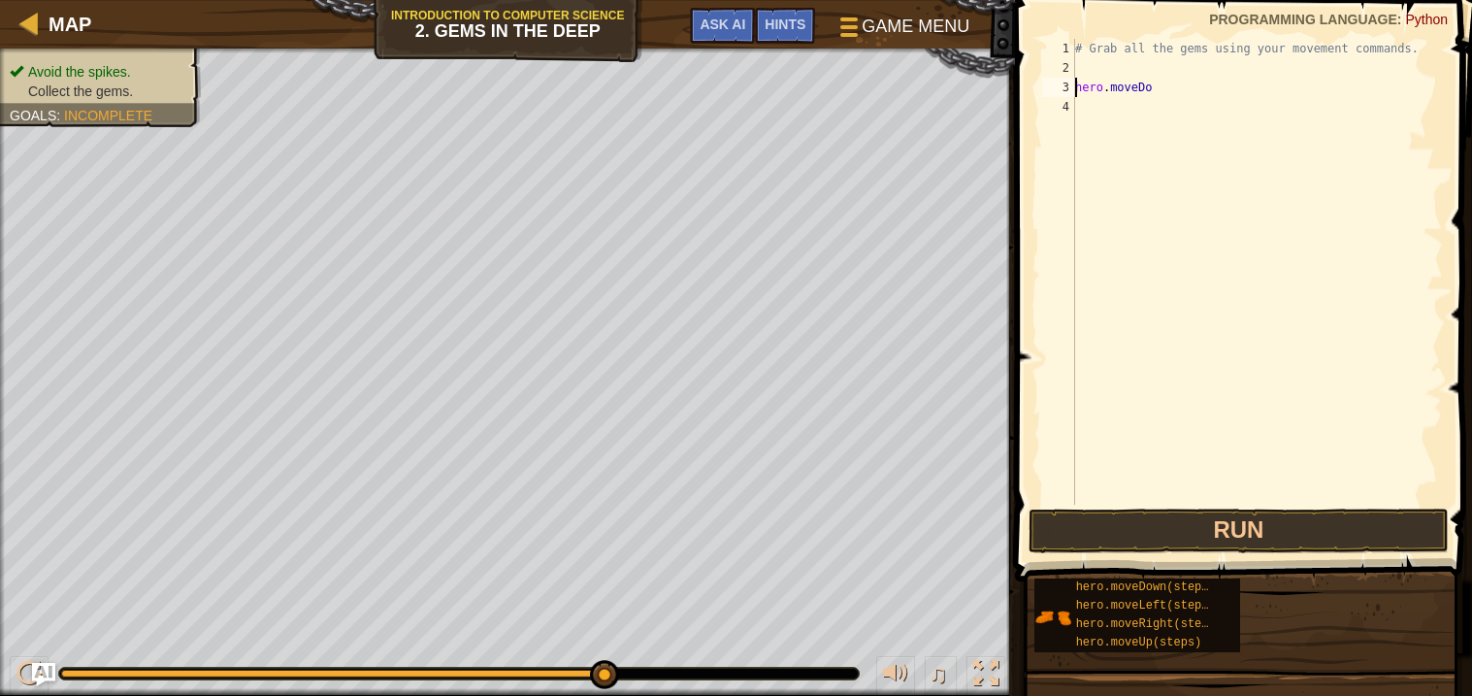
click at [1216, 86] on div "# Grab all the gems using your movement commands. hero . moveDo" at bounding box center [1257, 291] width 372 height 505
type textarea "h"
click at [1192, 63] on div "# Grab all the gems using your movement commands. hero . moveRight ( steps )" at bounding box center [1257, 272] width 372 height 466
click at [1192, 68] on div "# Grab all the gems using your movement commands. hero . moveRight ( steps )" at bounding box center [1257, 291] width 372 height 505
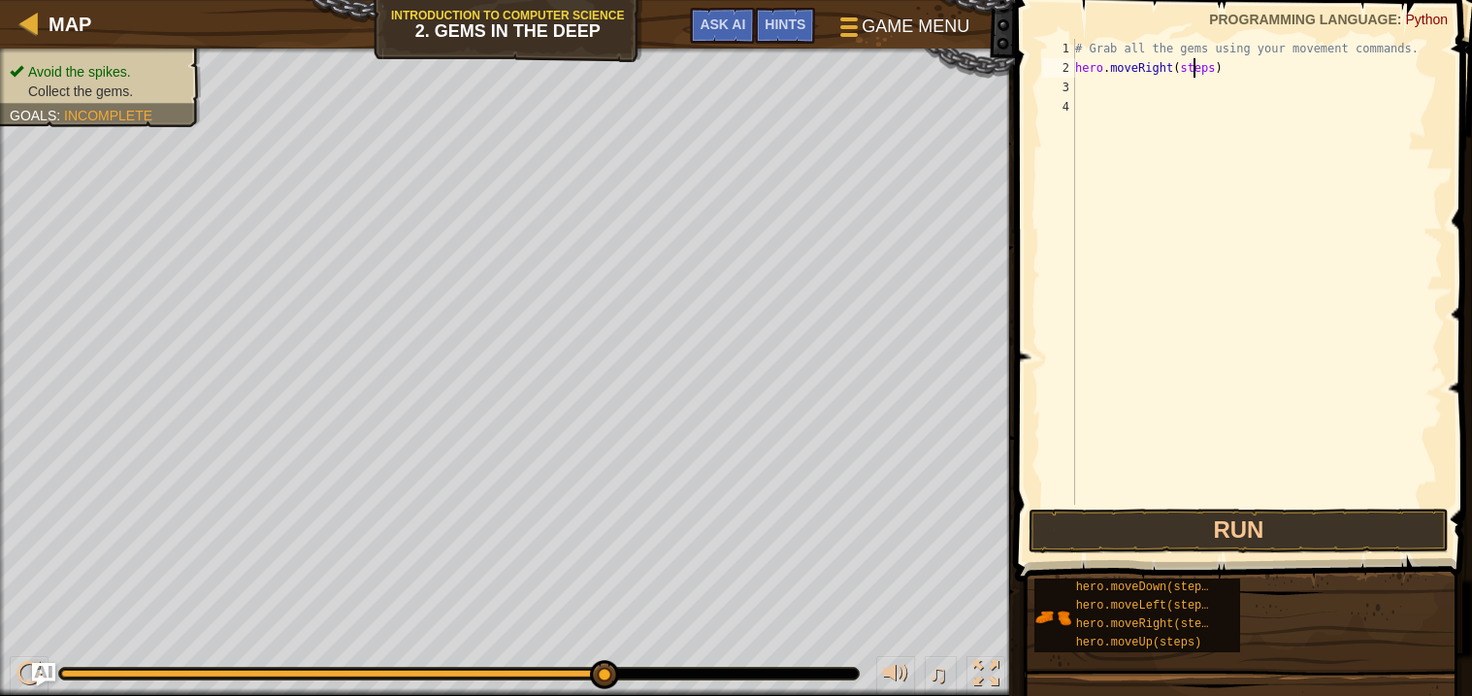
click at [1192, 68] on div "# Grab all the gems using your movement commands. hero . moveRight ( steps )" at bounding box center [1257, 291] width 372 height 505
click at [1014, 526] on span at bounding box center [1245, 263] width 473 height 638
click at [1056, 534] on button "Run" at bounding box center [1239, 530] width 420 height 45
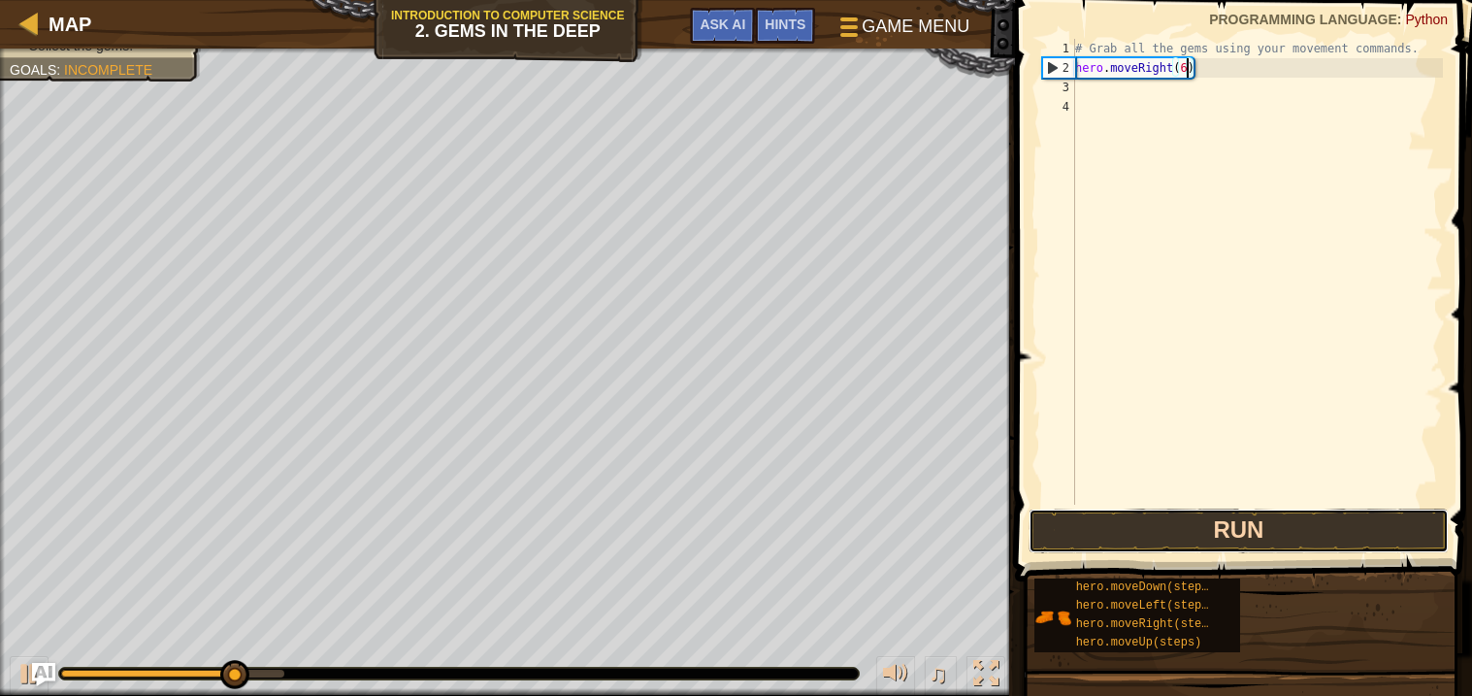
click at [1148, 544] on button "Run" at bounding box center [1239, 530] width 420 height 45
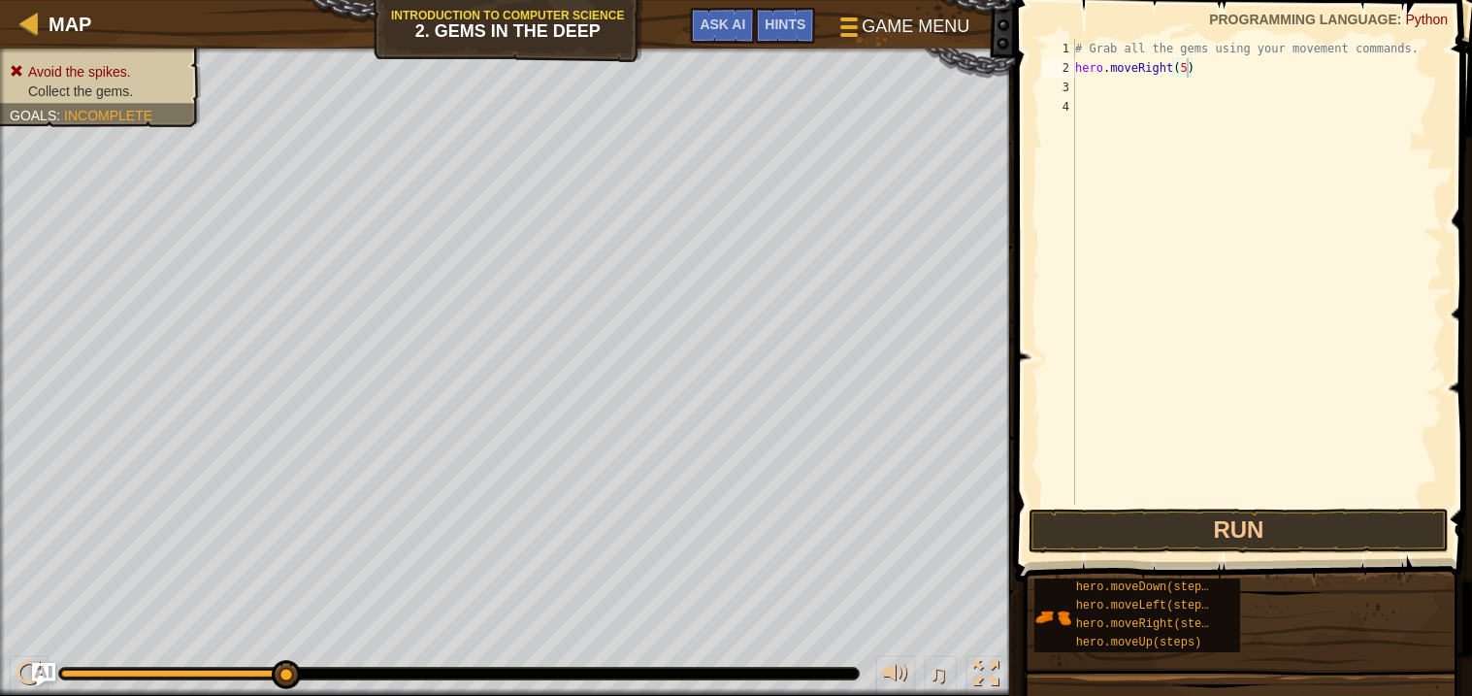
click at [1107, 553] on span at bounding box center [1245, 263] width 473 height 638
click at [1102, 539] on button "Run" at bounding box center [1239, 530] width 420 height 45
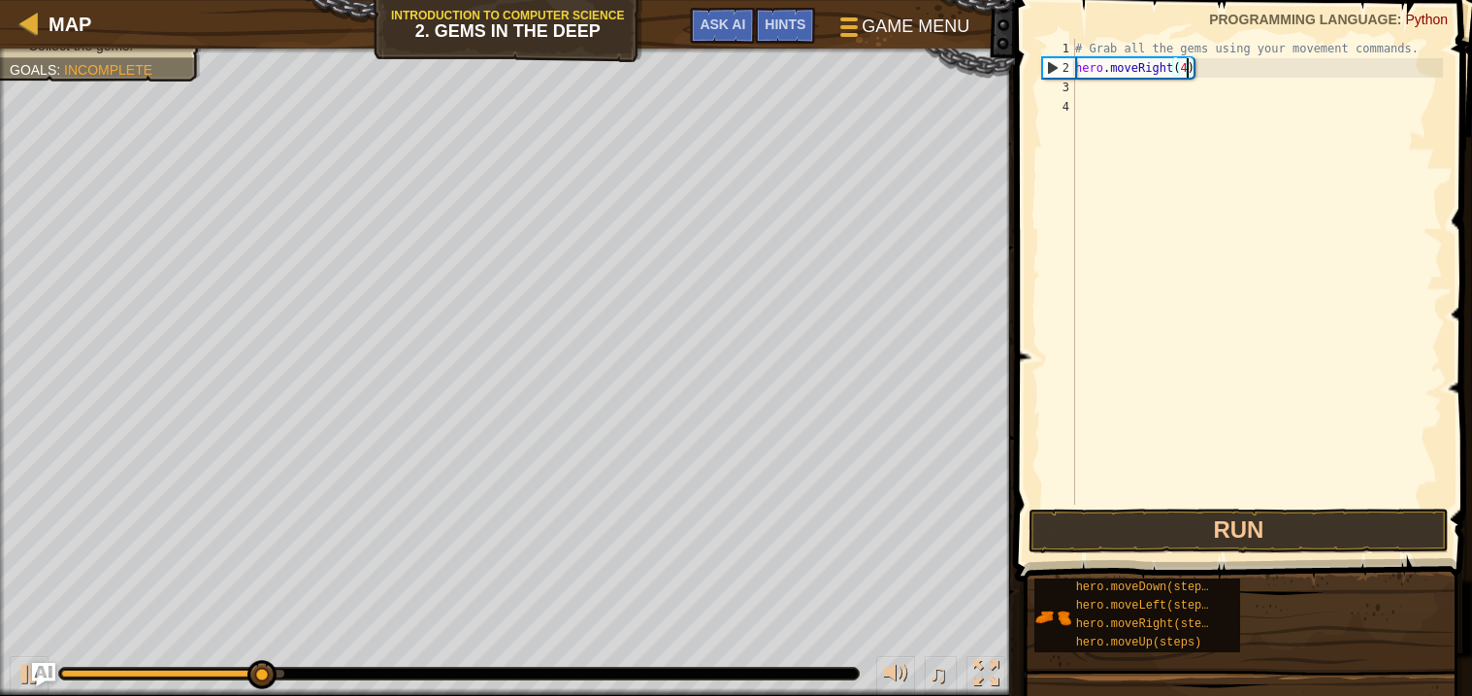
click at [1150, 505] on span at bounding box center [1245, 263] width 473 height 638
click at [1117, 531] on button "Run" at bounding box center [1239, 530] width 420 height 45
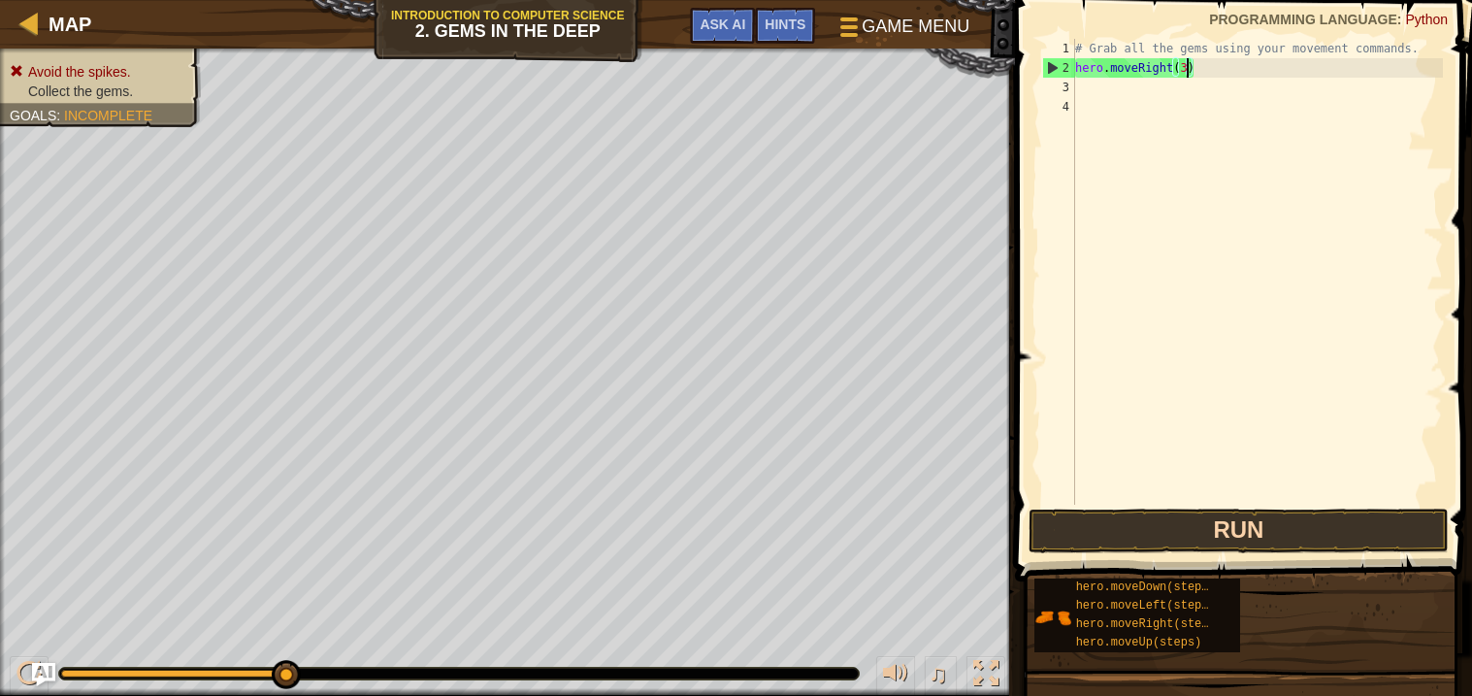
type textarea "hero.moveRight(3)"
click at [1111, 508] on button "Run" at bounding box center [1239, 530] width 420 height 45
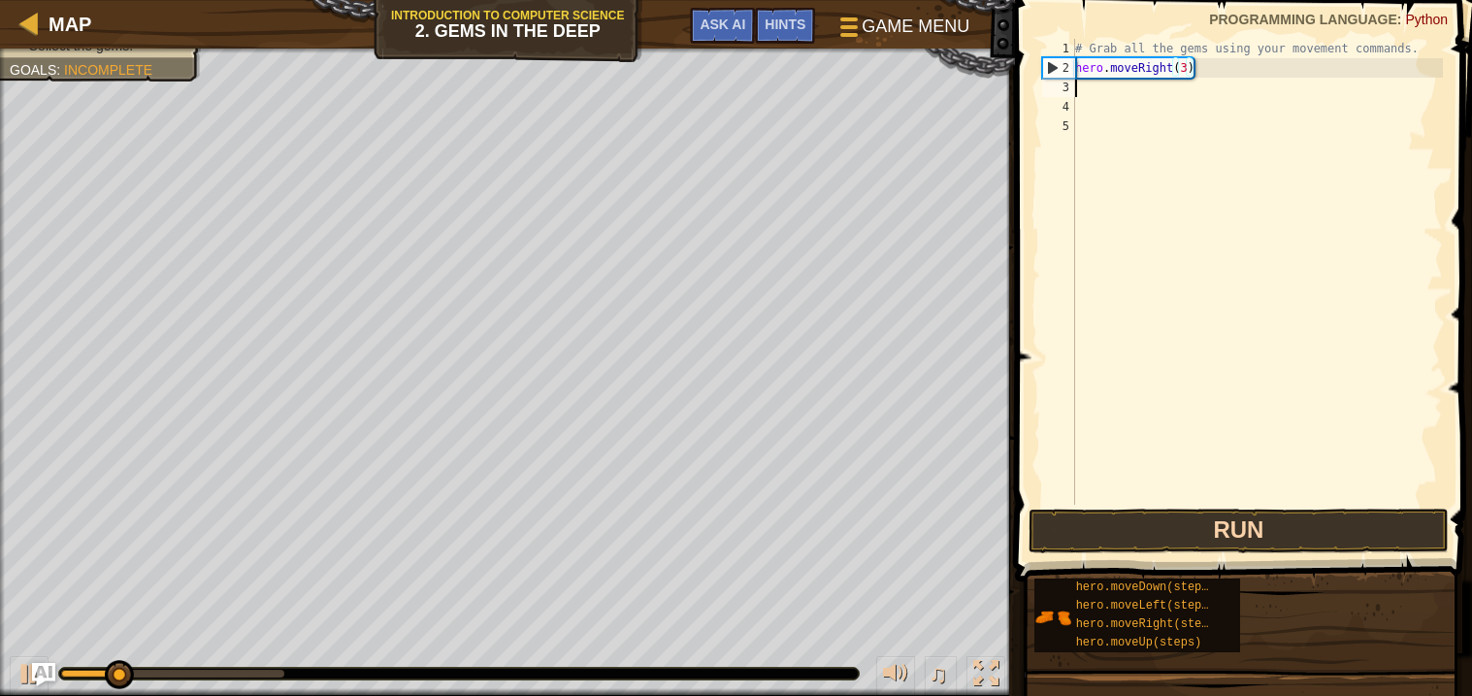
scroll to position [8, 0]
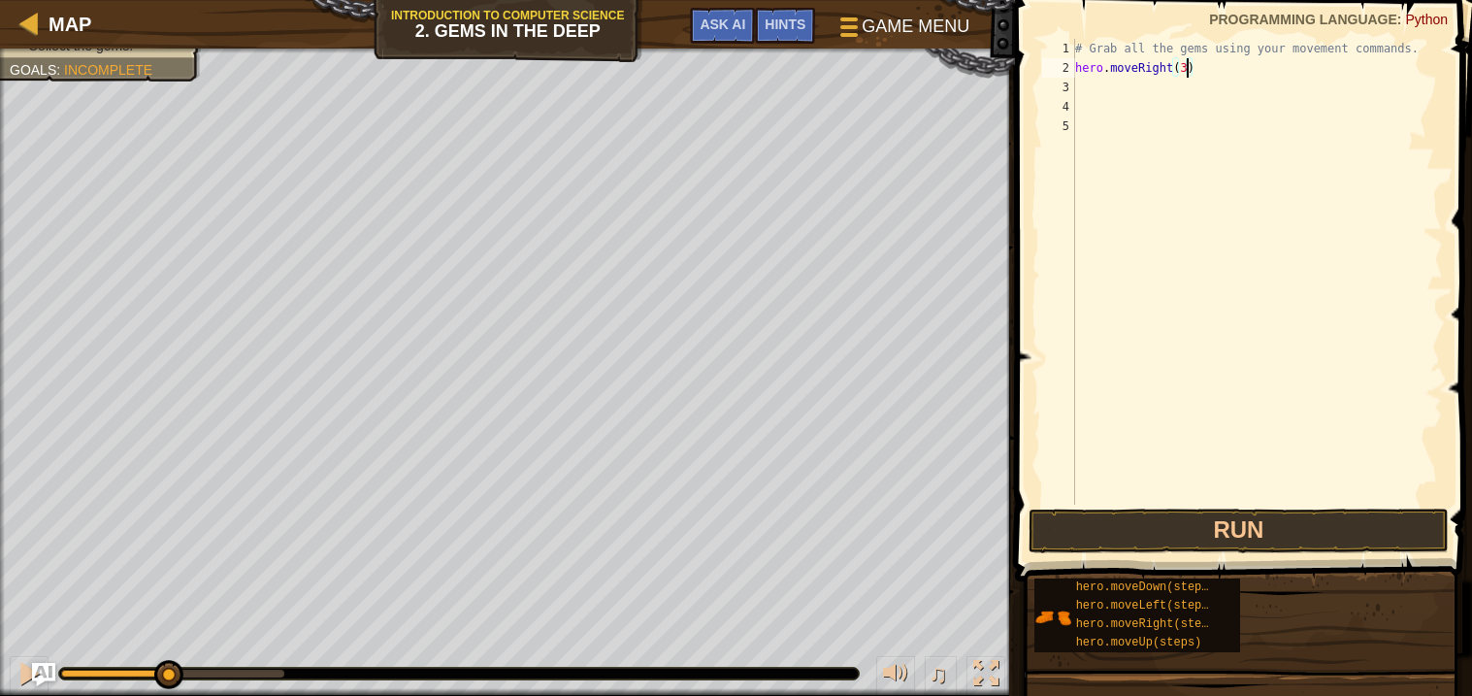
click at [1190, 70] on div "# Grab all the gems using your movement commands. hero . moveRight ( 3 )" at bounding box center [1257, 291] width 372 height 505
click at [1148, 525] on button "Run" at bounding box center [1239, 530] width 420 height 45
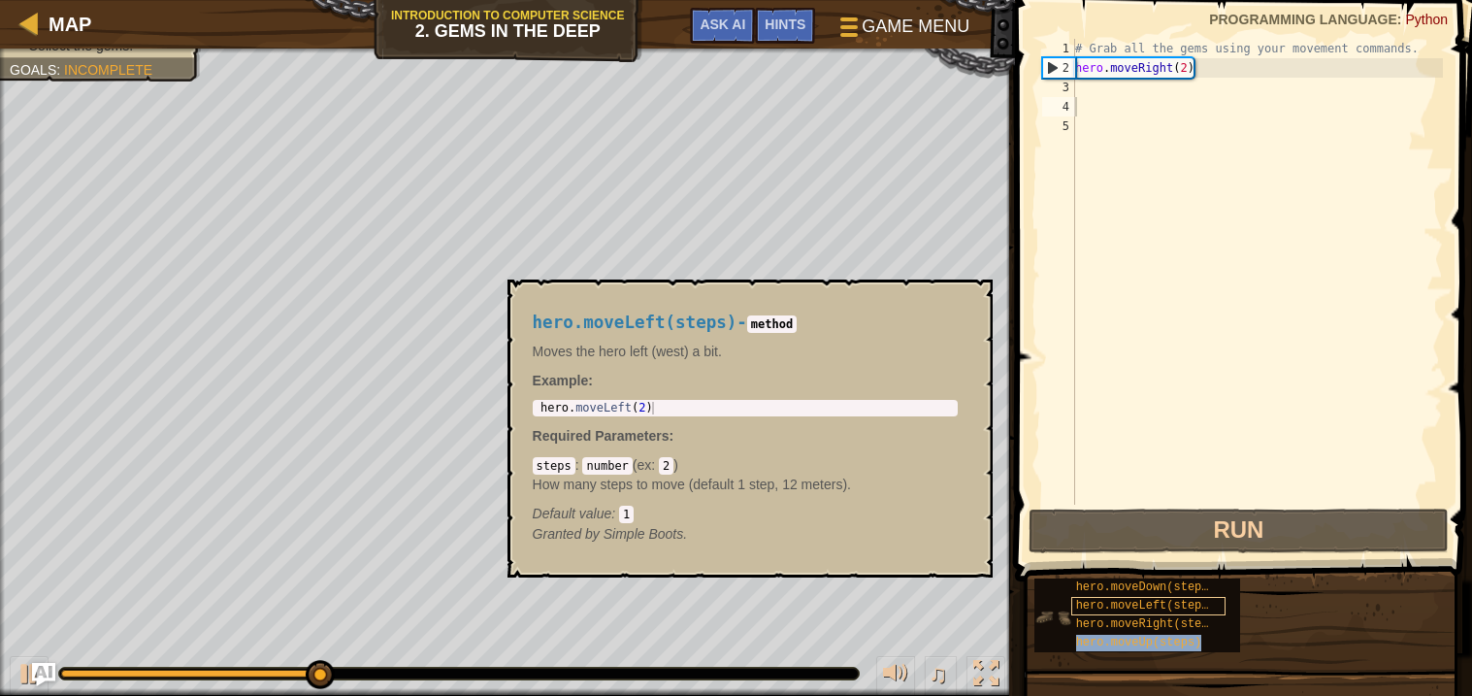
type textarea "hero.moveUp(steps)"
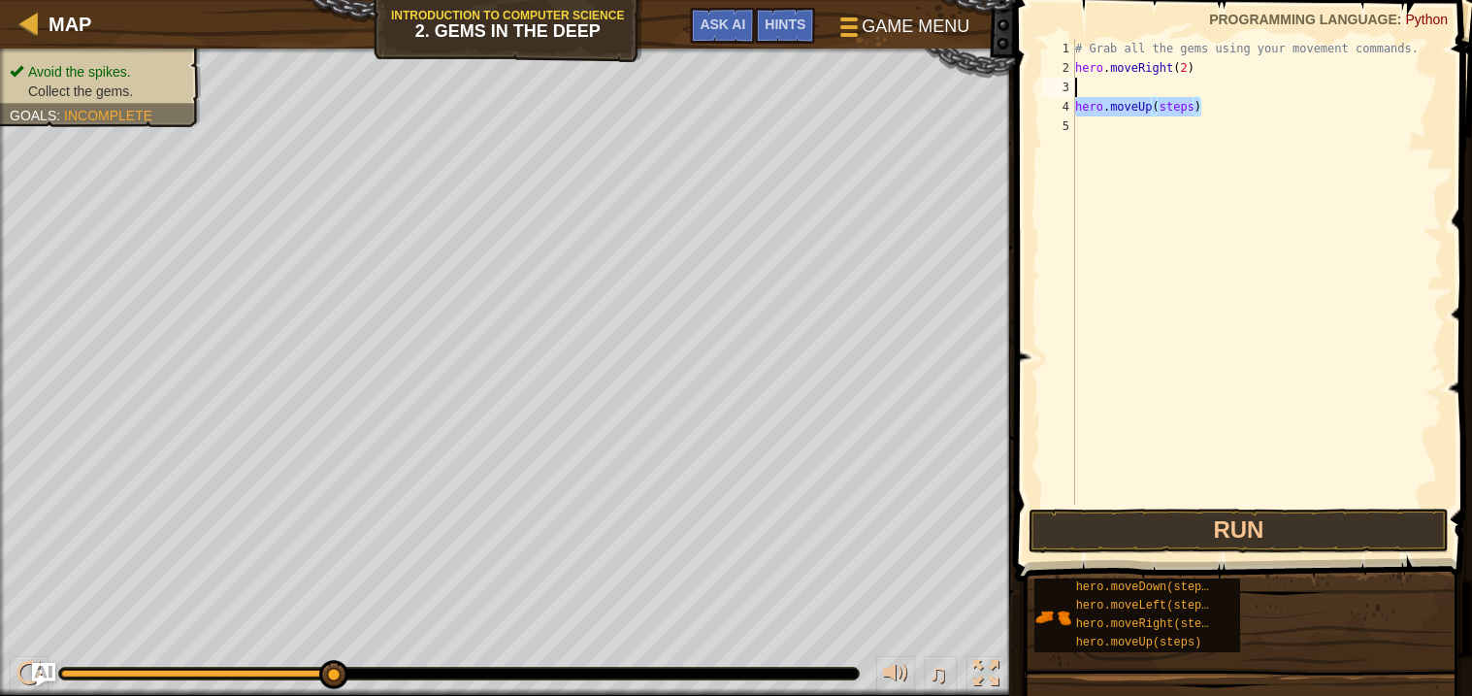
scroll to position [8, 0]
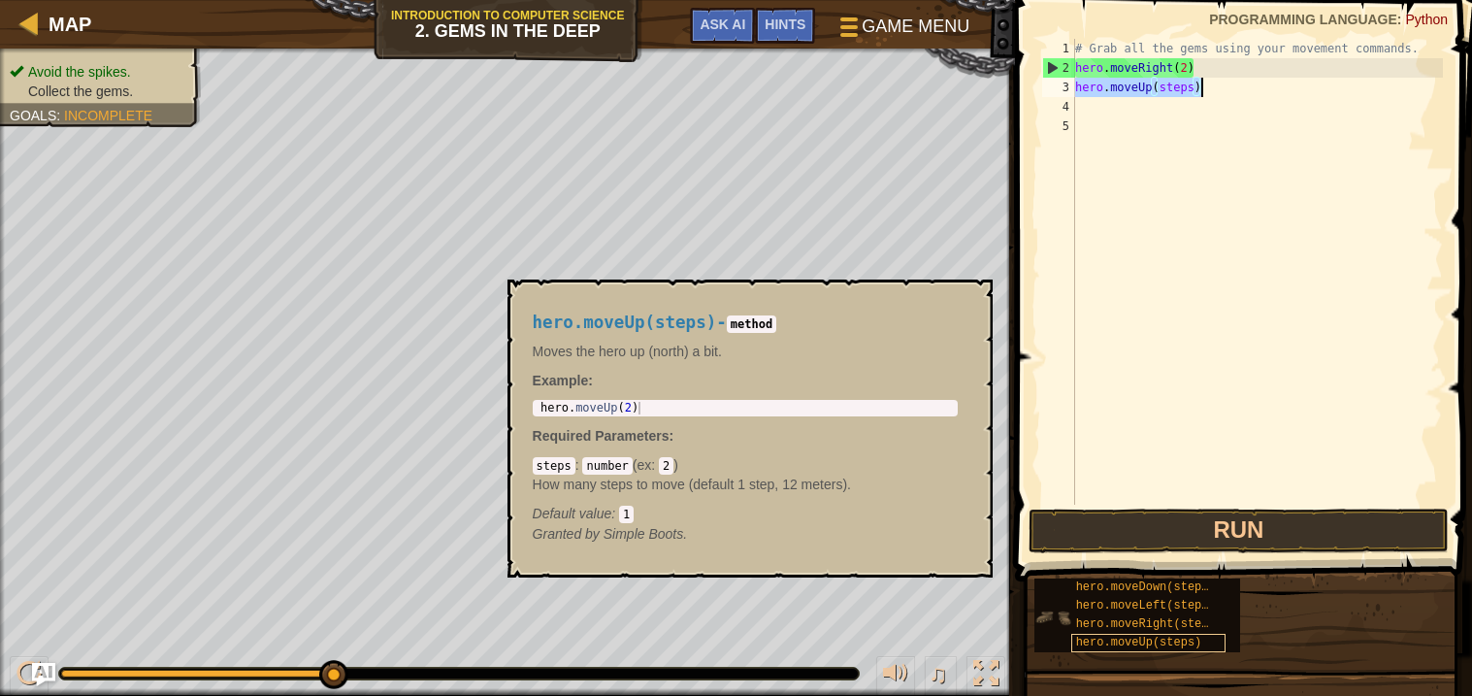
click at [1175, 89] on div "# Grab all the gems using your movement commands. hero . moveRight ( 2 ) hero .…" at bounding box center [1257, 272] width 372 height 466
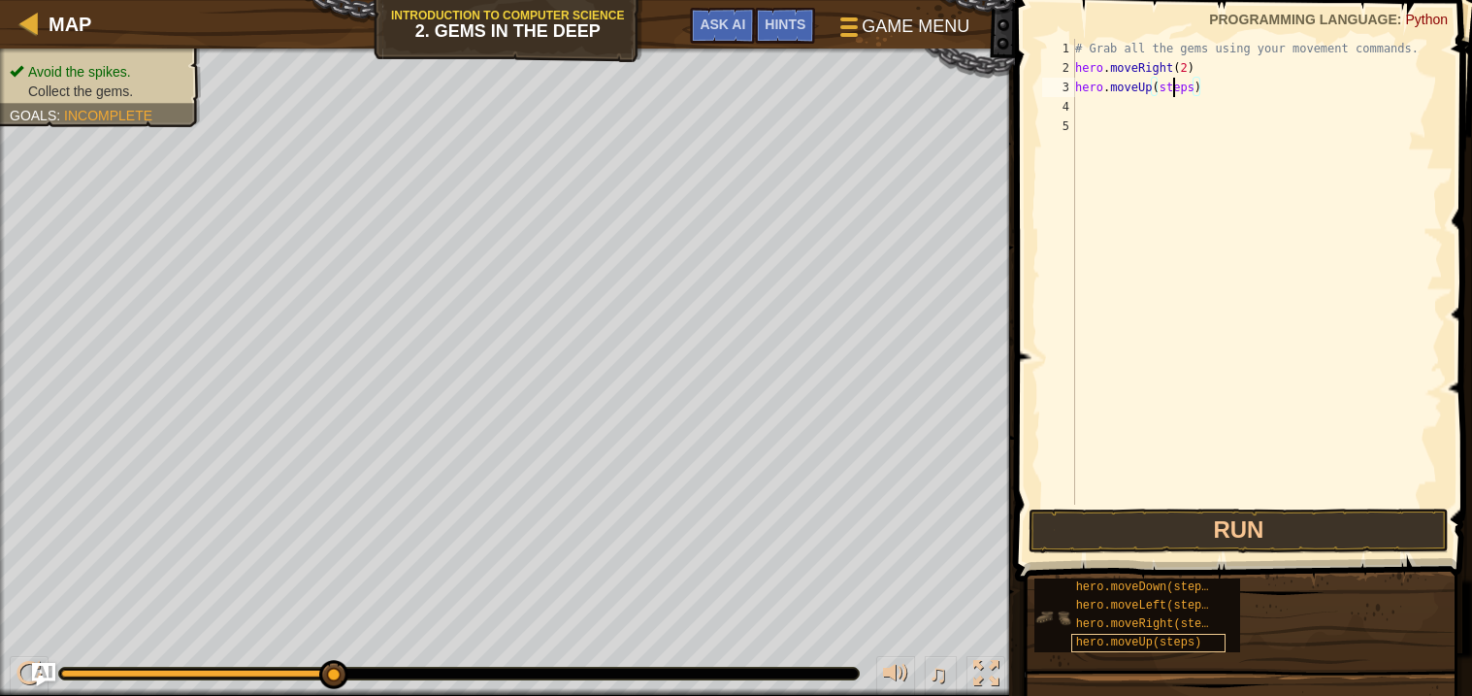
click at [1175, 89] on div "# Grab all the gems using your movement commands. hero . moveRight ( 2 ) hero .…" at bounding box center [1257, 291] width 372 height 505
click at [1194, 112] on div "# Grab all the gems using your movement commands. hero . moveRight ( 2 ) hero .…" at bounding box center [1257, 272] width 372 height 466
click at [1194, 112] on div "# Grab all the gems using your movement commands. hero . moveRight ( 2 ) hero .…" at bounding box center [1257, 291] width 372 height 505
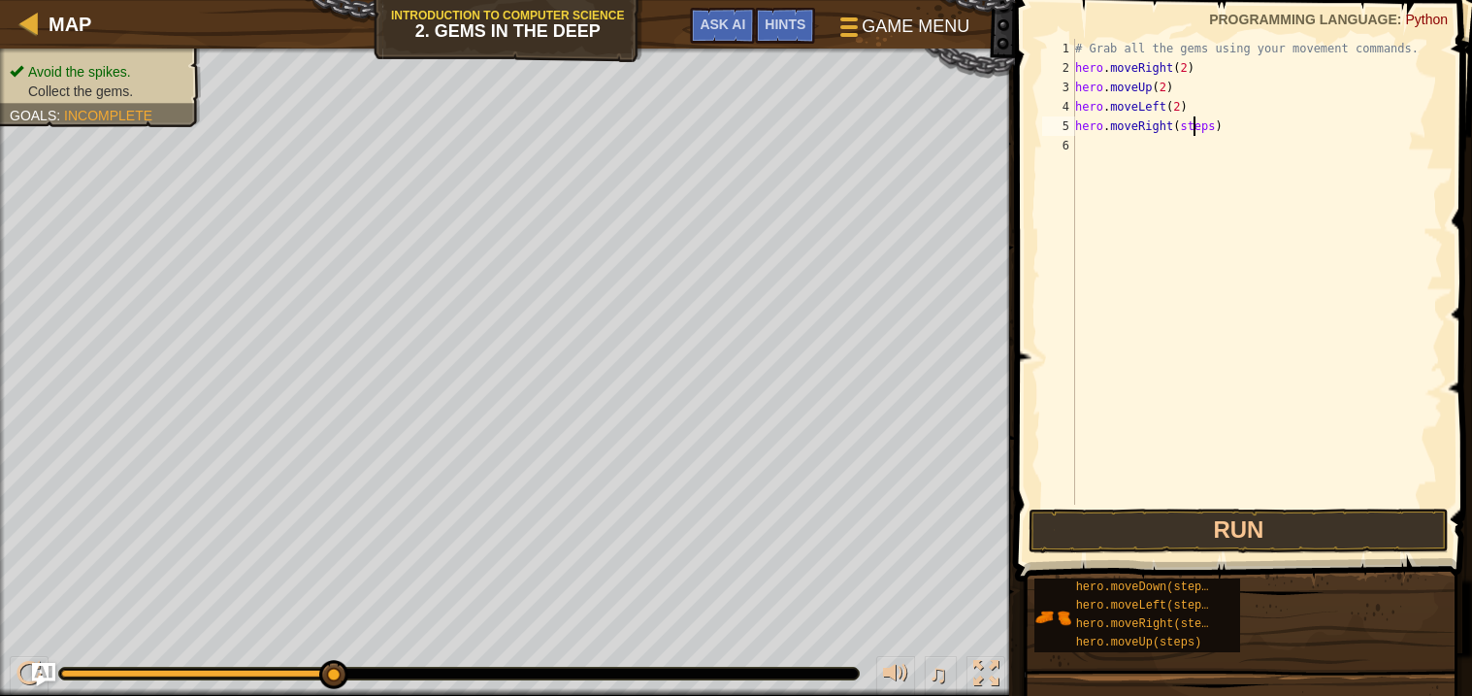
click at [1192, 123] on div "# Grab all the gems using your movement commands. hero . moveRight ( 2 ) hero .…" at bounding box center [1257, 291] width 372 height 505
type textarea "hero.moveRight(4)"
click at [1221, 499] on div "# Grab all the gems using your movement commands. hero . moveRight ( 2 ) hero .…" at bounding box center [1257, 291] width 372 height 505
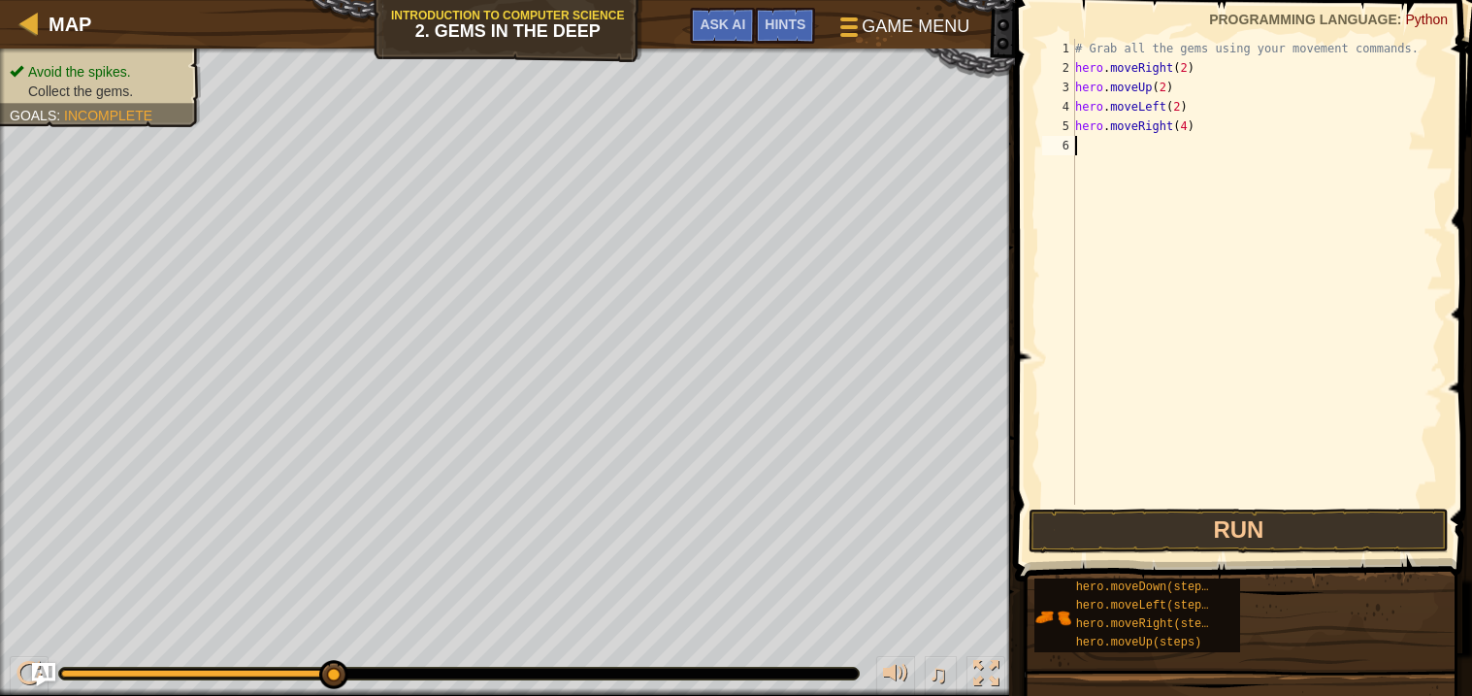
scroll to position [8, 0]
click at [1215, 518] on button "Run" at bounding box center [1239, 530] width 420 height 45
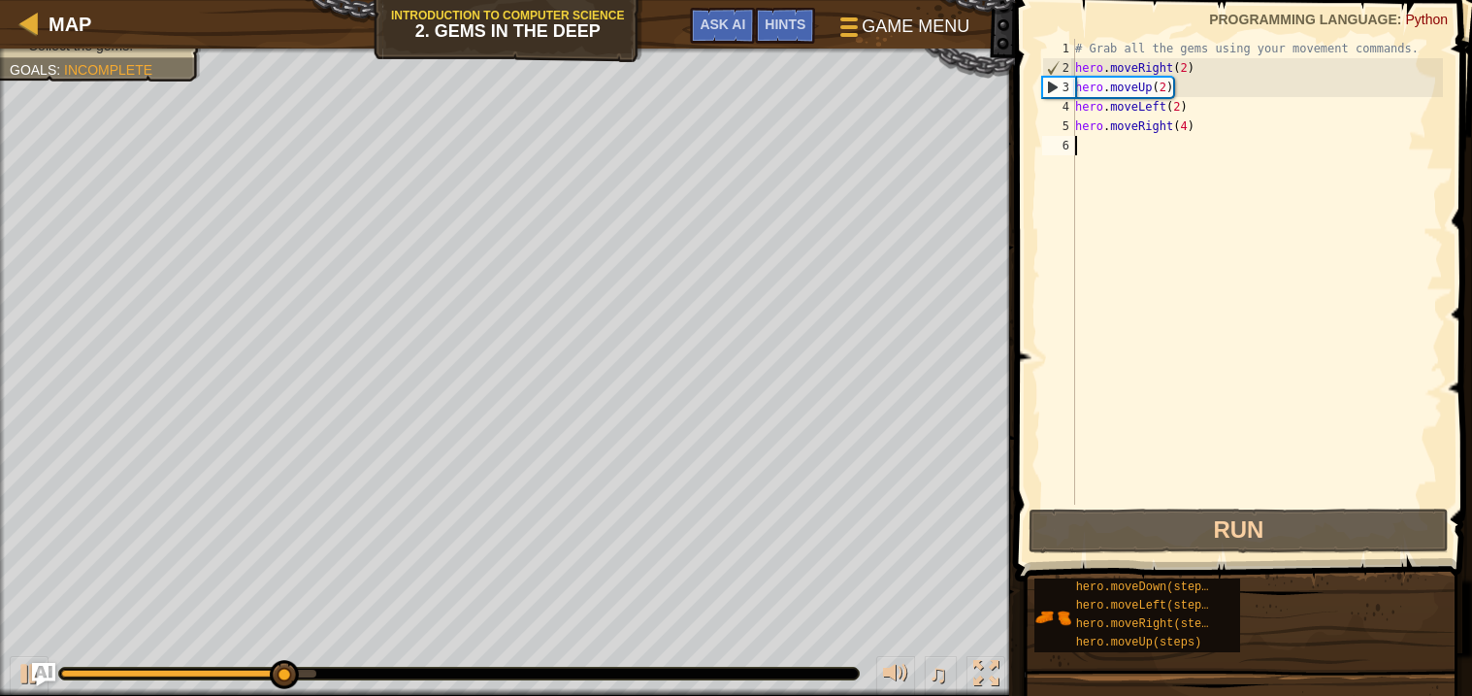
click at [1166, 89] on div "# Grab all the gems using your movement commands. hero . moveRight ( 2 ) hero .…" at bounding box center [1257, 291] width 372 height 505
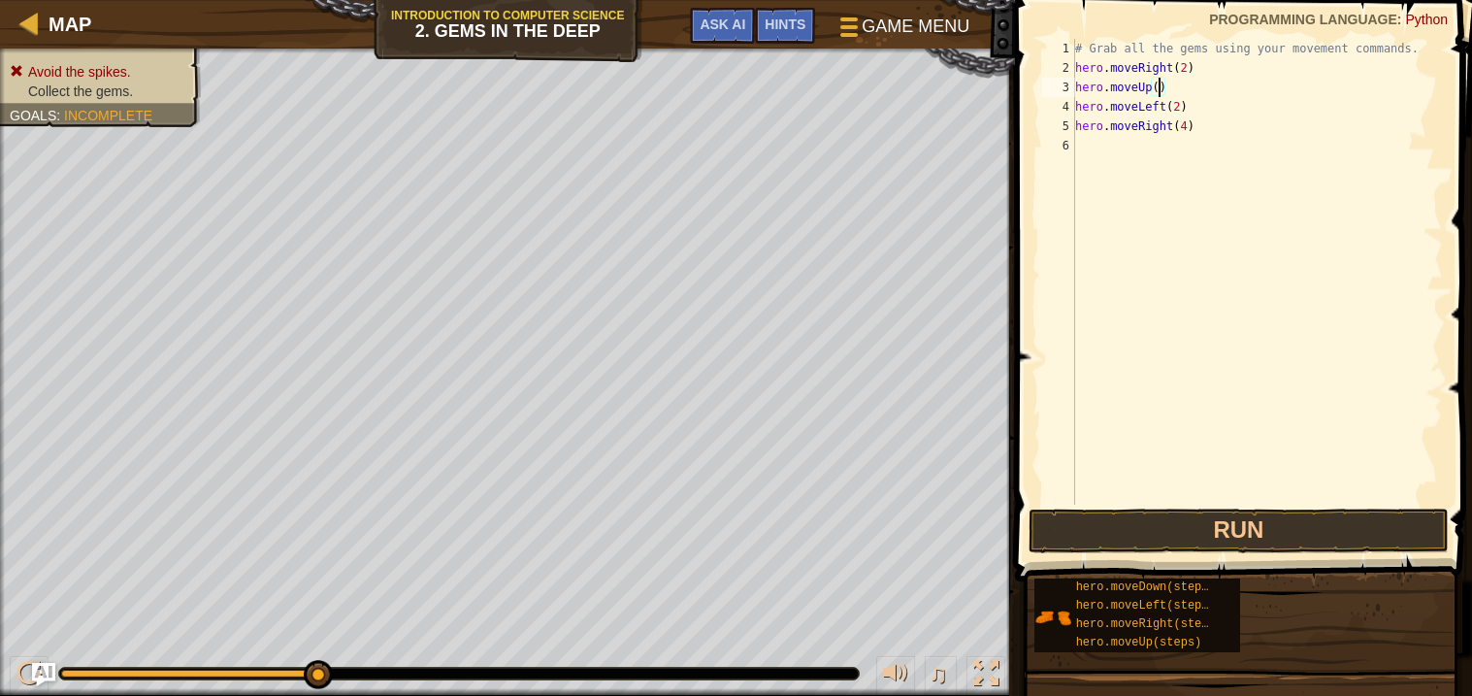
scroll to position [8, 6]
click at [1108, 530] on button "Run" at bounding box center [1239, 530] width 420 height 45
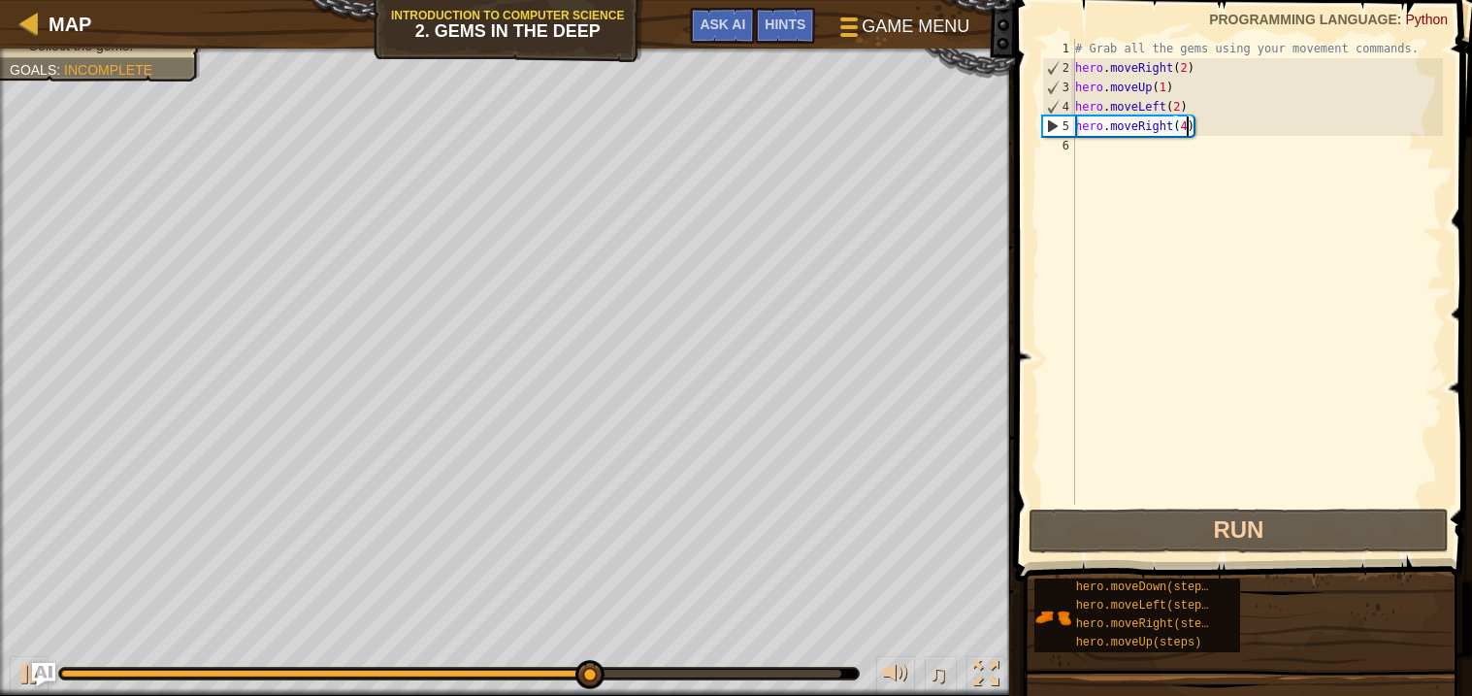
click at [1191, 122] on div "# Grab all the gems using your movement commands. hero . moveRight ( 2 ) hero .…" at bounding box center [1257, 291] width 372 height 505
click at [1203, 121] on div "# Grab all the gems using your movement commands. hero . moveRight ( 2 ) hero .…" at bounding box center [1257, 291] width 372 height 505
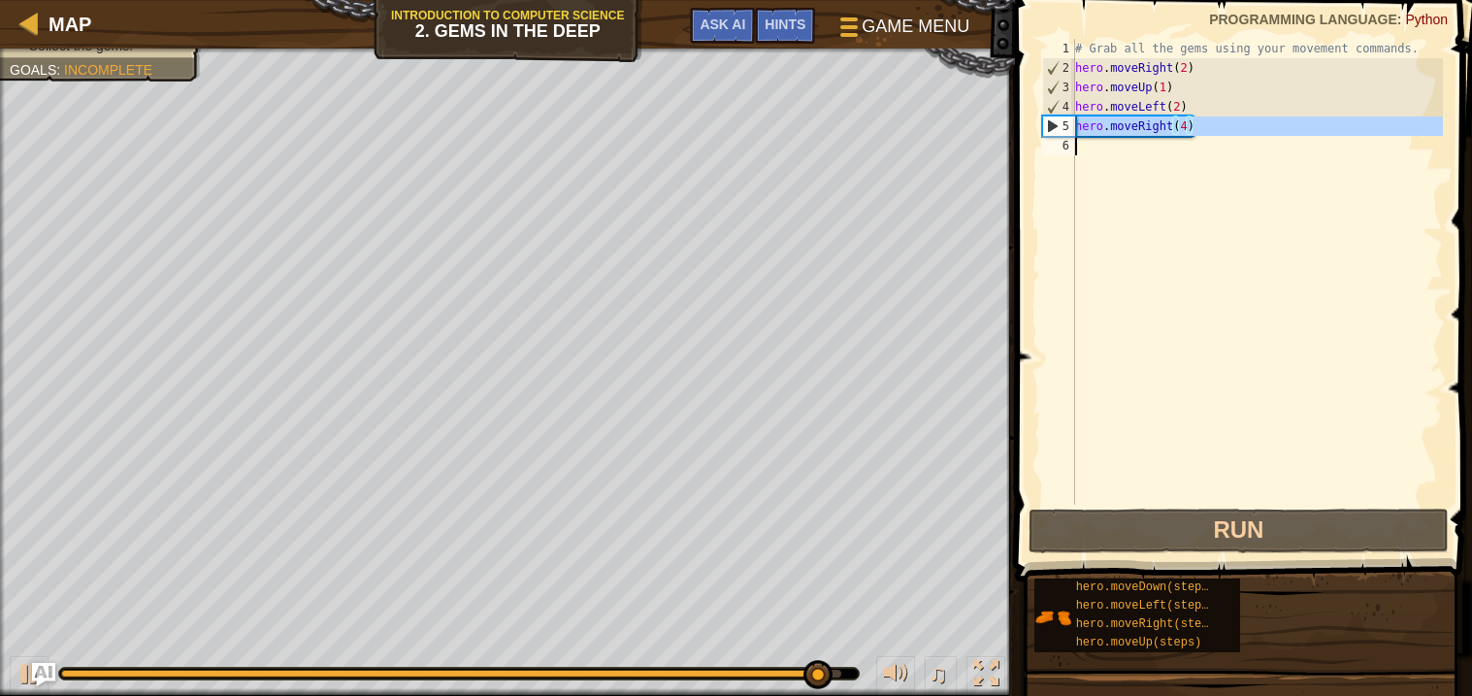
click at [1203, 121] on div "# Grab all the gems using your movement commands. hero . moveRight ( 2 ) hero .…" at bounding box center [1257, 291] width 372 height 505
type textarea "hero.moveRight(4)"
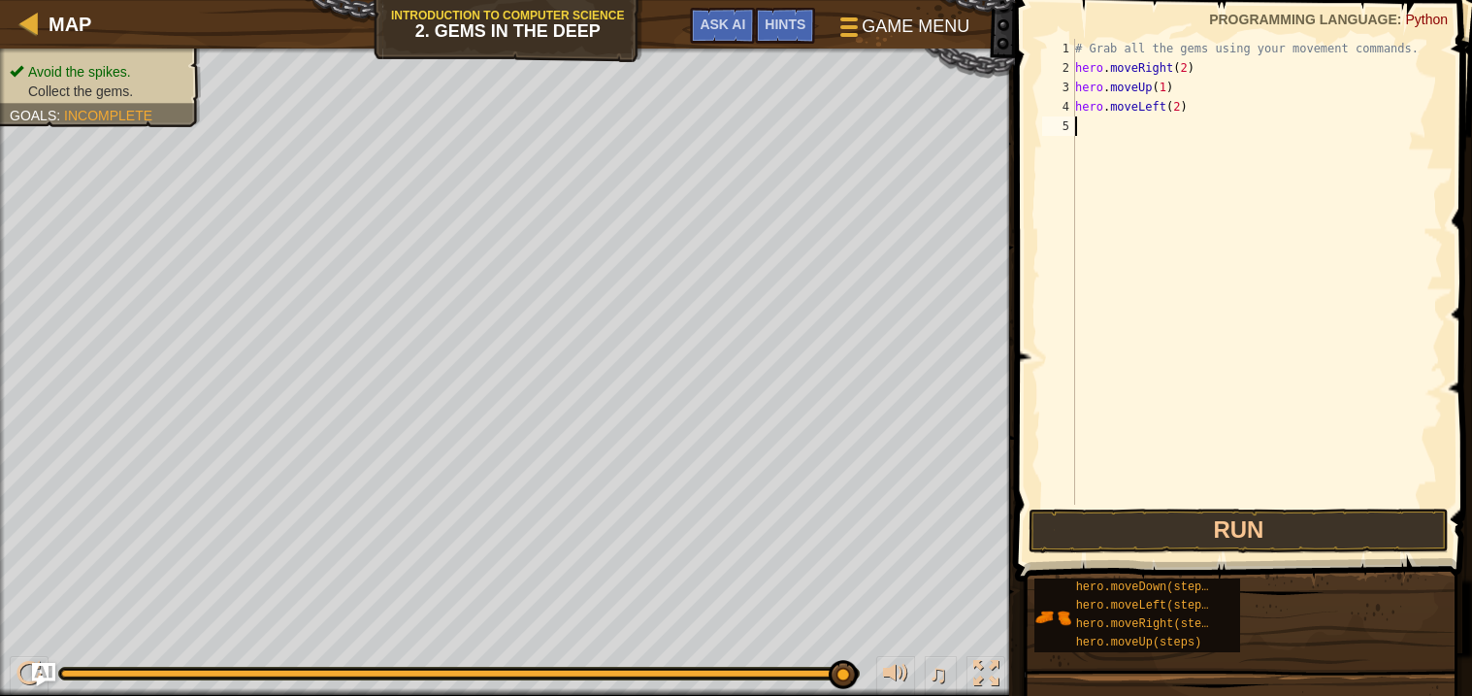
click at [1203, 102] on div "# Grab all the gems using your movement commands. hero . moveRight ( 2 ) hero .…" at bounding box center [1257, 291] width 372 height 505
click at [1203, 102] on div "# Grab all the gems using your movement commands. hero . moveRight ( 2 ) hero .…" at bounding box center [1257, 272] width 372 height 466
click at [1203, 102] on div "# Grab all the gems using your movement commands. hero . moveRight ( 2 ) hero .…" at bounding box center [1257, 291] width 372 height 505
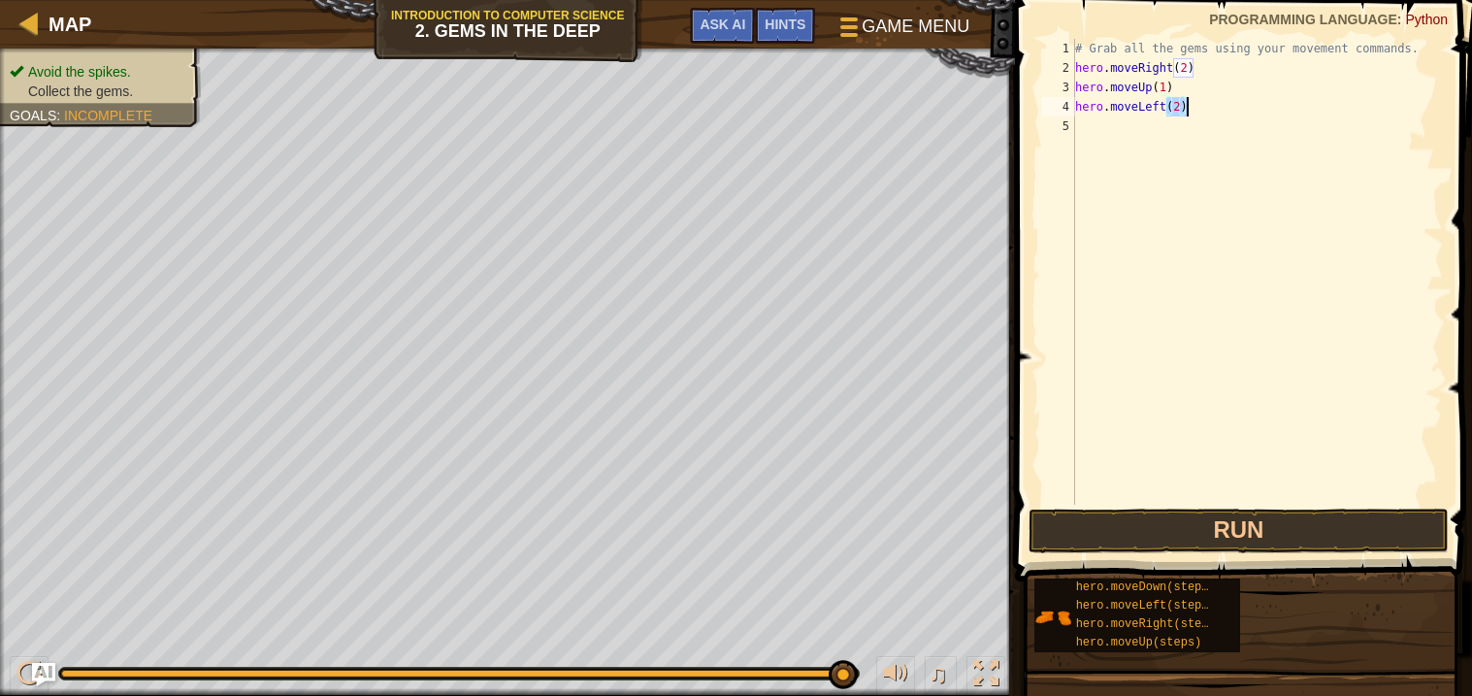
type textarea "hero.moveLeft(2)"
click at [1191, 85] on div "# Grab all the gems using your movement commands. hero . moveRight ( 2 ) hero .…" at bounding box center [1257, 291] width 372 height 505
click at [1191, 87] on div "# Grab all the gems using your movement commands. hero . moveRight ( 2 ) hero .…" at bounding box center [1257, 291] width 372 height 505
type textarea "hero.moveUp(1)"
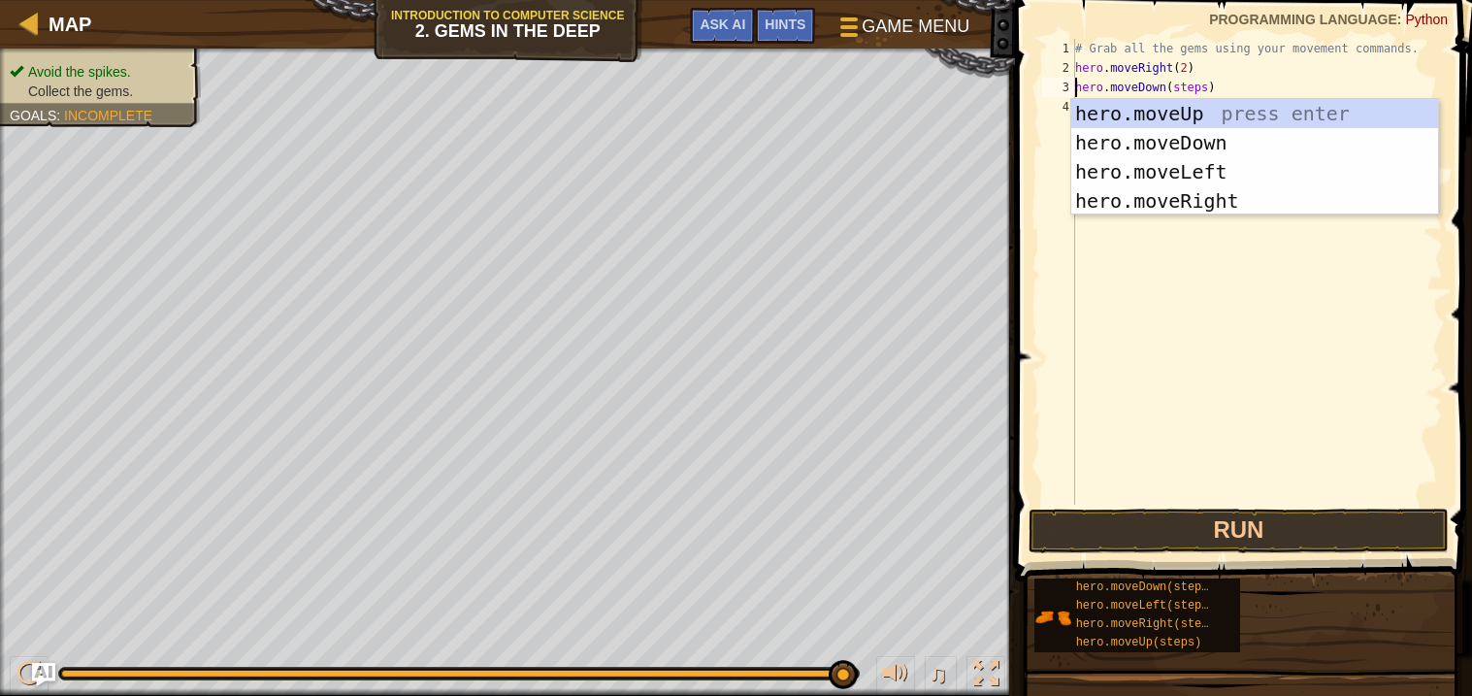
click at [1196, 89] on div "# Grab all the gems using your movement commands. hero . moveRight ( 2 ) hero .…" at bounding box center [1257, 291] width 372 height 505
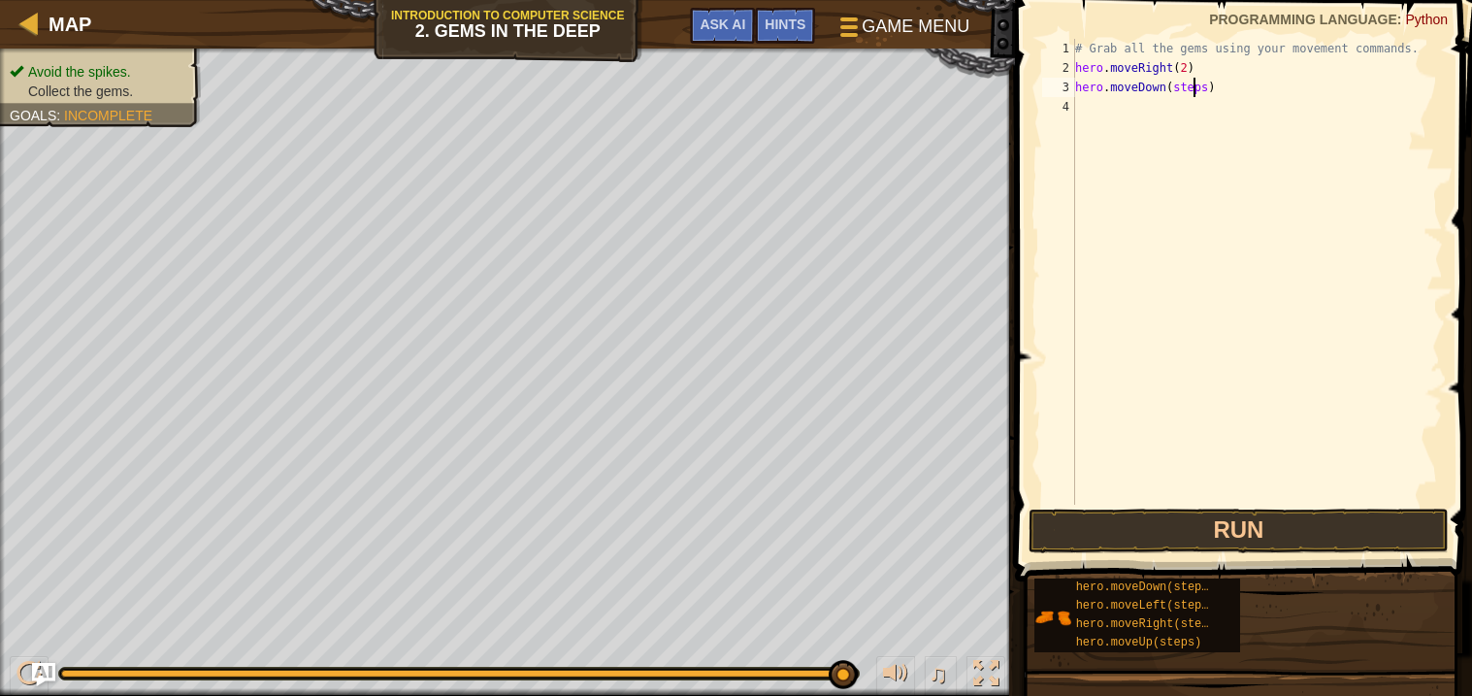
click at [1196, 89] on div "# Grab all the gems using your movement commands. hero . moveRight ( 2 ) hero .…" at bounding box center [1257, 291] width 372 height 505
click at [1089, 555] on span at bounding box center [1245, 263] width 473 height 638
click at [1072, 524] on button "Run" at bounding box center [1239, 530] width 420 height 45
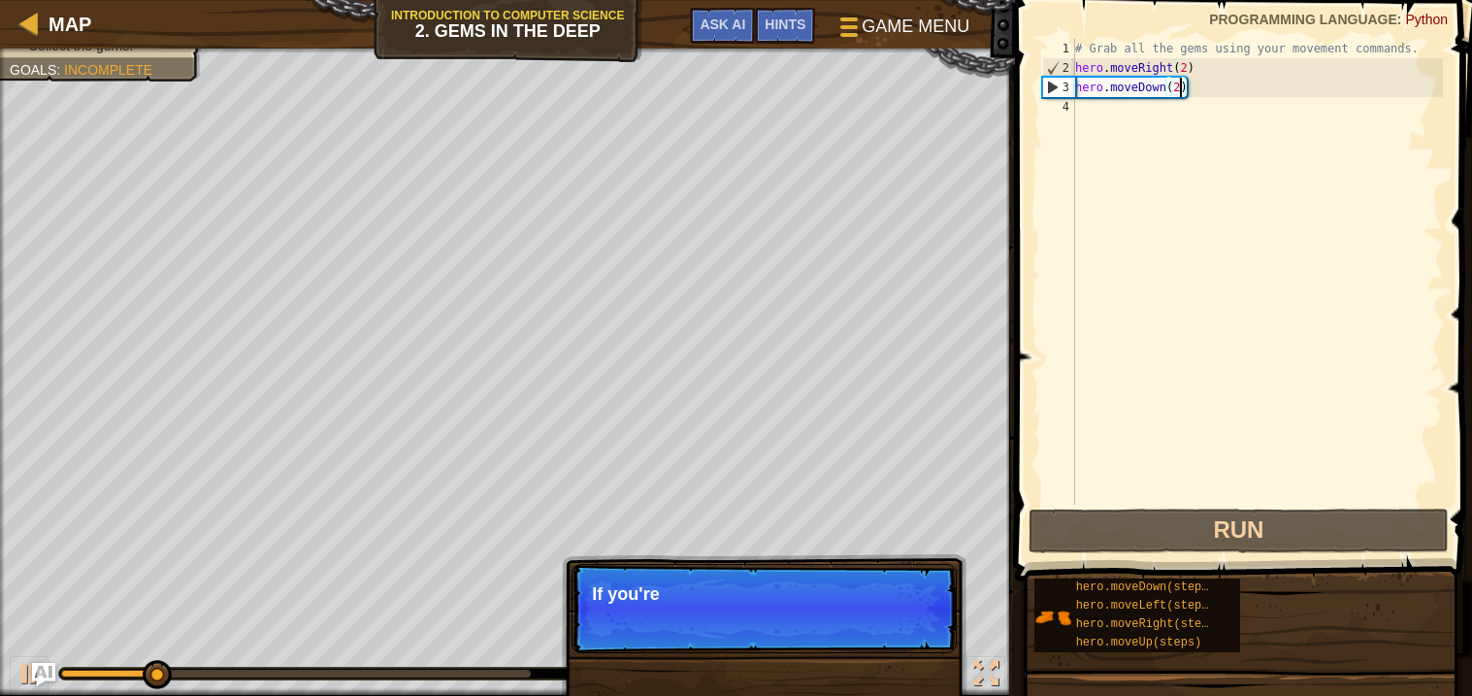
click at [1184, 60] on div "# Grab all the gems using your movement commands. hero . moveRight ( 2 ) hero .…" at bounding box center [1257, 291] width 372 height 505
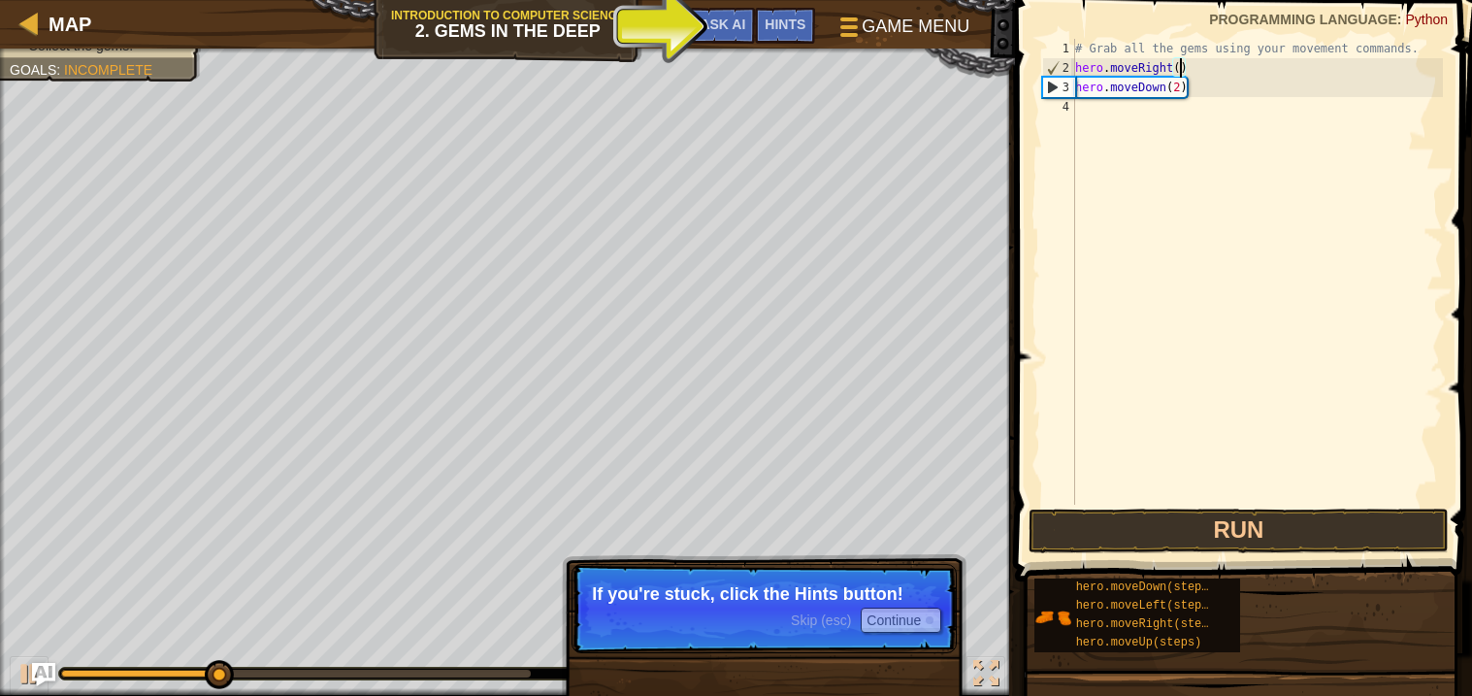
scroll to position [8, 8]
click at [1181, 514] on button "Run" at bounding box center [1239, 530] width 420 height 45
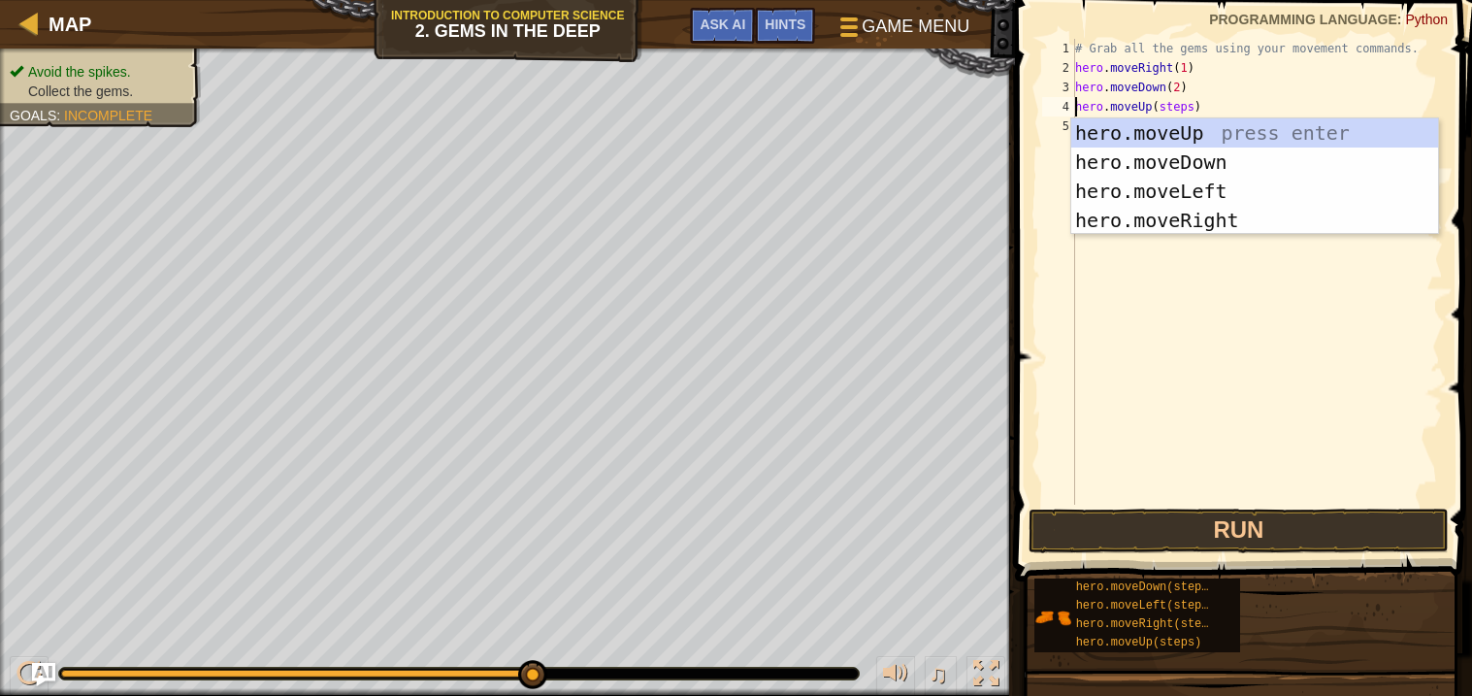
click at [1171, 103] on div "# Grab all the gems using your movement commands. hero . moveRight ( 1 ) hero .…" at bounding box center [1257, 291] width 372 height 505
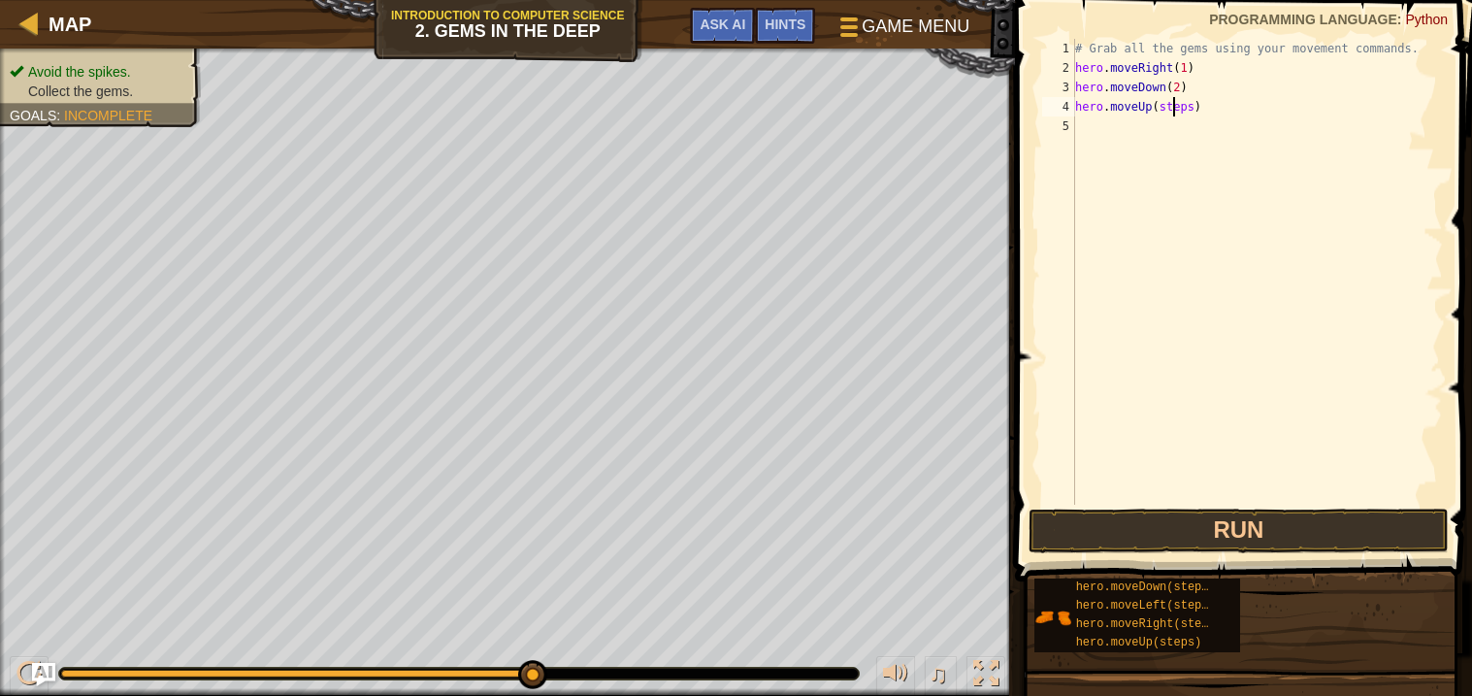
click at [1171, 103] on div "# Grab all the gems using your movement commands. hero . moveRight ( 1 ) hero .…" at bounding box center [1257, 291] width 372 height 505
click at [1145, 543] on button "Run" at bounding box center [1239, 530] width 420 height 45
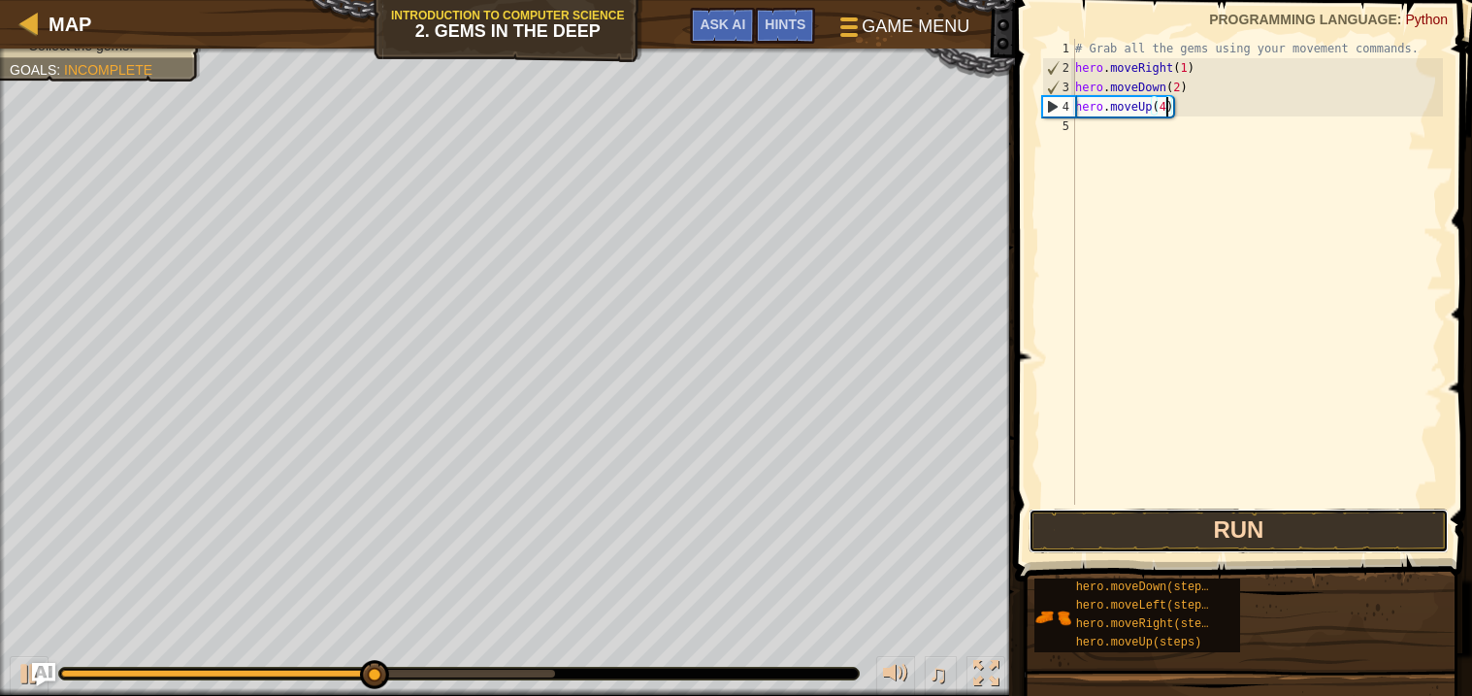
click at [1177, 536] on button "Run" at bounding box center [1239, 530] width 420 height 45
click at [1172, 548] on button "Run" at bounding box center [1239, 530] width 420 height 45
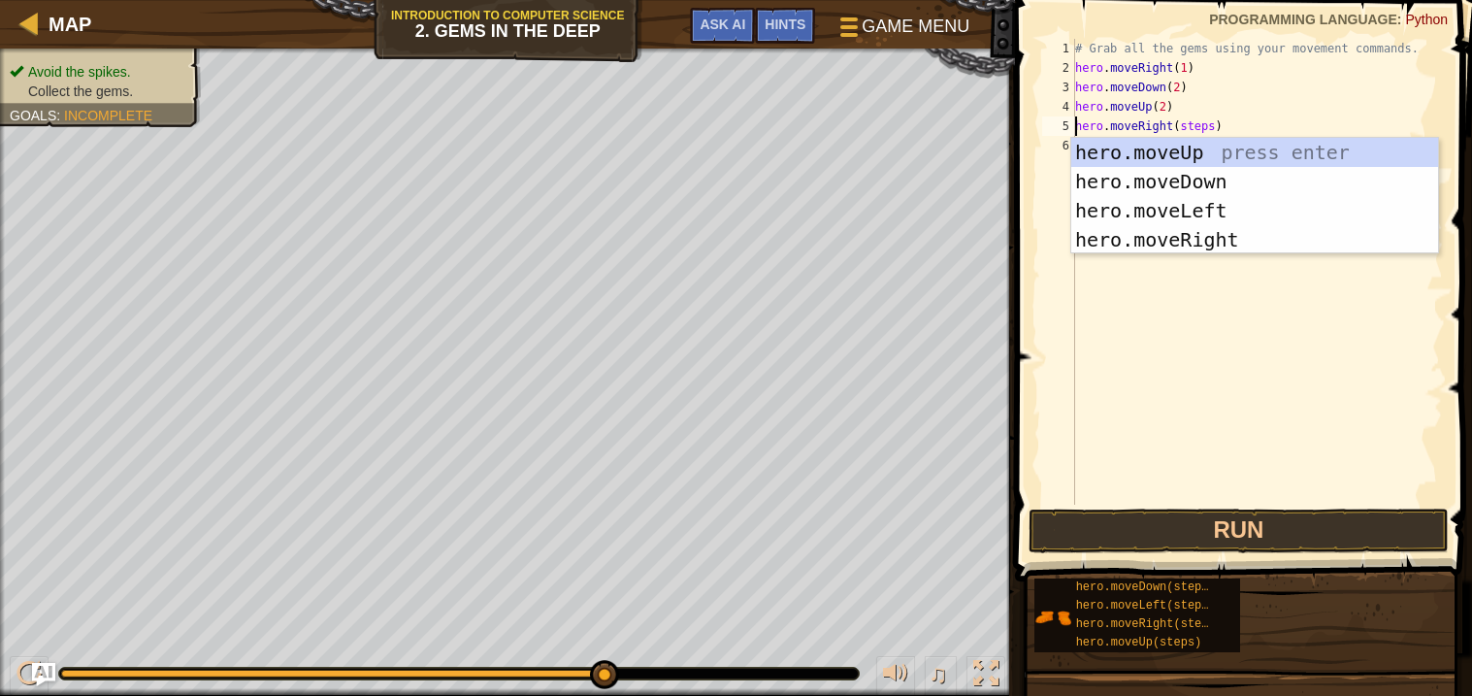
click at [1192, 130] on div "# Grab all the gems using your movement commands. hero . moveRight ( 1 ) hero .…" at bounding box center [1257, 291] width 372 height 505
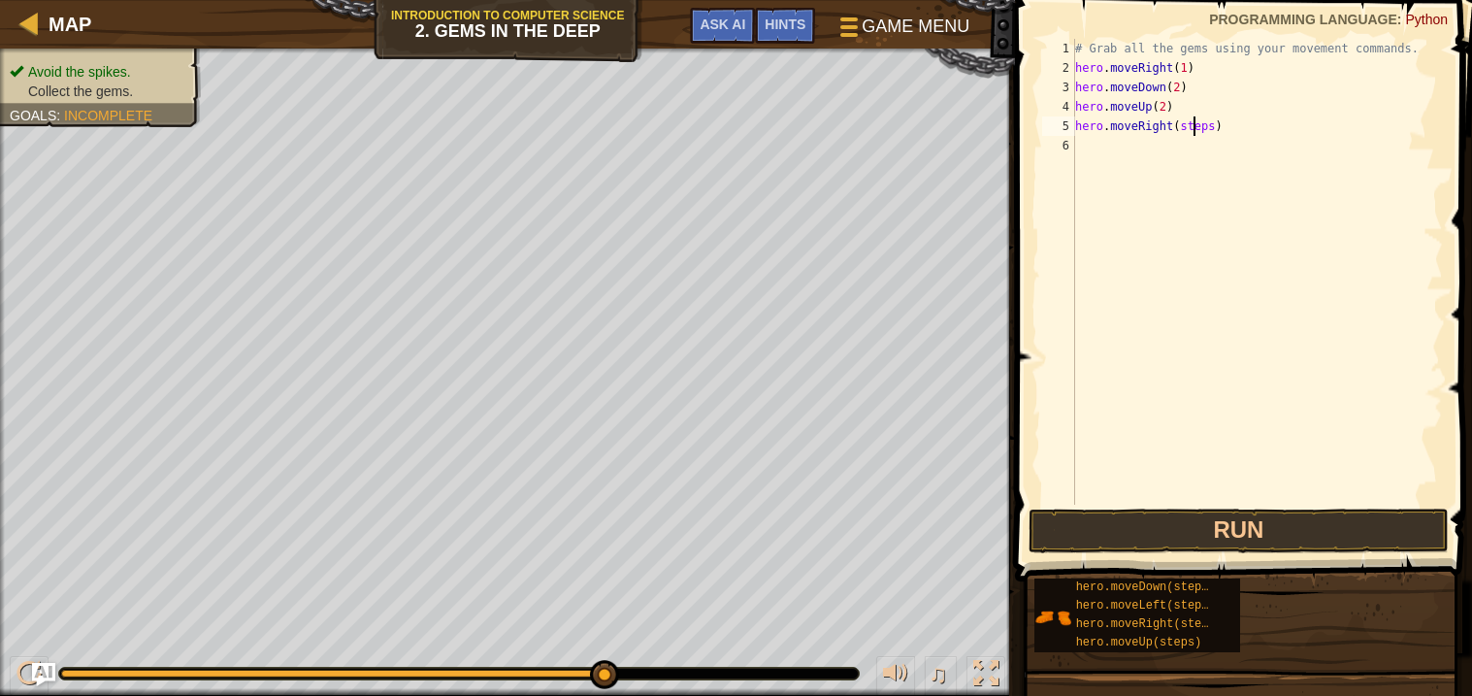
click at [1192, 130] on div "# Grab all the gems using your movement commands. hero . moveRight ( 1 ) hero .…" at bounding box center [1257, 291] width 372 height 505
type textarea "hero.moveRight(2)"
click at [1200, 549] on button "Run" at bounding box center [1239, 530] width 420 height 45
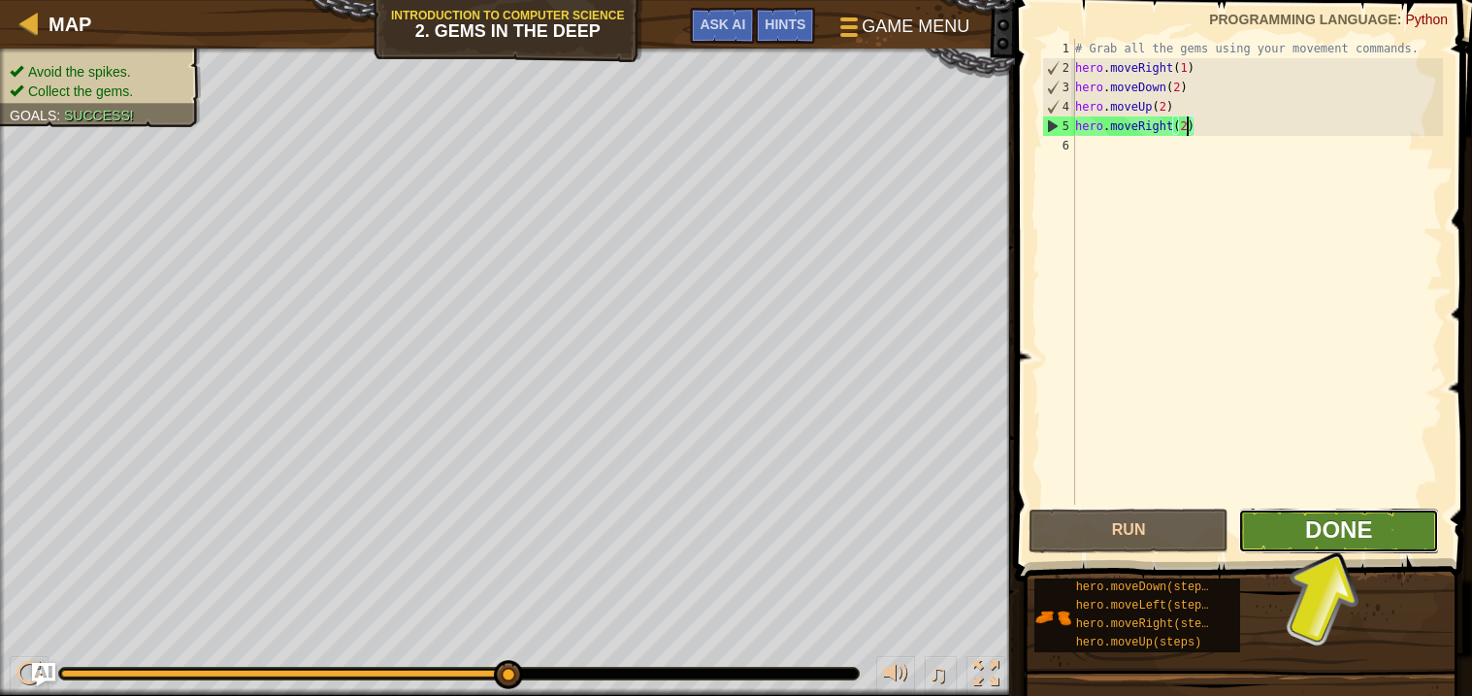
click at [1339, 541] on span "Done" at bounding box center [1338, 529] width 67 height 26
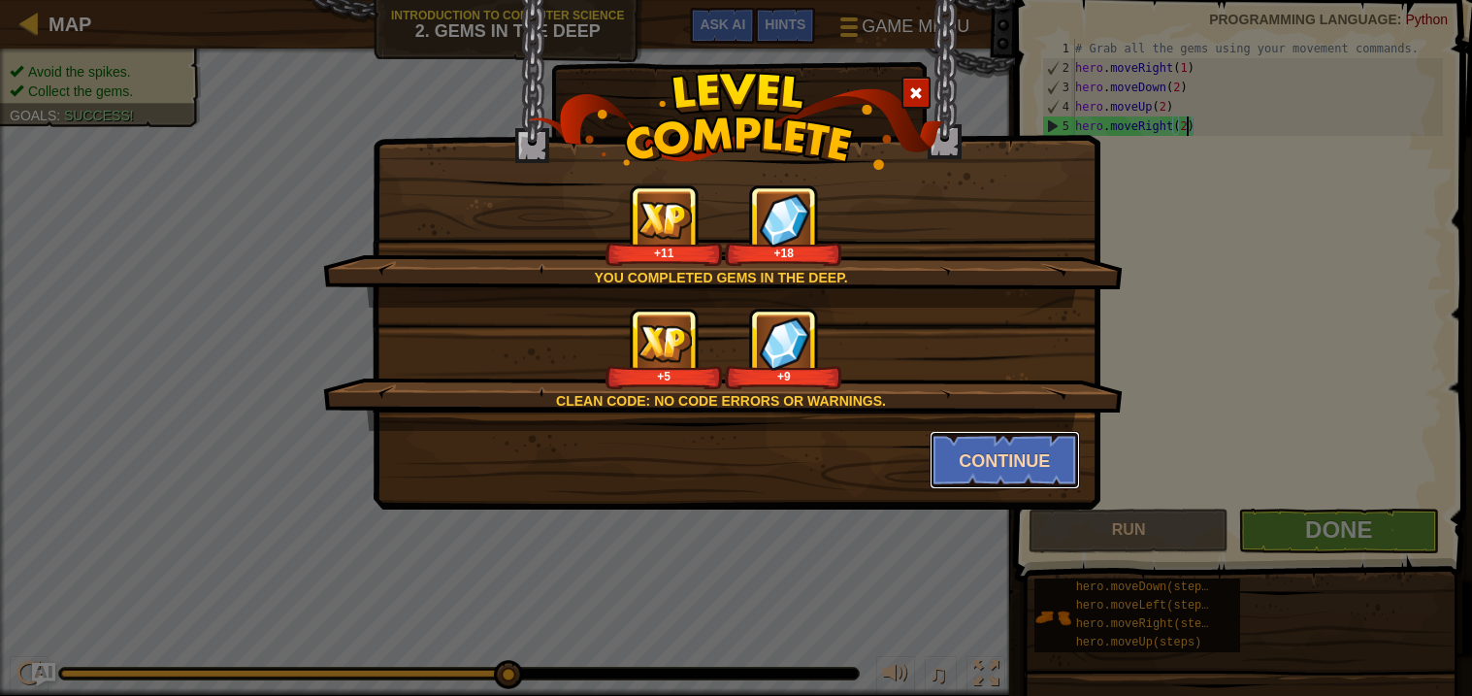
click at [1062, 465] on button "Continue" at bounding box center [1005, 460] width 150 height 58
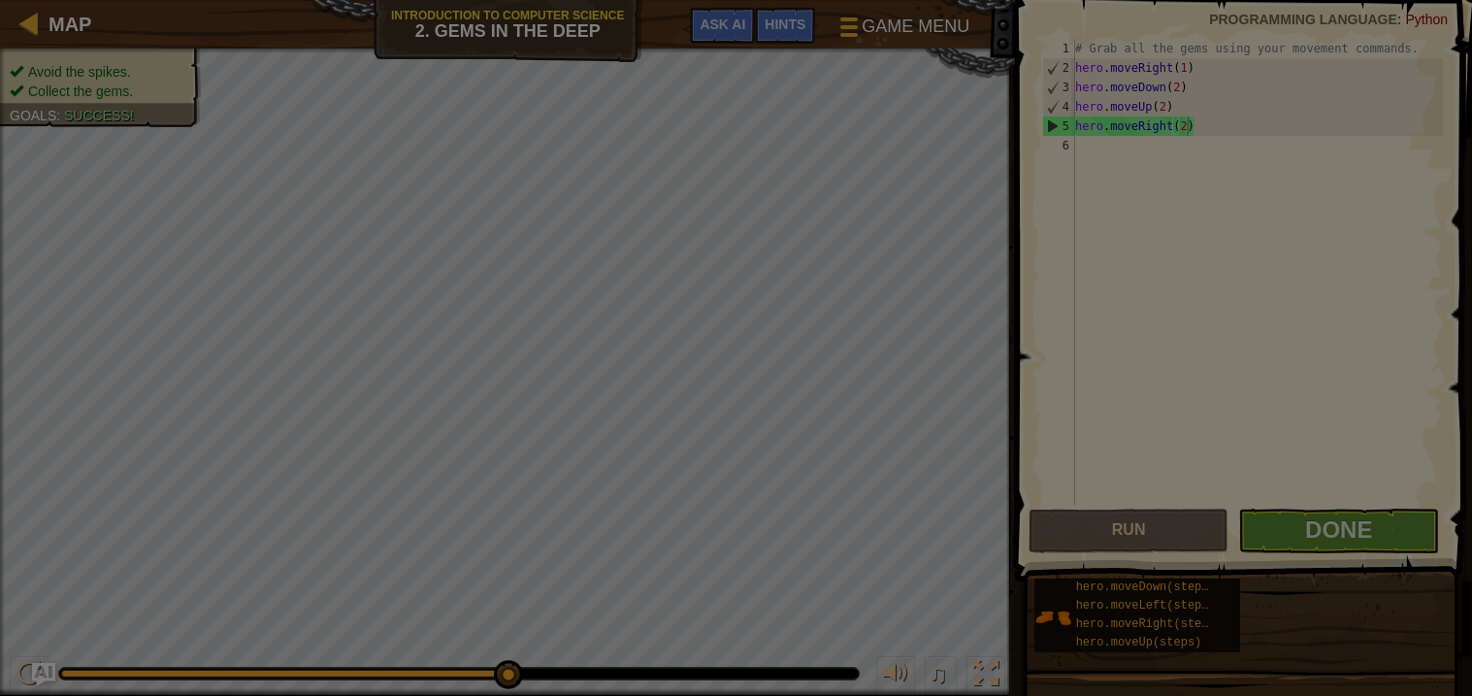
click at [1062, 465] on div at bounding box center [736, 348] width 1472 height 696
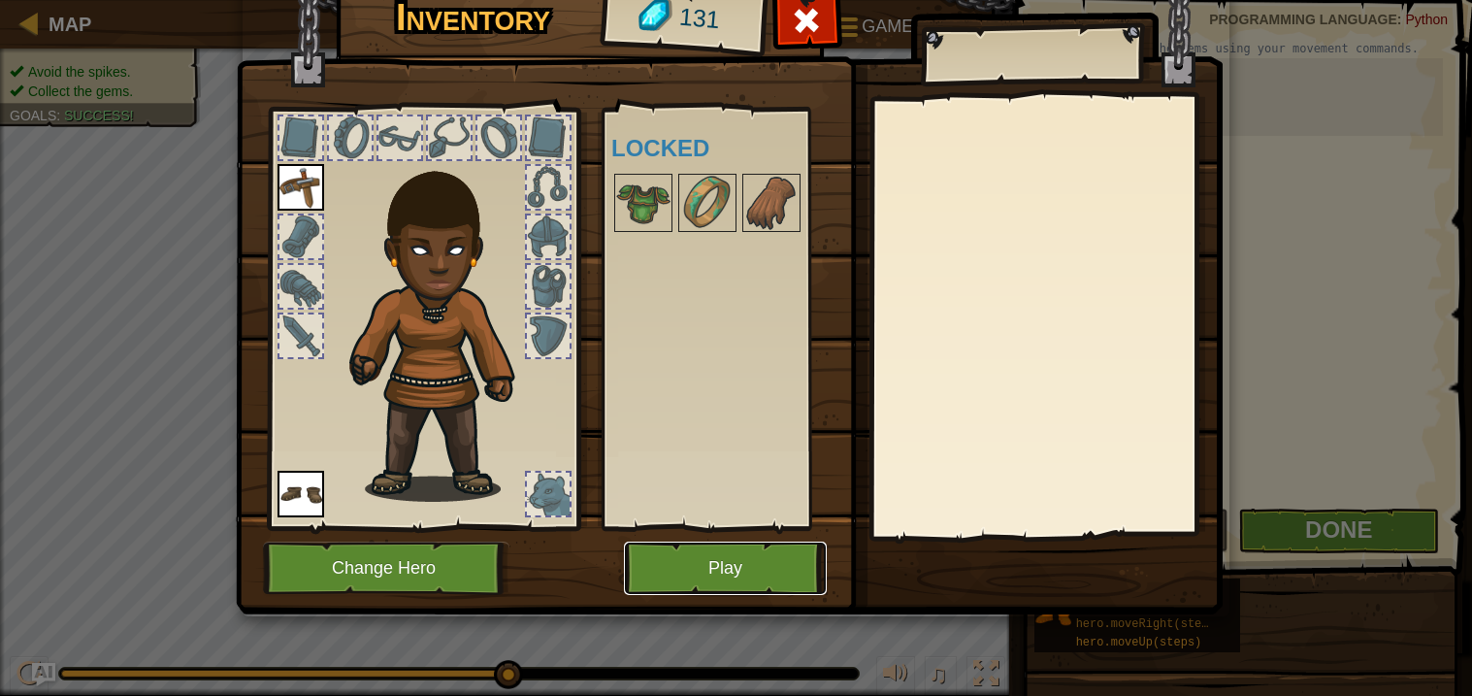
click at [696, 554] on button "Play" at bounding box center [725, 567] width 203 height 53
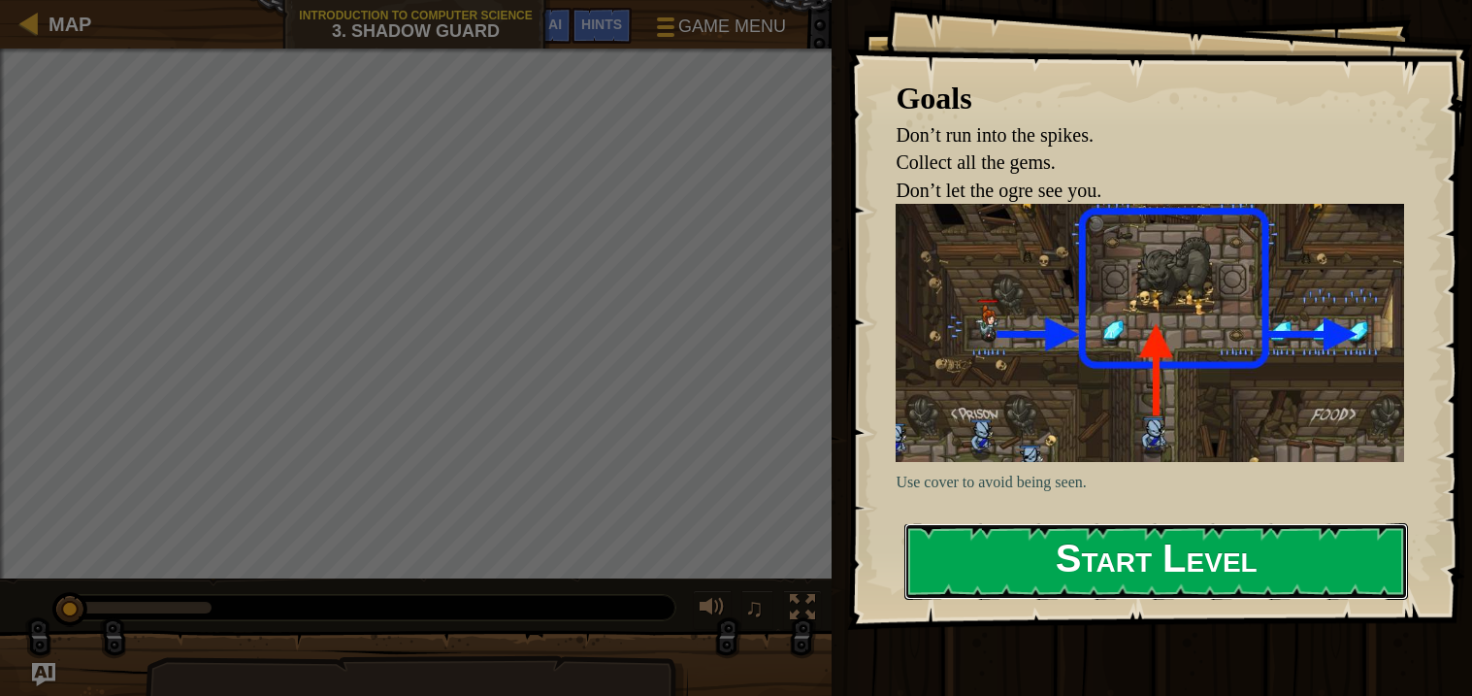
click at [961, 534] on button "Start Level" at bounding box center [1156, 561] width 504 height 77
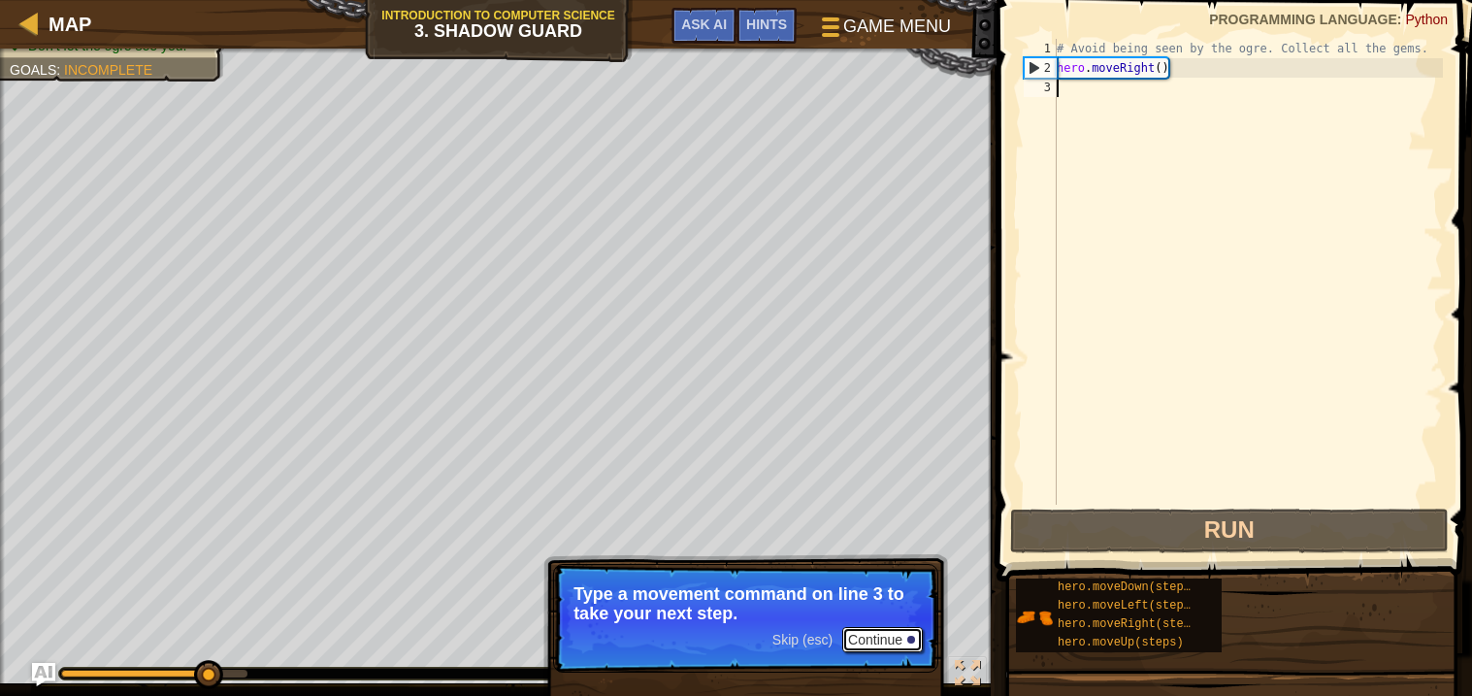
click at [860, 630] on button "Continue" at bounding box center [882, 639] width 81 height 25
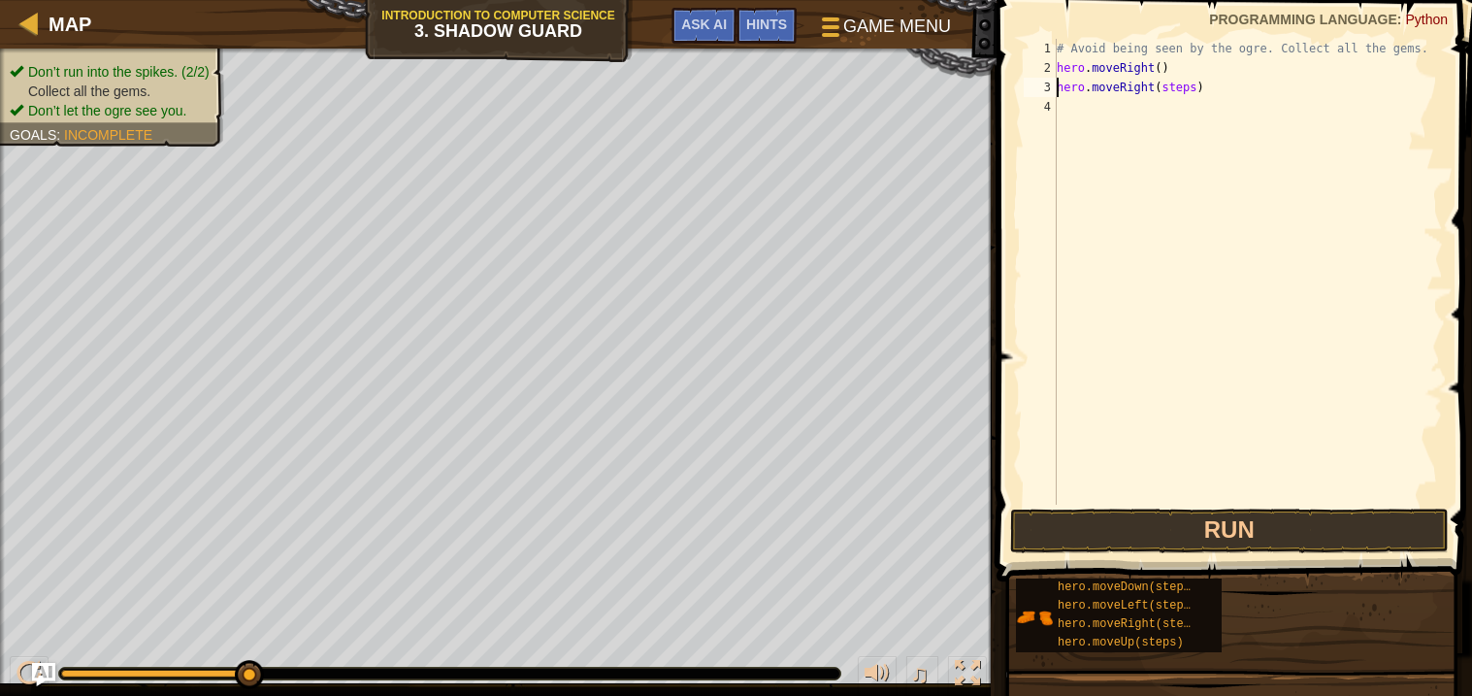
click at [1179, 89] on div "# Avoid being seen by the ogre. Collect all the gems. hero . moveRight ( ) hero…" at bounding box center [1248, 291] width 390 height 505
type textarea "hero.moveRight(5)"
click at [1213, 512] on button "Run" at bounding box center [1229, 530] width 439 height 45
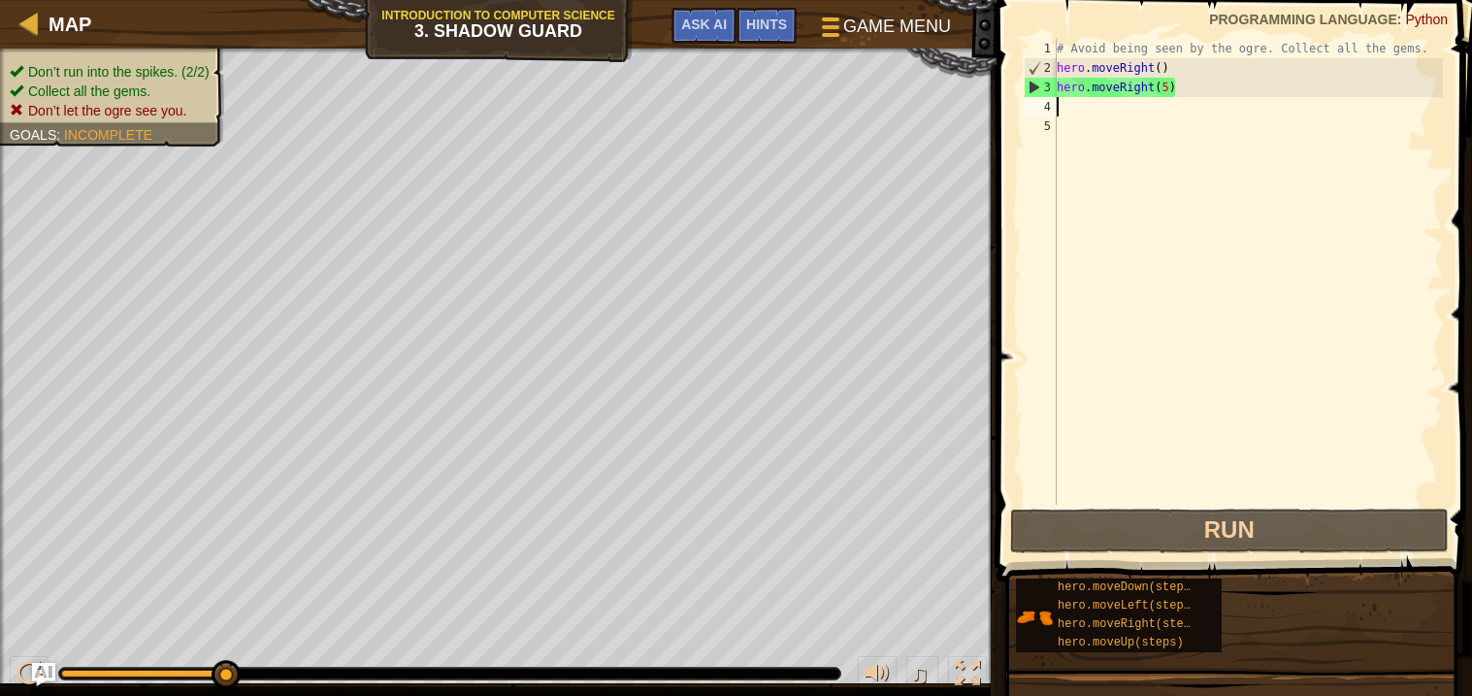
click at [1192, 114] on div "# Avoid being seen by the ogre. Collect all the gems. hero . moveRight ( ) hero…" at bounding box center [1248, 291] width 390 height 505
click at [1189, 92] on div "# Avoid being seen by the ogre. Collect all the gems. hero . moveRight ( ) hero…" at bounding box center [1248, 291] width 390 height 505
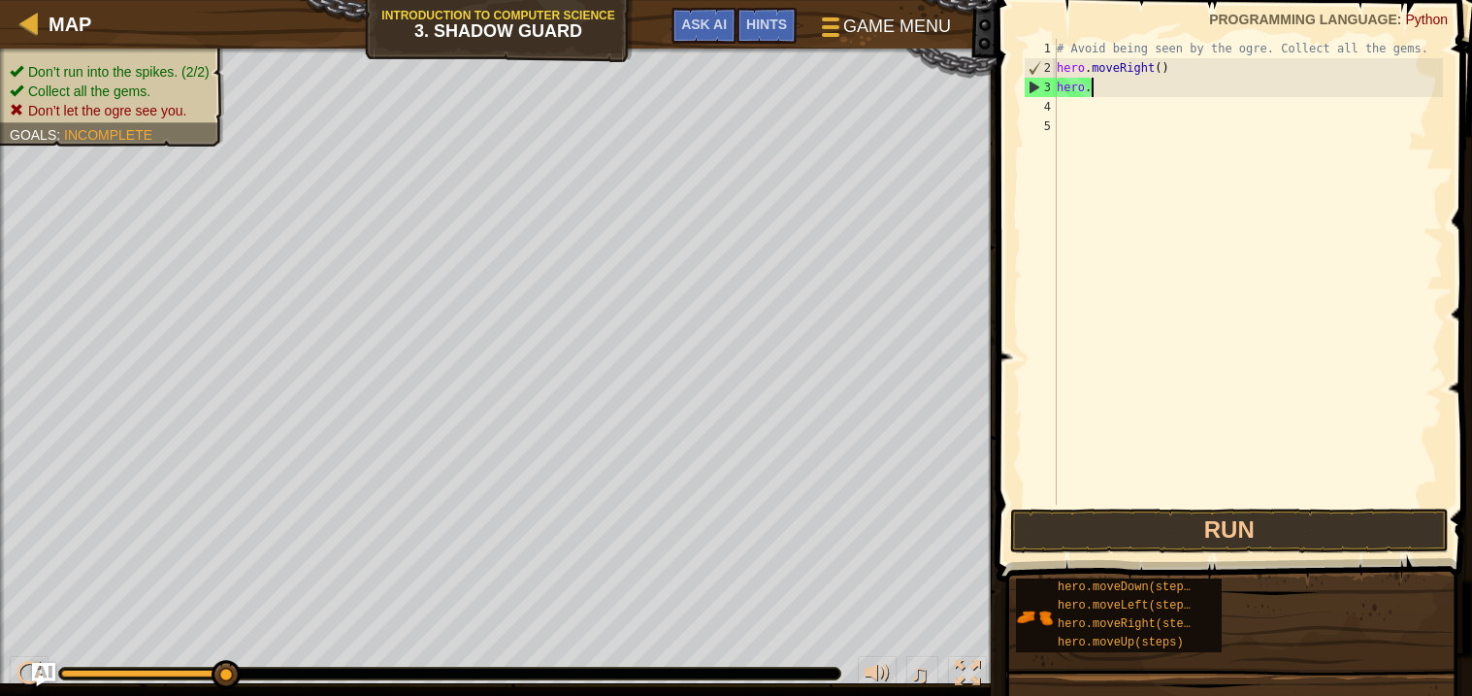
scroll to position [8, 1]
type textarea "h"
click at [1136, 652] on div "hero.moveDown(steps) hero.moveLeft(steps) hero.moveRight(steps) hero.moveUp(ste…" at bounding box center [1236, 615] width 443 height 76
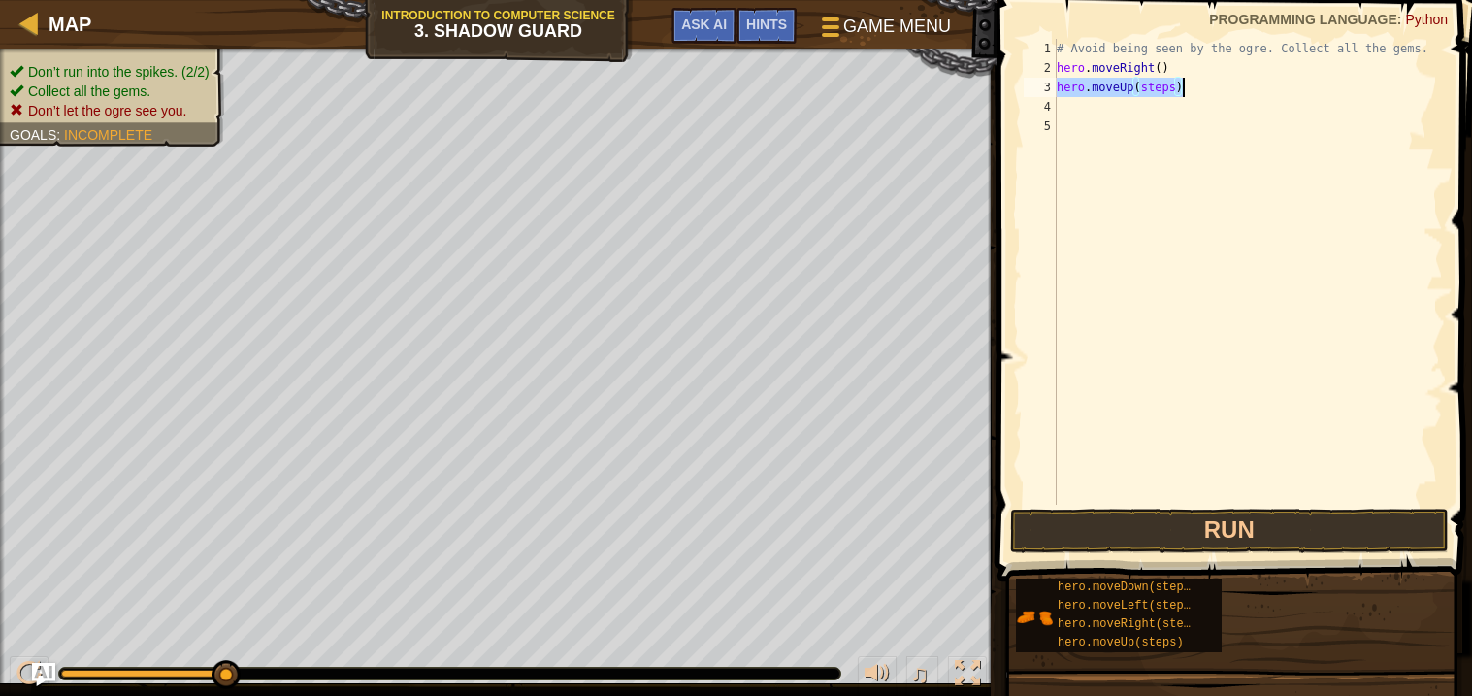
click at [1165, 78] on div "# Avoid being seen by the ogre. Collect all the gems. hero . moveRight ( ) hero…" at bounding box center [1248, 272] width 390 height 466
click at [1162, 83] on div "# Avoid being seen by the ogre. Collect all the gems. hero . moveRight ( ) hero…" at bounding box center [1248, 291] width 390 height 505
click at [1171, 512] on button "Run" at bounding box center [1229, 530] width 439 height 45
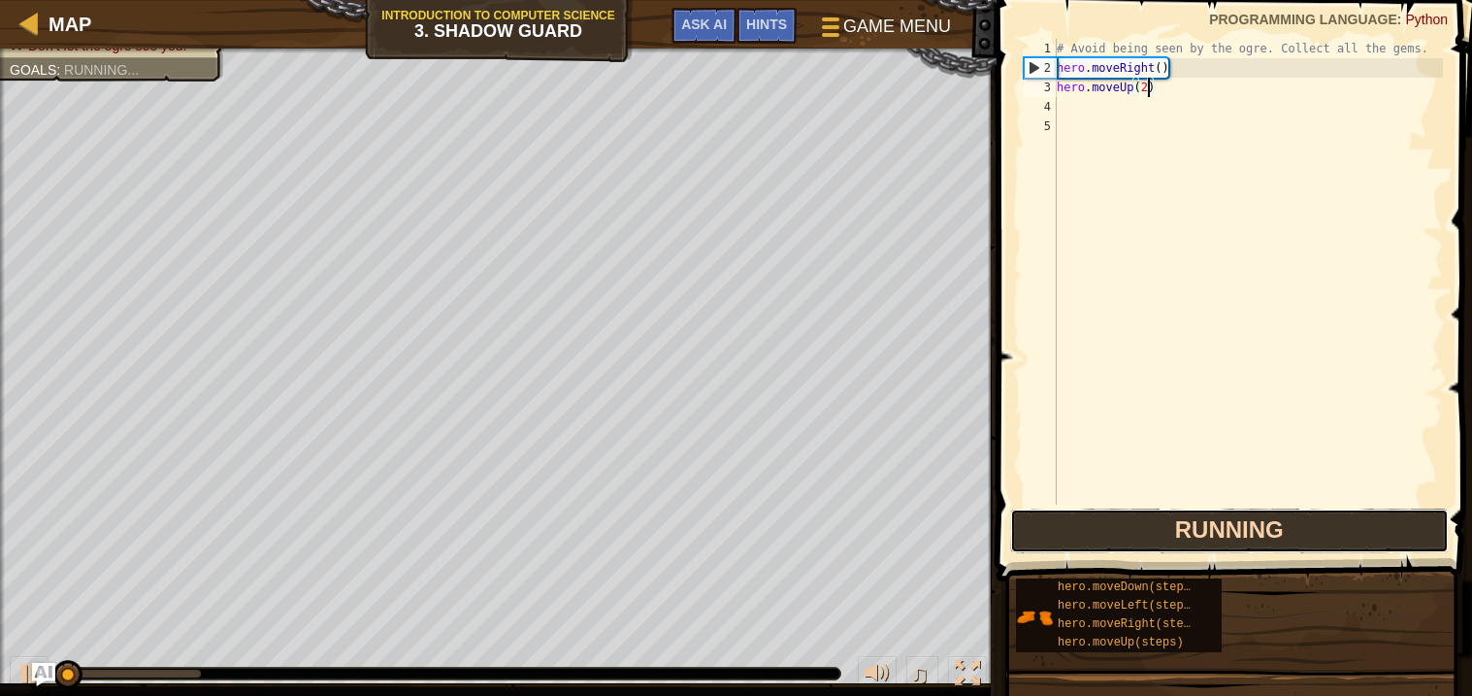
click at [1171, 512] on button "Running" at bounding box center [1229, 530] width 439 height 45
click at [1171, 512] on button "Run" at bounding box center [1229, 530] width 439 height 45
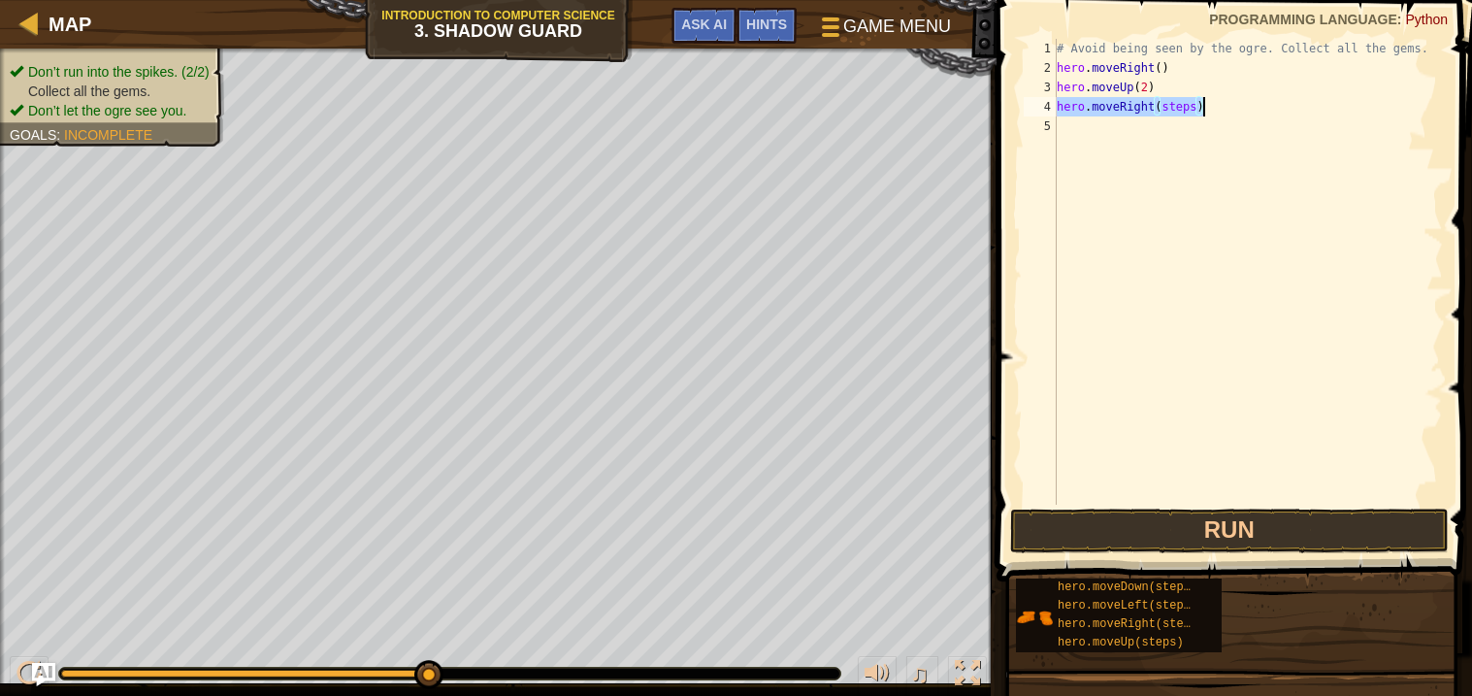
click at [1182, 104] on div "# Avoid being seen by the ogre. Collect all the gems. hero . moveRight ( ) hero…" at bounding box center [1248, 272] width 390 height 466
click at [1182, 104] on div "# Avoid being seen by the ogre. Collect all the gems. hero . moveRight ( ) hero…" at bounding box center [1248, 291] width 390 height 505
type textarea "hero.moveRight(2)"
click at [1122, 126] on div "# Avoid being seen by the ogre. Collect all the gems. hero . moveRight ( ) hero…" at bounding box center [1248, 291] width 390 height 505
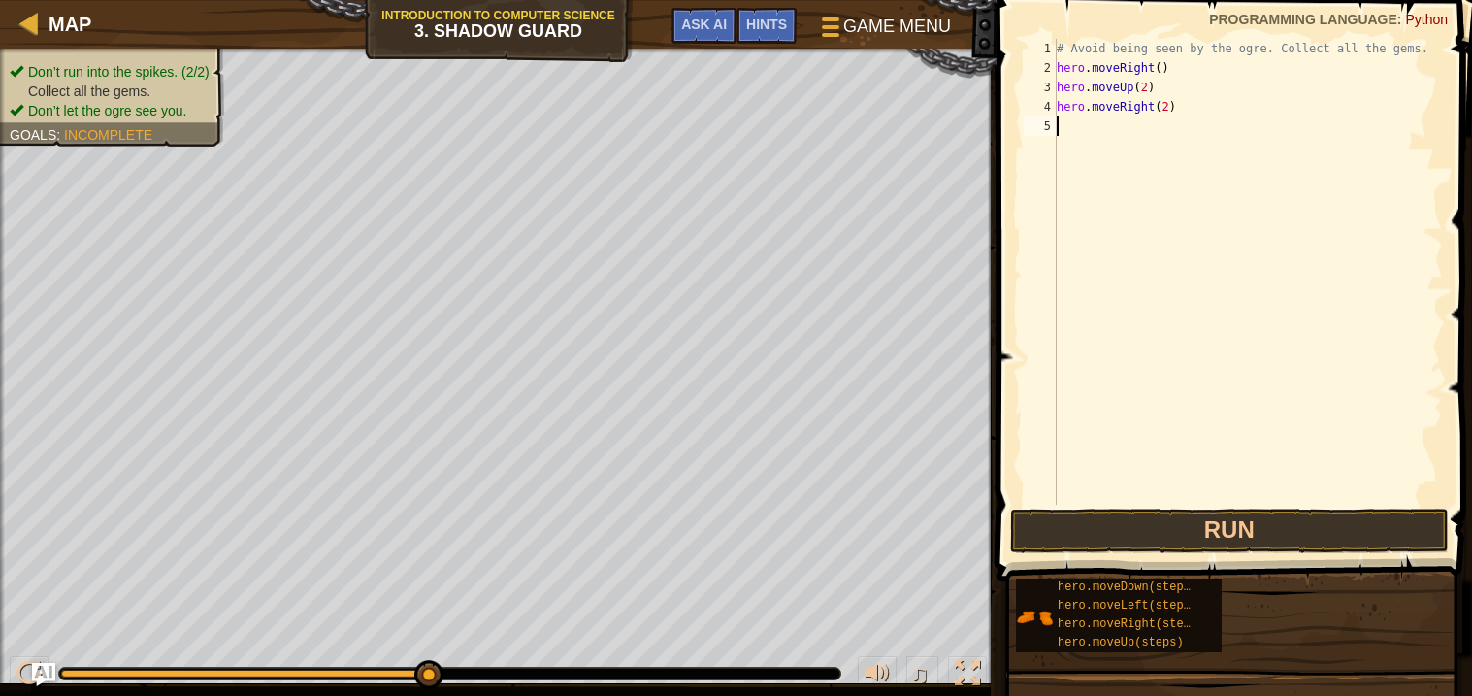
scroll to position [8, 0]
click at [1129, 538] on button "Run" at bounding box center [1229, 530] width 439 height 45
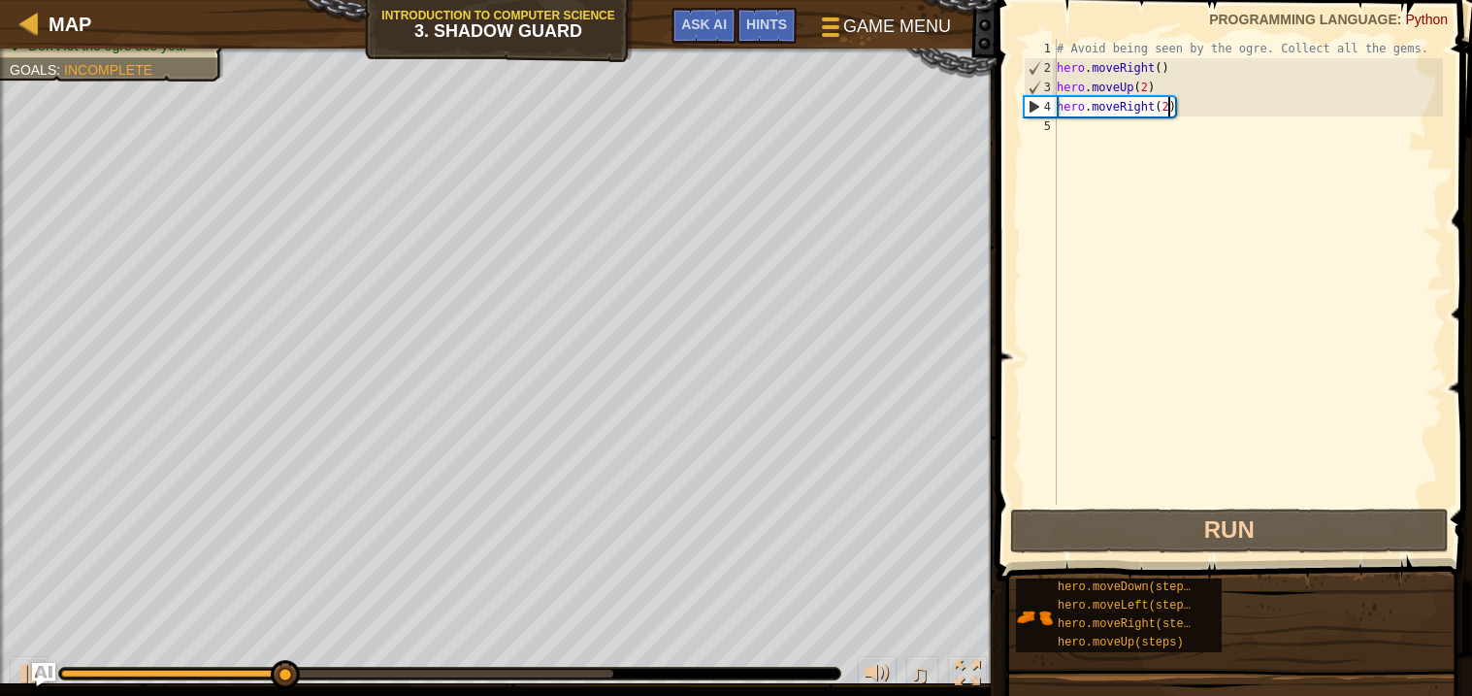
click at [1166, 110] on div "# Avoid being seen by the ogre. Collect all the gems. hero . moveRight ( ) hero…" at bounding box center [1248, 291] width 390 height 505
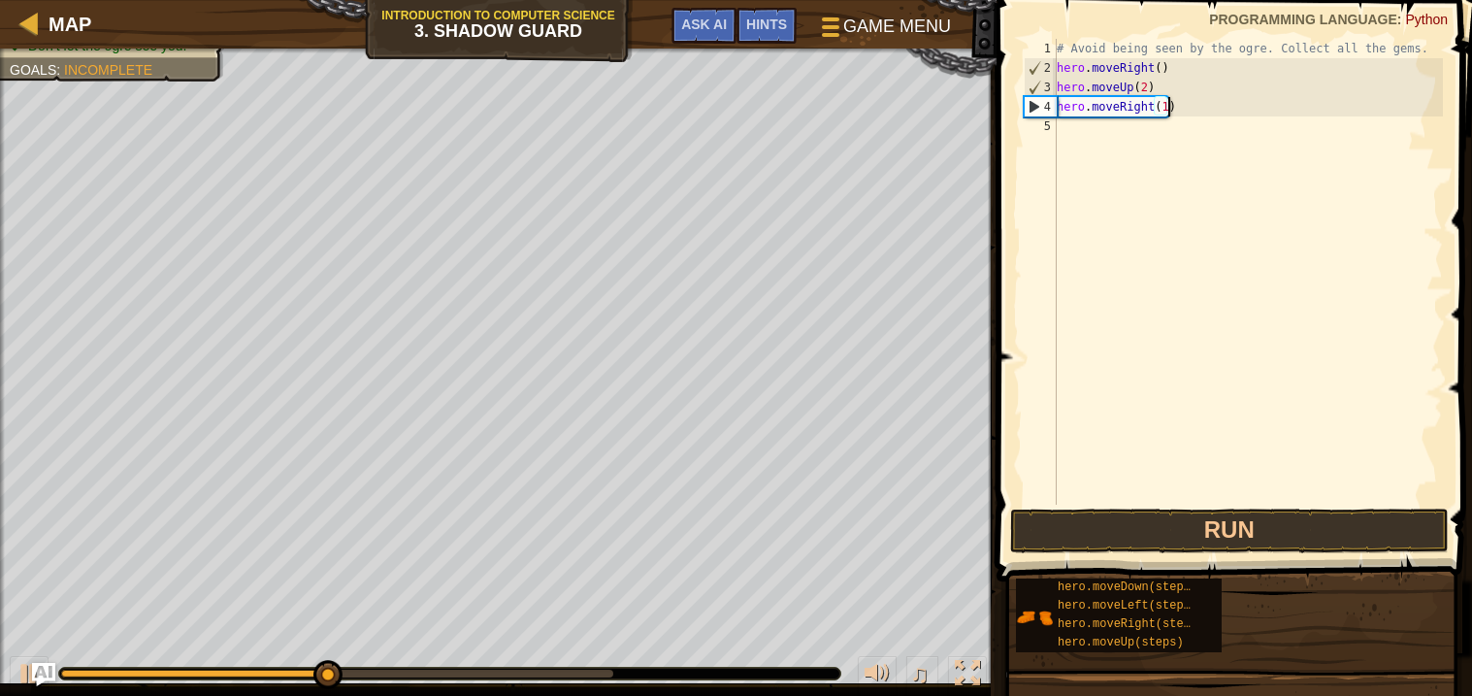
scroll to position [8, 8]
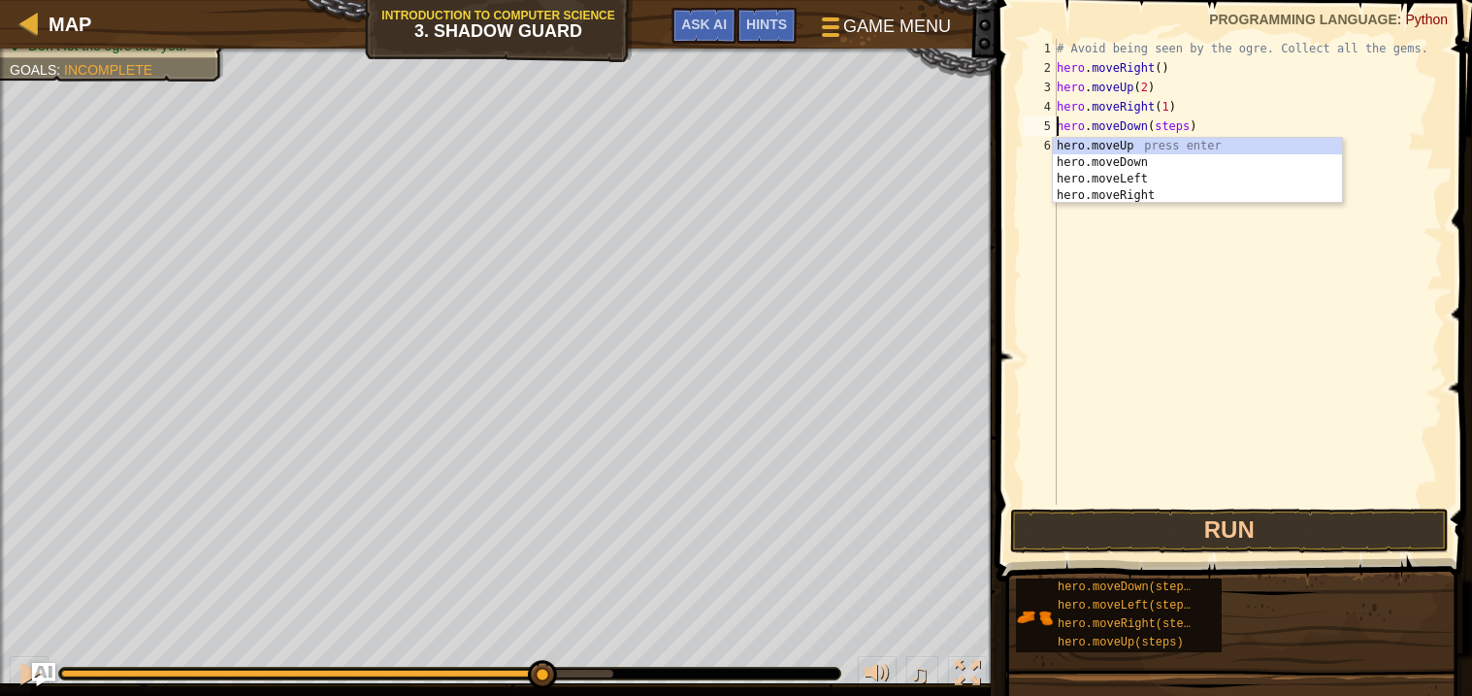
click at [1172, 126] on div "# Avoid being seen by the ogre. Collect all the gems. hero . moveRight ( ) hero…" at bounding box center [1248, 291] width 390 height 505
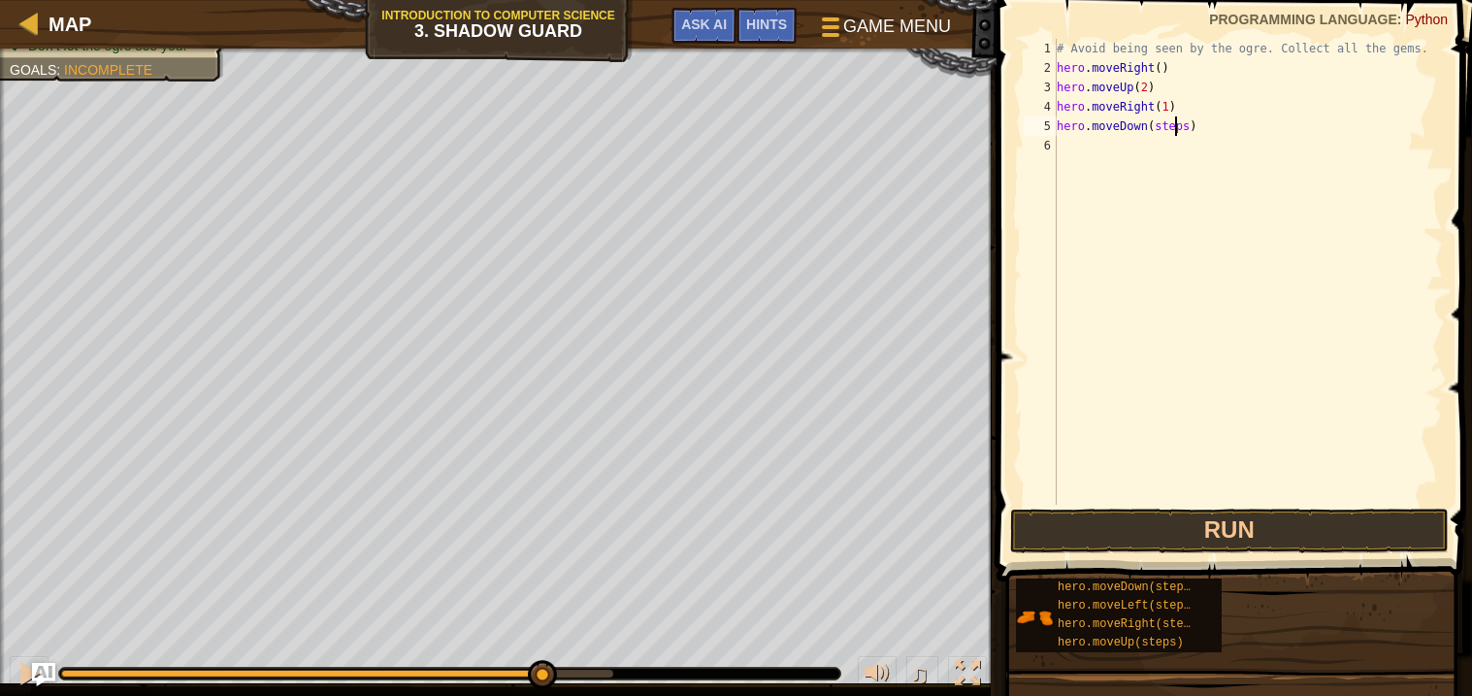
click at [1172, 126] on div "# Avoid being seen by the ogre. Collect all the gems. hero . moveRight ( ) hero…" at bounding box center [1248, 291] width 390 height 505
click at [1266, 517] on button "Run" at bounding box center [1229, 530] width 439 height 45
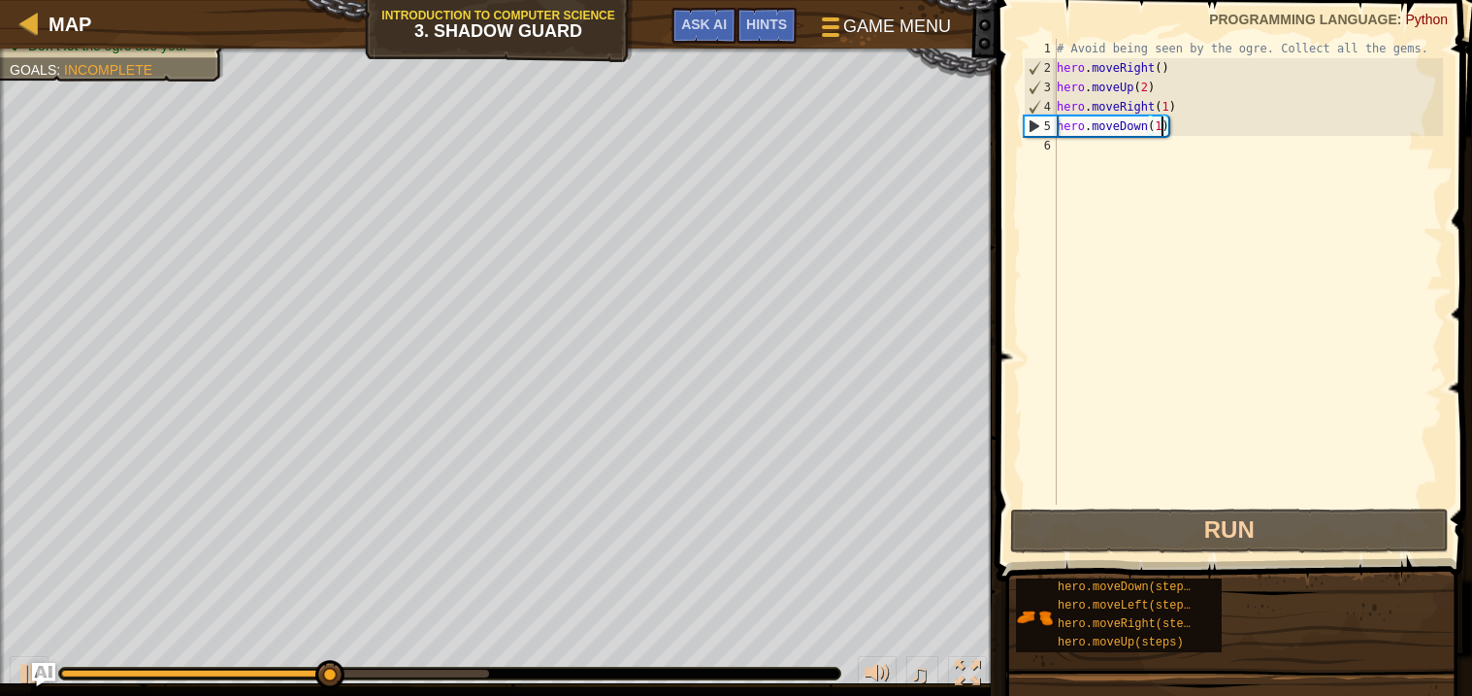
click at [1148, 87] on div "# Avoid being seen by the ogre. Collect all the gems. hero . moveRight ( ) hero…" at bounding box center [1248, 291] width 390 height 505
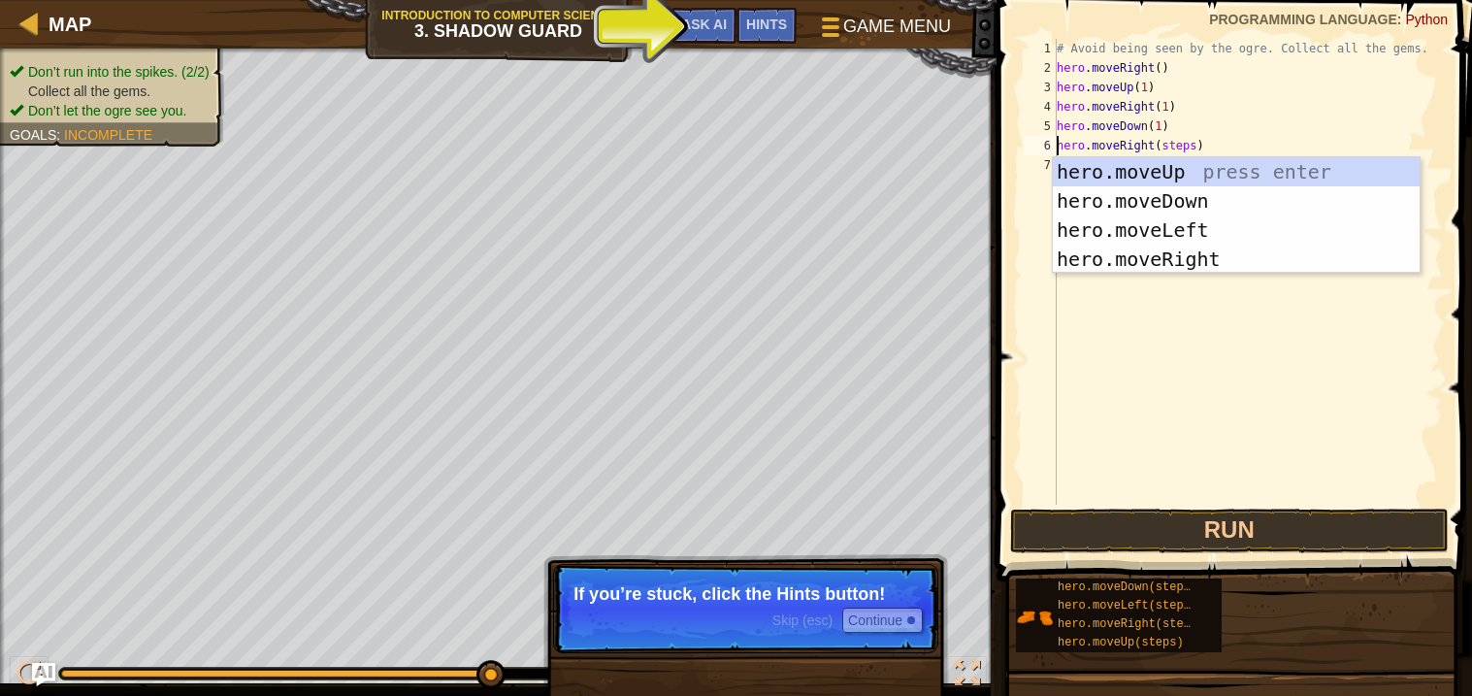
click at [1169, 149] on div "# Avoid being seen by the ogre. Collect all the gems. hero . moveRight ( ) hero…" at bounding box center [1248, 291] width 390 height 505
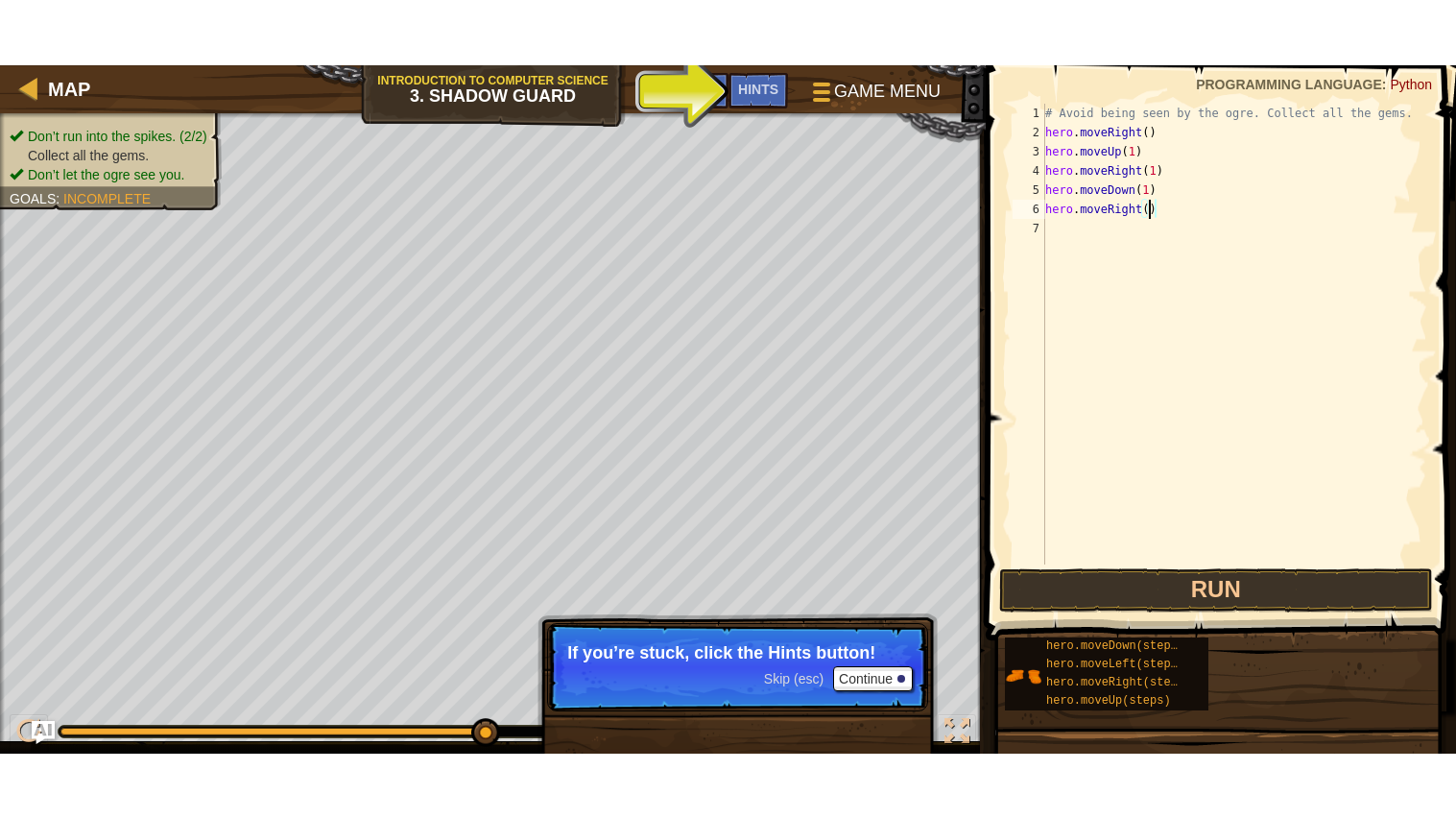
scroll to position [8, 8]
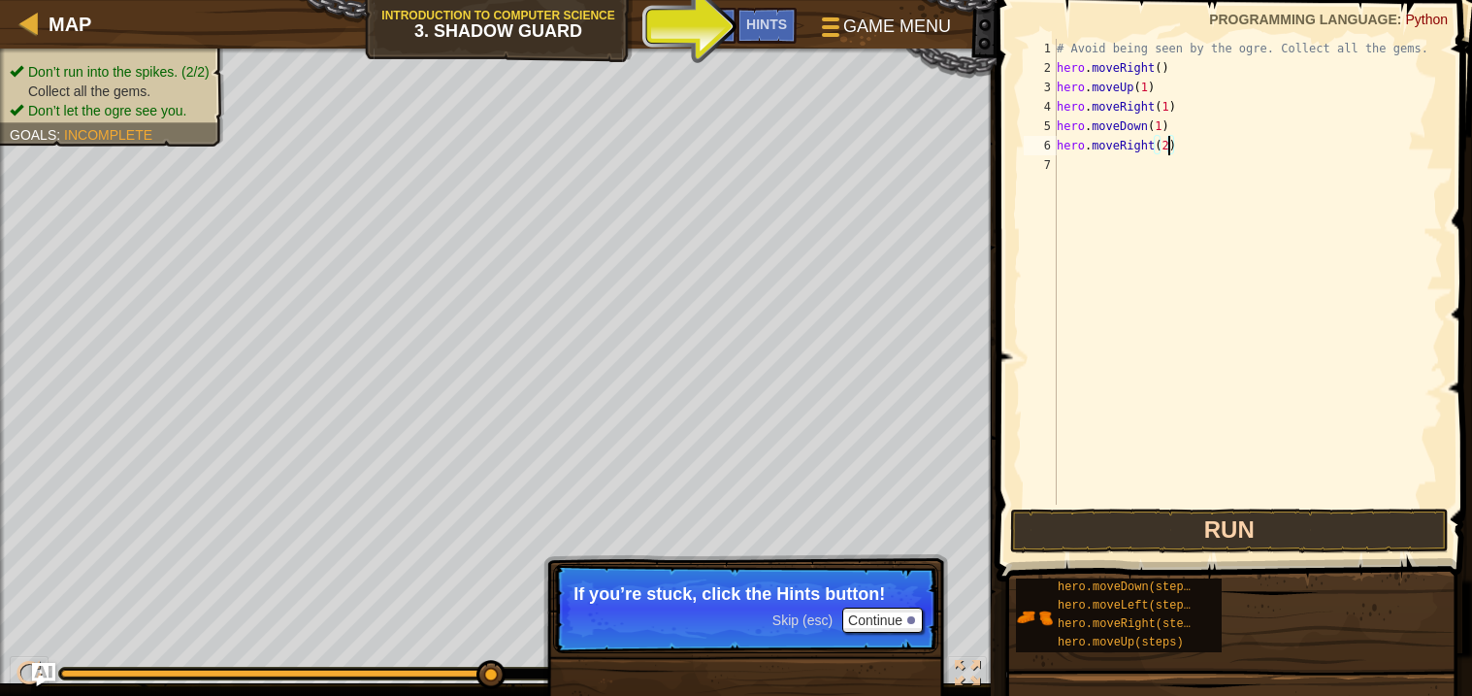
type textarea "hero.moveRight(2)"
click at [1126, 517] on button "Run" at bounding box center [1229, 530] width 439 height 45
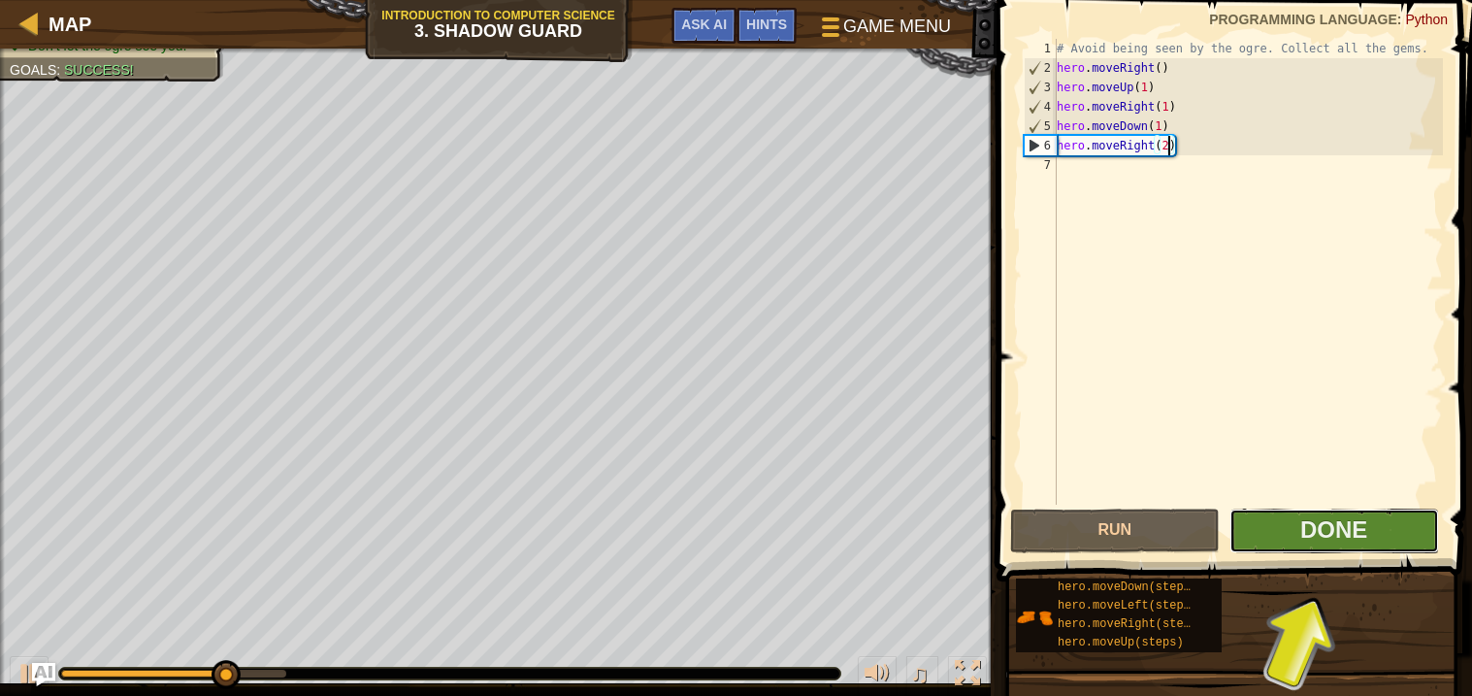
click at [1290, 542] on button "Done" at bounding box center [1334, 530] width 210 height 45
